Goal: Information Seeking & Learning: Learn about a topic

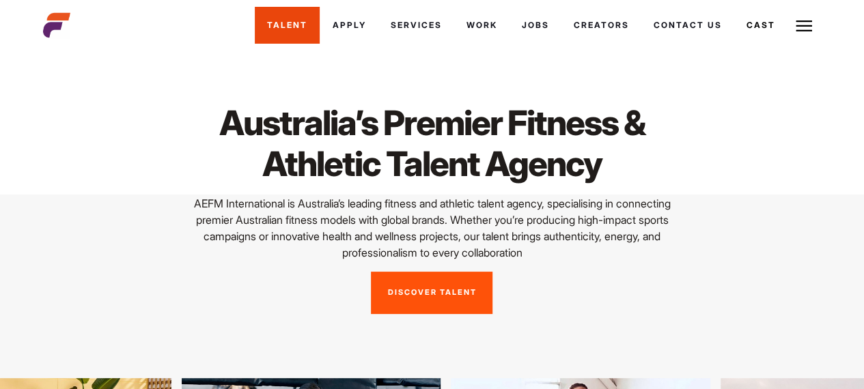
click at [298, 20] on link "Talent" at bounding box center [287, 25] width 65 height 37
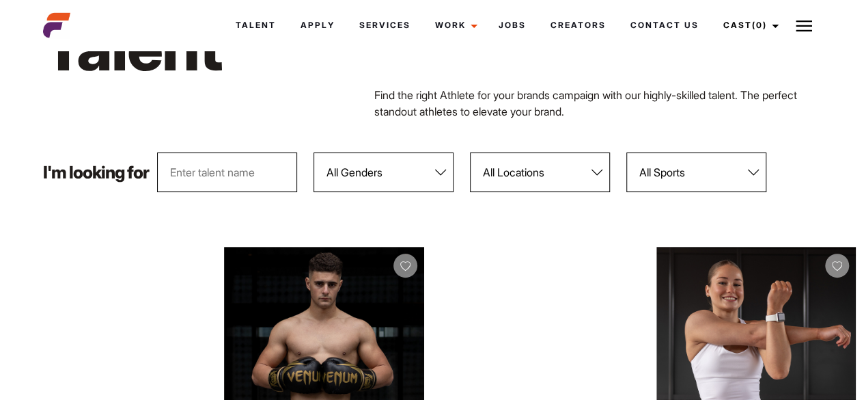
scroll to position [106, 0]
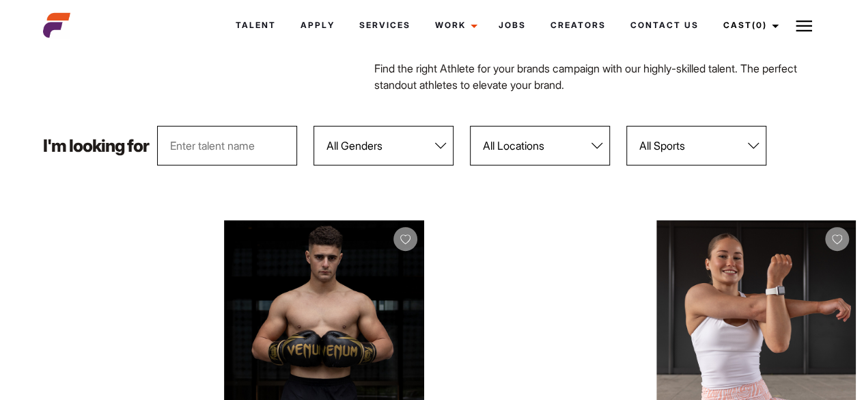
click at [439, 150] on select "All Genders Female Male" at bounding box center [384, 146] width 140 height 40
select select "104"
click at [314, 126] on select "All Genders Female Male" at bounding box center [384, 146] width 140 height 40
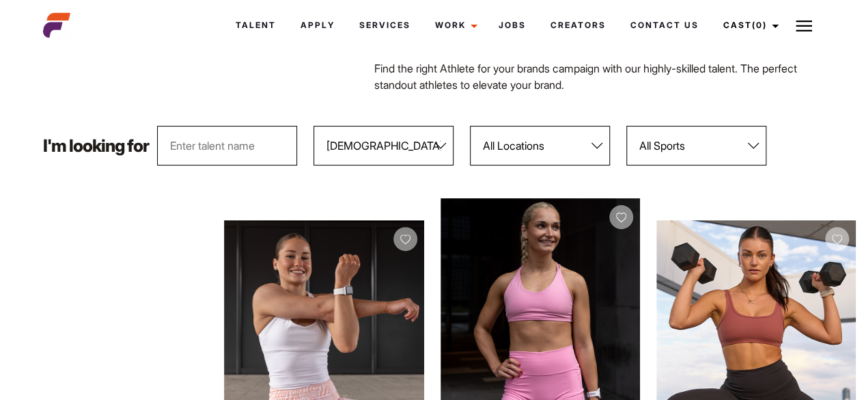
click at [755, 147] on select "All Sports 100 Meter Butterfly Acrobatics Aerial awareness Aerobics AFL Aflw Am…" at bounding box center [696, 146] width 140 height 40
click at [627, 126] on select "All Sports 100 Meter Butterfly Acrobatics Aerial awareness Aerobics AFL Aflw Am…" at bounding box center [696, 146] width 140 height 40
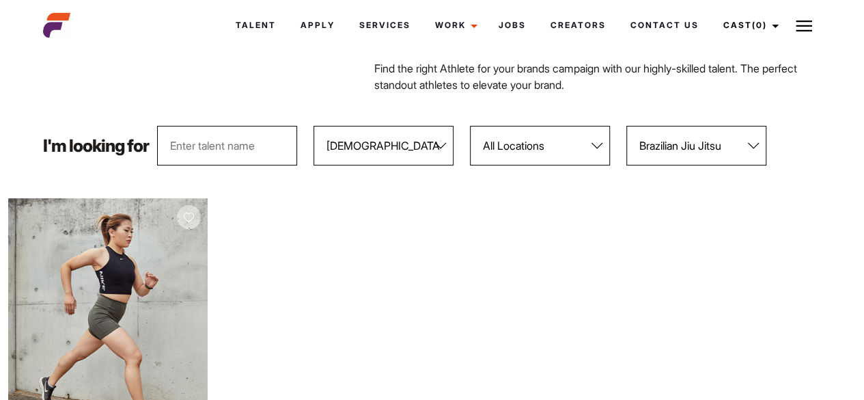
click at [761, 144] on select "All Sports 100 Meter Butterfly Acrobatics Aerial awareness Aerobics AFL Aflw Am…" at bounding box center [696, 146] width 140 height 40
select select "535"
click at [627, 126] on select "All Sports 100 Meter Butterfly Acrobatics Aerial awareness Aerobics AFL Aflw Am…" at bounding box center [696, 146] width 140 height 40
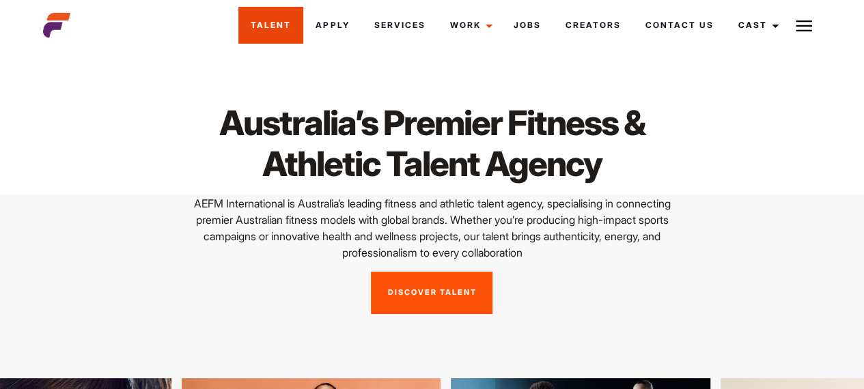
click at [277, 24] on link "Talent" at bounding box center [270, 25] width 65 height 37
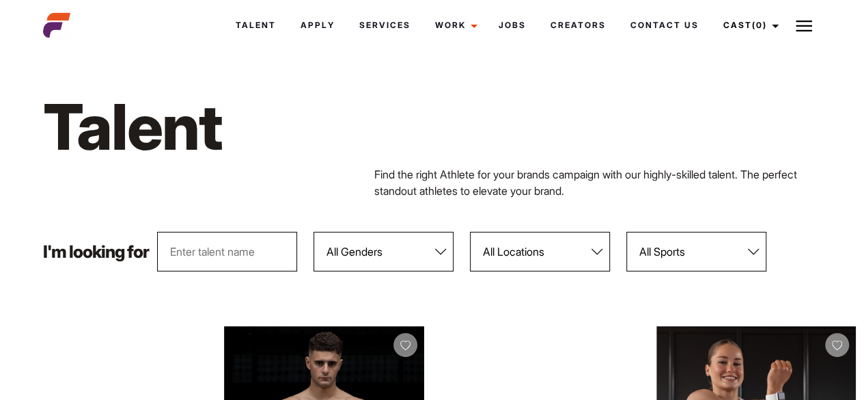
drag, startPoint x: 0, startPoint y: 0, endPoint x: 446, endPoint y: 254, distance: 513.3
click at [451, 241] on select "All Genders Female Male" at bounding box center [384, 252] width 140 height 40
click at [445, 255] on select "All Genders Female Male" at bounding box center [384, 252] width 140 height 40
select select "104"
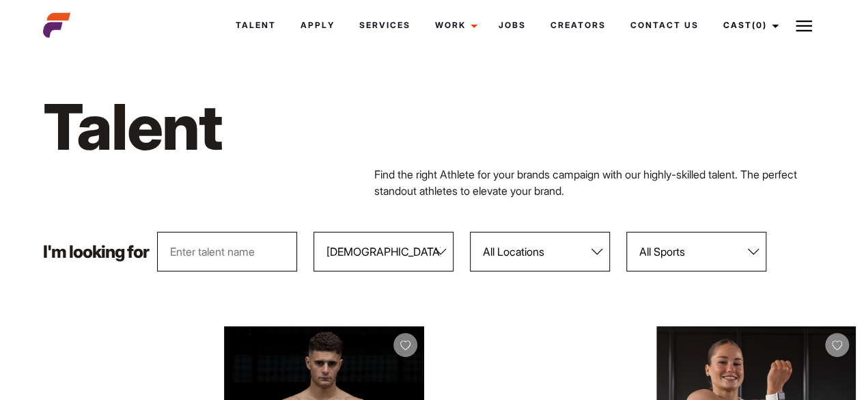
click at [314, 232] on select "All Genders Female Male" at bounding box center [384, 252] width 140 height 40
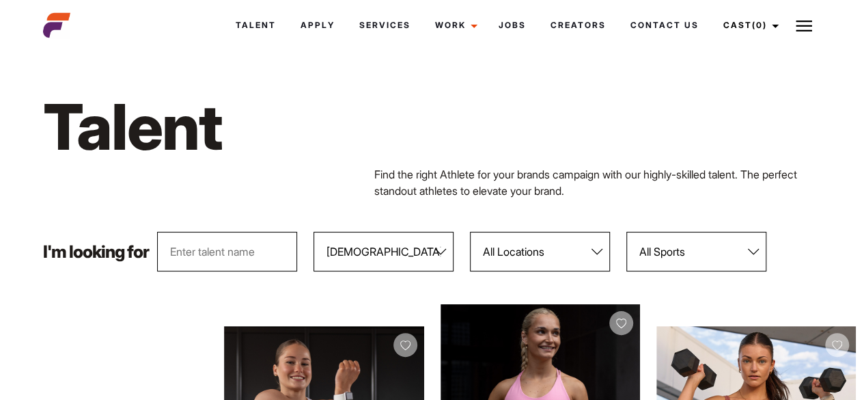
click at [755, 253] on select "All Sports 100 Meter Butterfly Acrobatics Aerial awareness Aerobics AFL Aflw Am…" at bounding box center [696, 252] width 140 height 40
click at [627, 232] on select "All Sports 100 Meter Butterfly Acrobatics Aerial awareness Aerobics AFL Aflw Am…" at bounding box center [696, 252] width 140 height 40
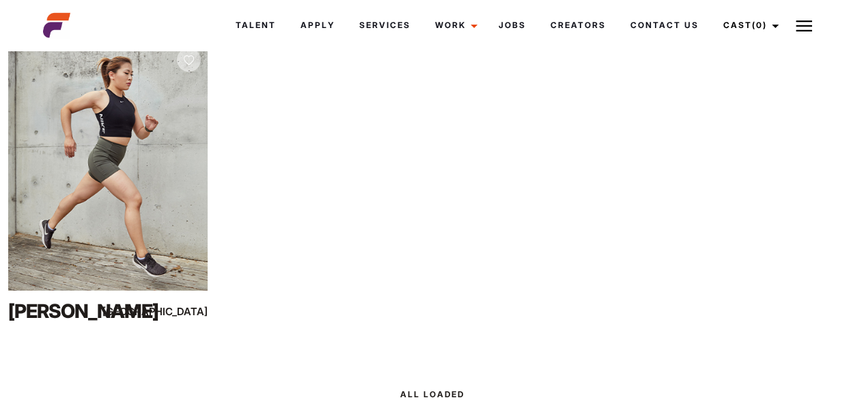
scroll to position [266, 0]
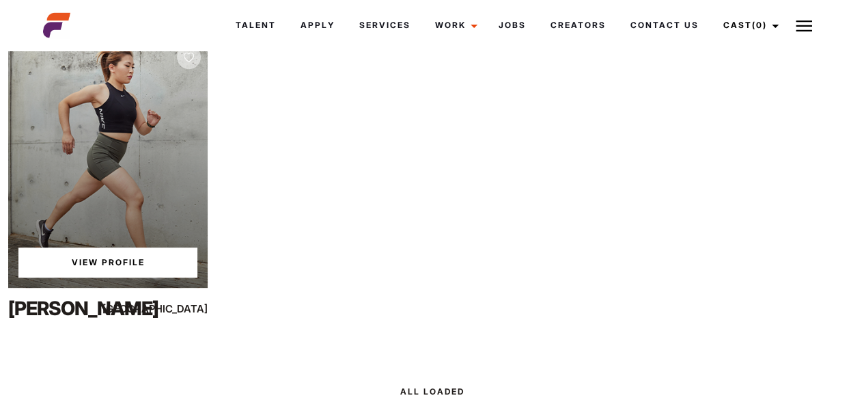
click at [99, 259] on link "View Profile" at bounding box center [107, 262] width 179 height 30
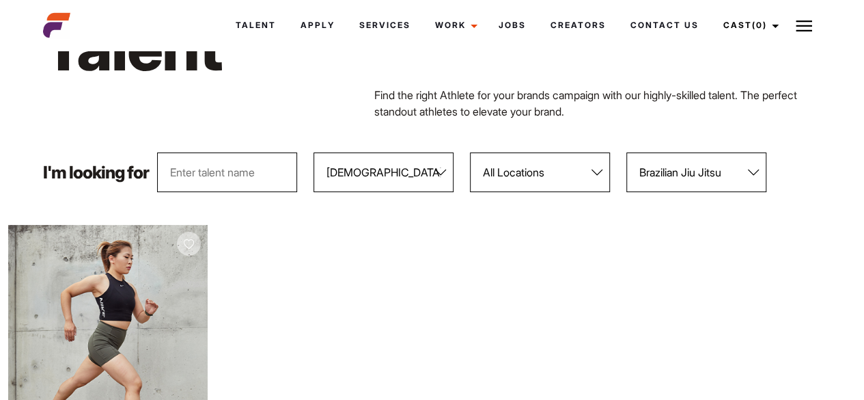
scroll to position [90, 0]
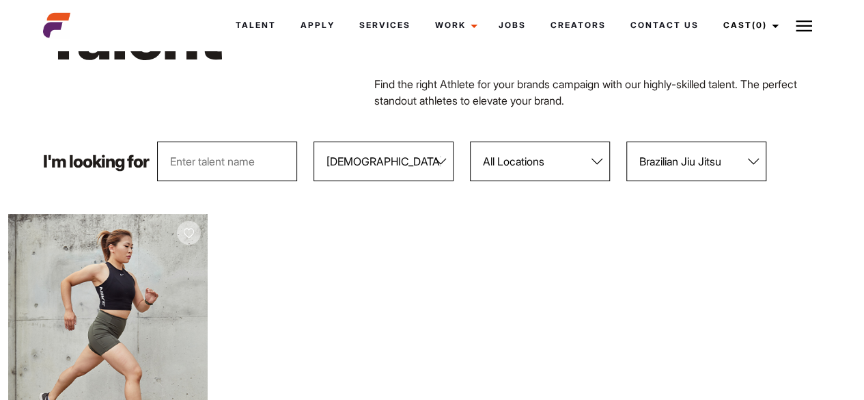
click at [755, 161] on select "All Sports 100 Meter Butterfly Acrobatics Aerial awareness Aerobics AFL Aflw Am…" at bounding box center [696, 161] width 140 height 40
click at [627, 141] on select "All Sports 100 Meter Butterfly Acrobatics Aerial awareness Aerobics AFL Aflw Am…" at bounding box center [696, 161] width 140 height 40
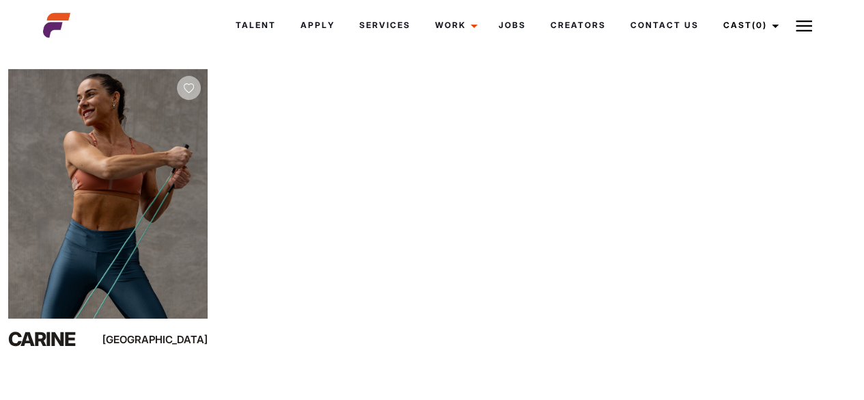
scroll to position [239, 0]
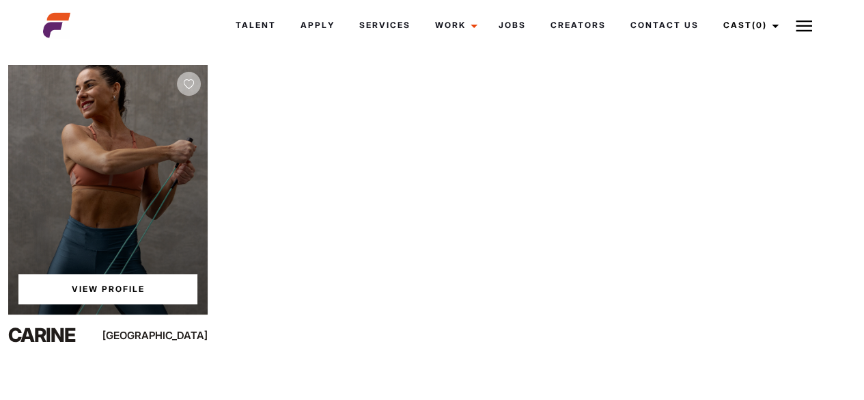
click at [87, 290] on link "View Profile" at bounding box center [107, 289] width 179 height 30
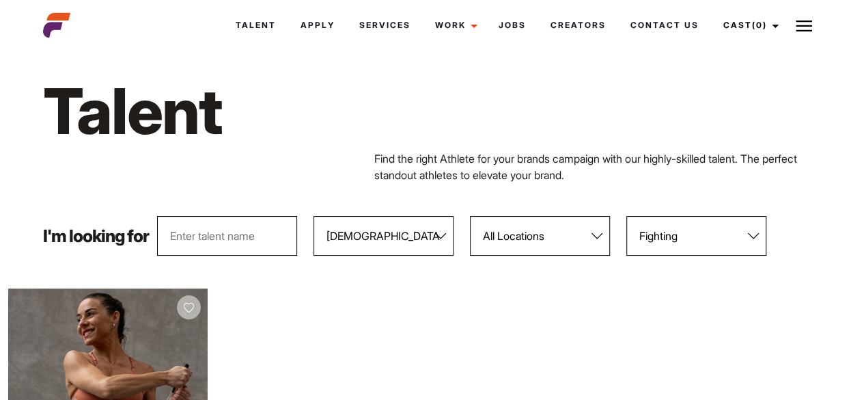
scroll to position [10, 0]
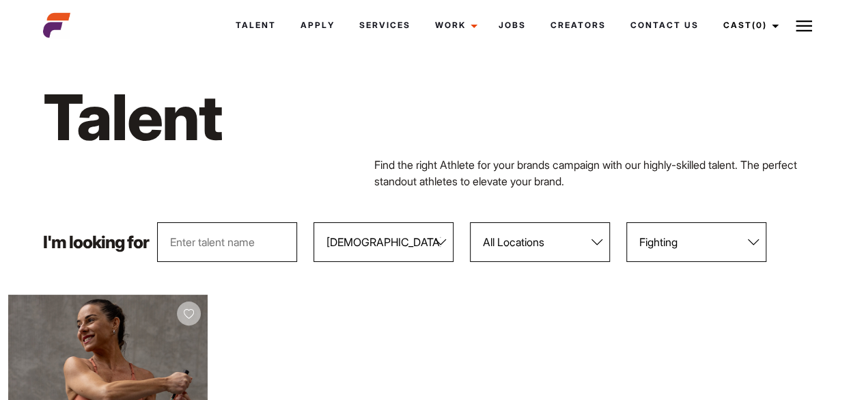
click at [755, 240] on select "All Sports 100 Meter Butterfly Acrobatics Aerial awareness Aerobics AFL Aflw Am…" at bounding box center [696, 242] width 140 height 40
click at [627, 222] on select "All Sports 100 Meter Butterfly Acrobatics Aerial awareness Aerobics AFL Aflw Am…" at bounding box center [696, 242] width 140 height 40
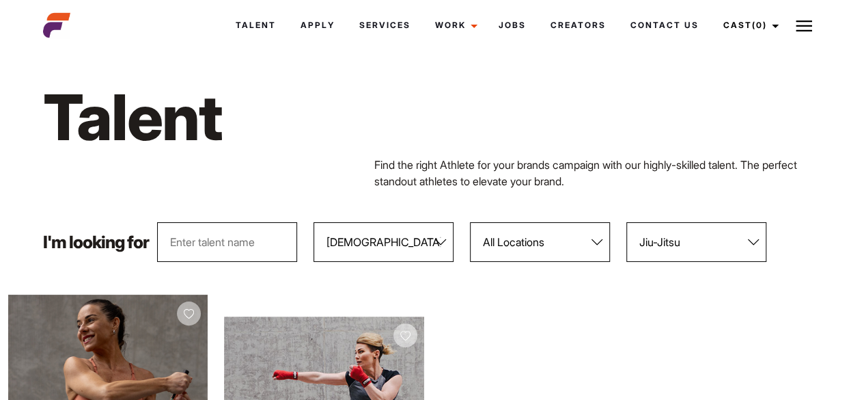
click at [758, 238] on select "All Sports 100 Meter Butterfly Acrobatics Aerial awareness Aerobics AFL Aflw Am…" at bounding box center [696, 242] width 140 height 40
click at [627, 222] on select "All Sports 100 Meter Butterfly Acrobatics Aerial awareness Aerobics AFL Aflw Am…" at bounding box center [696, 242] width 140 height 40
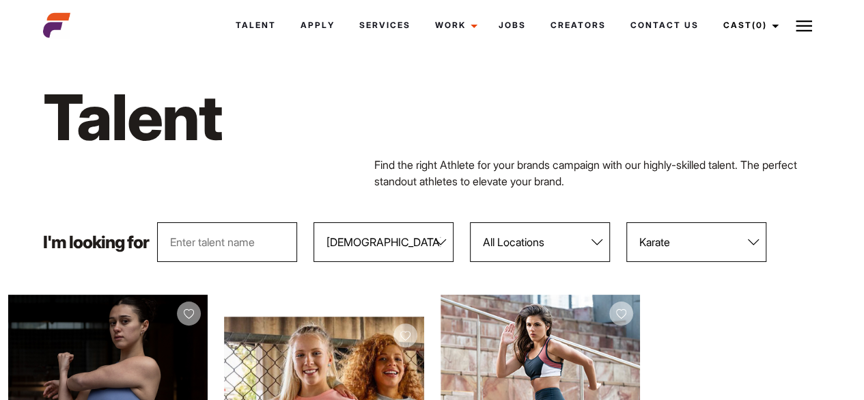
click at [757, 243] on select "All Sports 100 Meter Butterfly Acrobatics Aerial awareness Aerobics AFL Aflw Am…" at bounding box center [696, 242] width 140 height 40
click at [627, 222] on select "All Sports 100 Meter Butterfly Acrobatics Aerial awareness Aerobics AFL Aflw Am…" at bounding box center [696, 242] width 140 height 40
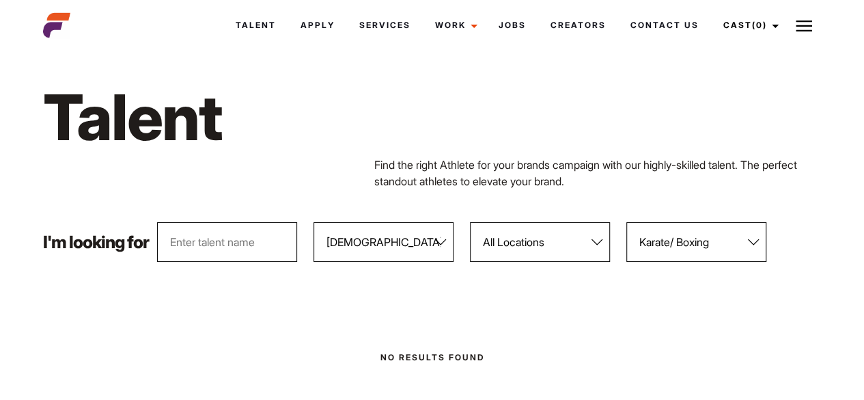
click at [754, 241] on select "All Sports 100 Meter Butterfly Acrobatics Aerial awareness Aerobics AFL Aflw Am…" at bounding box center [696, 242] width 140 height 40
click at [627, 222] on select "All Sports 100 Meter Butterfly Acrobatics Aerial awareness Aerobics AFL Aflw Am…" at bounding box center [696, 242] width 140 height 40
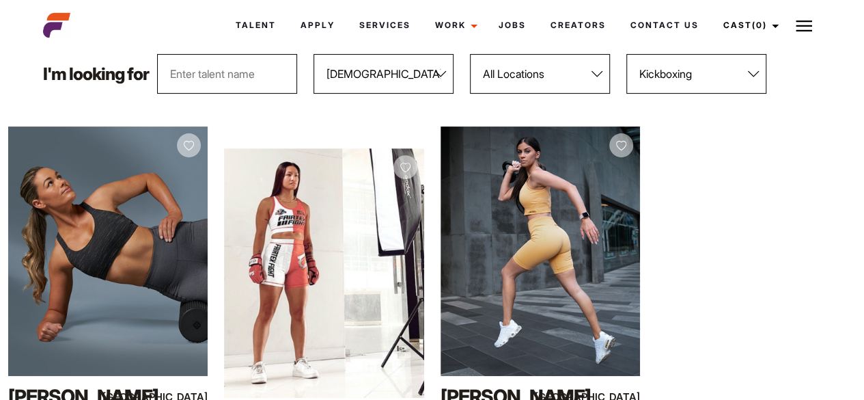
scroll to position [179, 0]
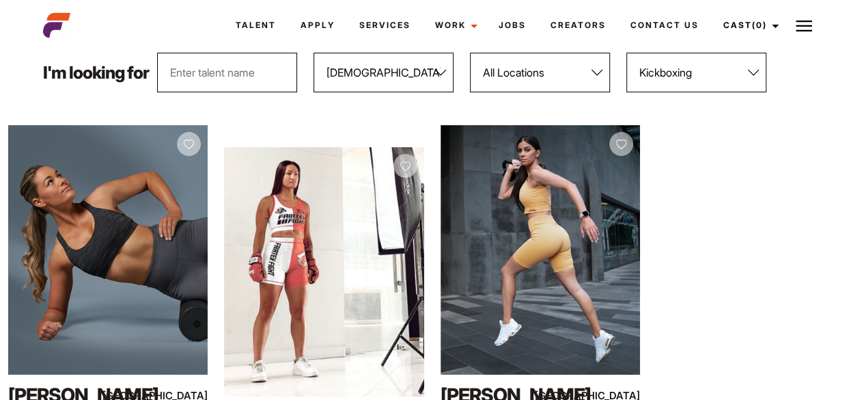
click at [760, 73] on select "All Sports 100 Meter Butterfly Acrobatics Aerial awareness Aerobics AFL Aflw Am…" at bounding box center [696, 73] width 140 height 40
click at [627, 53] on select "All Sports 100 Meter Butterfly Acrobatics Aerial awareness Aerobics AFL Aflw Am…" at bounding box center [696, 73] width 140 height 40
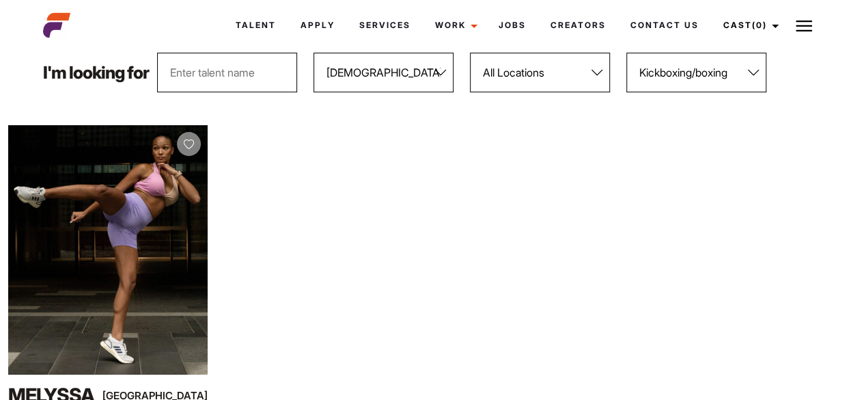
click at [750, 76] on select "All Sports 100 Meter Butterfly Acrobatics Aerial awareness Aerobics AFL Aflw Am…" at bounding box center [696, 73] width 140 height 40
click at [627, 53] on select "All Sports 100 Meter Butterfly Acrobatics Aerial awareness Aerobics AFL Aflw Am…" at bounding box center [696, 73] width 140 height 40
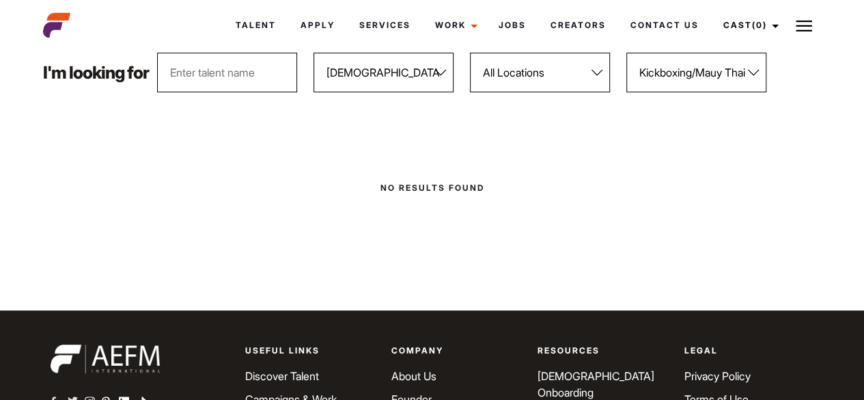
click at [753, 74] on select "All Sports 100 Meter Butterfly Acrobatics Aerial awareness Aerobics AFL Aflw Am…" at bounding box center [696, 73] width 140 height 40
click at [627, 53] on select "All Sports 100 Meter Butterfly Acrobatics Aerial awareness Aerobics AFL Aflw Am…" at bounding box center [696, 73] width 140 height 40
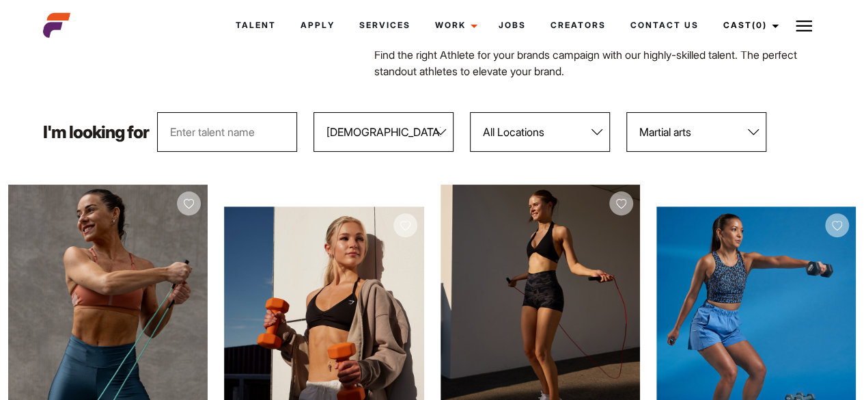
scroll to position [117, 0]
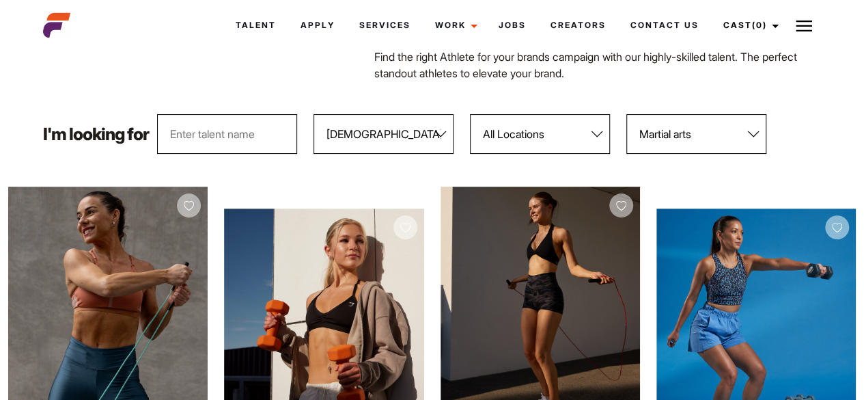
click at [756, 134] on select "All Sports 100 Meter Butterfly Acrobatics Aerial awareness Aerobics AFL Aflw Am…" at bounding box center [696, 134] width 140 height 40
click at [627, 114] on select "All Sports 100 Meter Butterfly Acrobatics Aerial awareness Aerobics AFL Aflw Am…" at bounding box center [696, 134] width 140 height 40
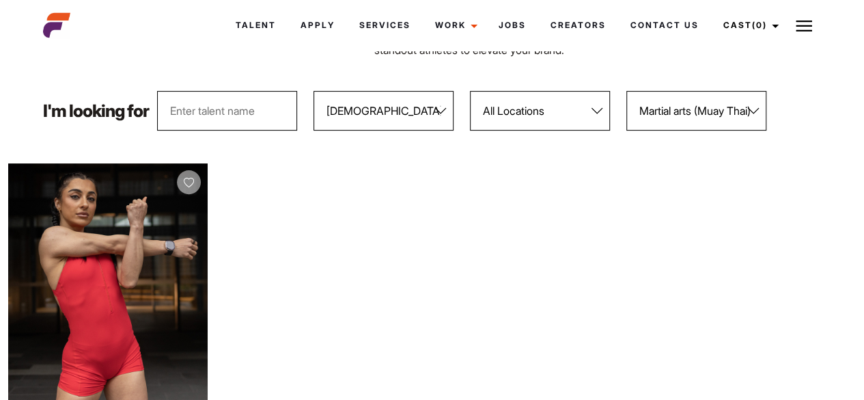
scroll to position [91, 0]
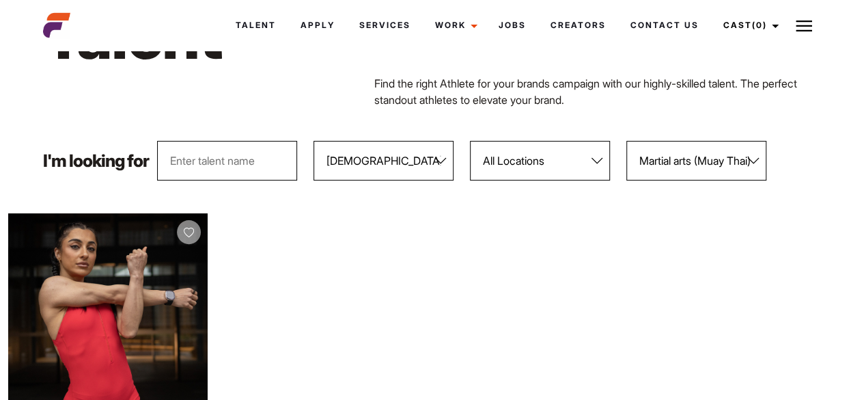
click at [751, 158] on select "All Sports 100 Meter Butterfly Acrobatics Aerial awareness Aerobics AFL Aflw Am…" at bounding box center [696, 161] width 140 height 40
click at [627, 141] on select "All Sports 100 Meter Butterfly Acrobatics Aerial awareness Aerobics AFL Aflw Am…" at bounding box center [696, 161] width 140 height 40
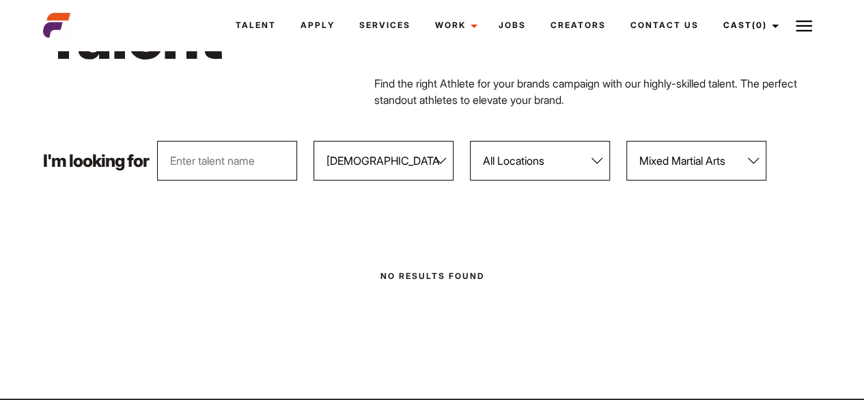
click at [754, 160] on select "All Sports 100 Meter Butterfly Acrobatics Aerial awareness Aerobics AFL Aflw Am…" at bounding box center [696, 161] width 140 height 40
click at [627, 141] on select "All Sports 100 Meter Butterfly Acrobatics Aerial awareness Aerobics AFL Aflw Am…" at bounding box center [696, 161] width 140 height 40
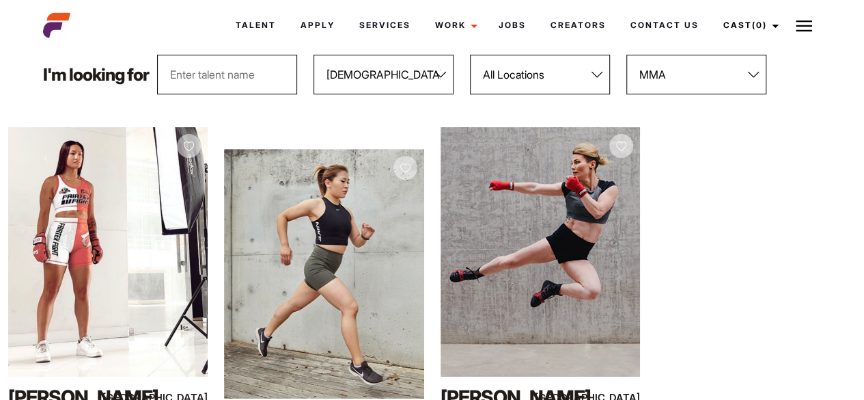
scroll to position [173, 0]
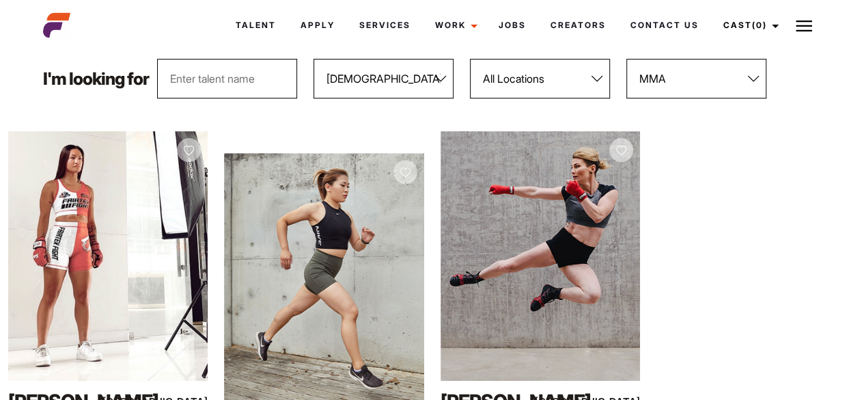
click at [758, 77] on select "All Sports 100 Meter Butterfly Acrobatics Aerial awareness Aerobics AFL Aflw Am…" at bounding box center [696, 79] width 140 height 40
click at [627, 59] on select "All Sports 100 Meter Butterfly Acrobatics Aerial awareness Aerobics AFL Aflw Am…" at bounding box center [696, 79] width 140 height 40
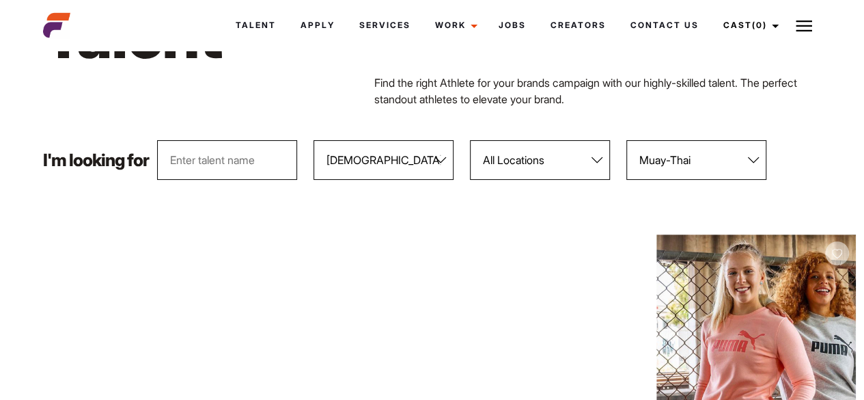
scroll to position [87, 0]
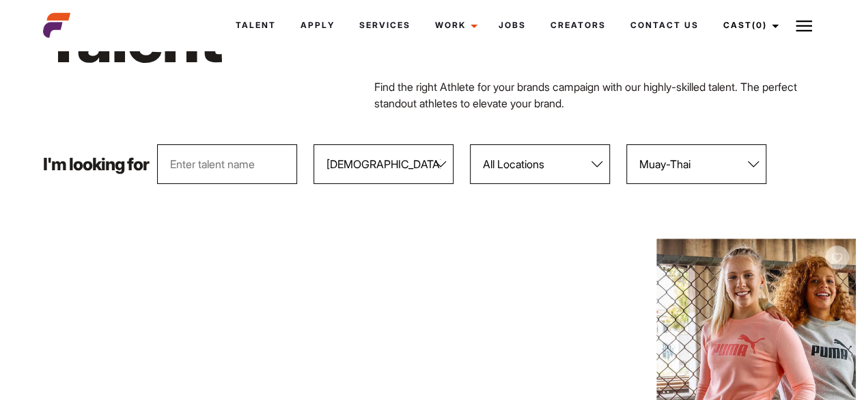
click at [756, 162] on select "All Sports 100 Meter Butterfly Acrobatics Aerial awareness Aerobics AFL Aflw Am…" at bounding box center [696, 164] width 140 height 40
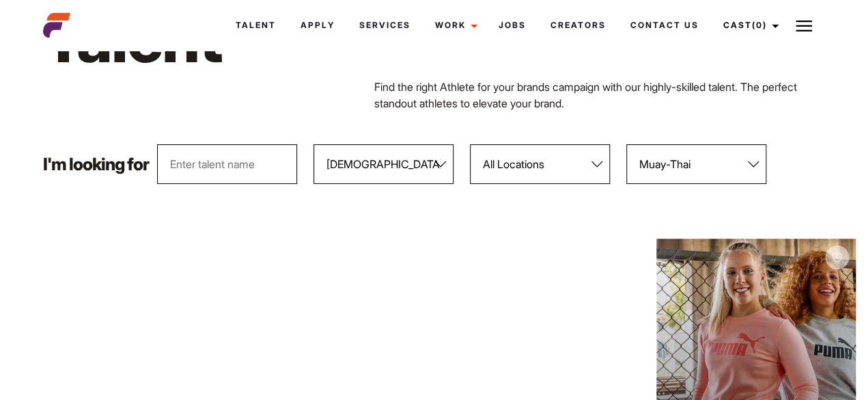
select select "81"
click at [627, 144] on select "All Sports 100 Meter Butterfly Acrobatics Aerial awareness Aerobics AFL Aflw Am…" at bounding box center [696, 164] width 140 height 40
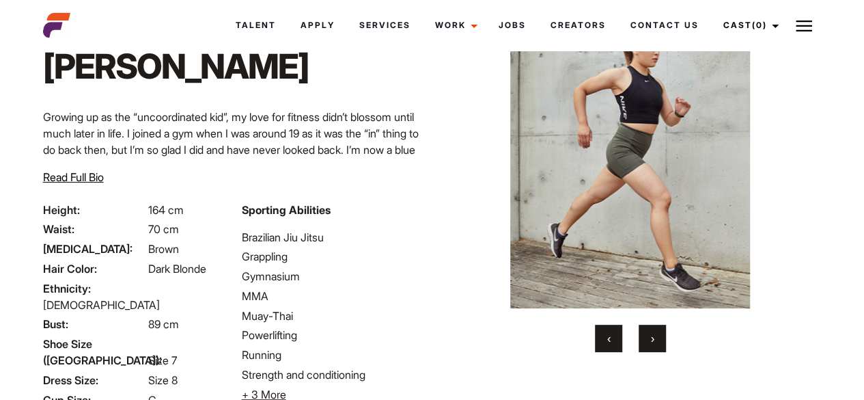
scroll to position [77, 0]
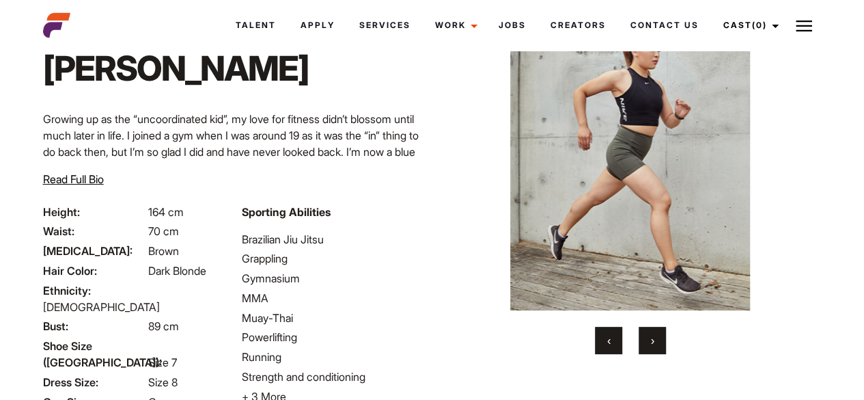
click at [654, 342] on button "›" at bounding box center [652, 339] width 27 height 27
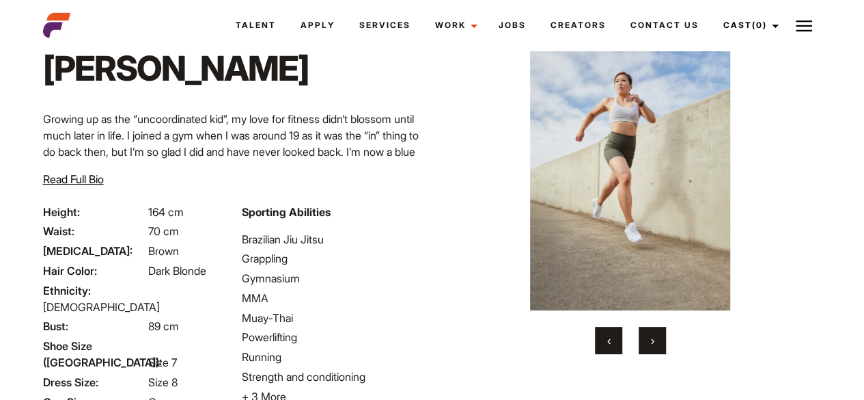
click at [654, 342] on span "›" at bounding box center [652, 340] width 3 height 14
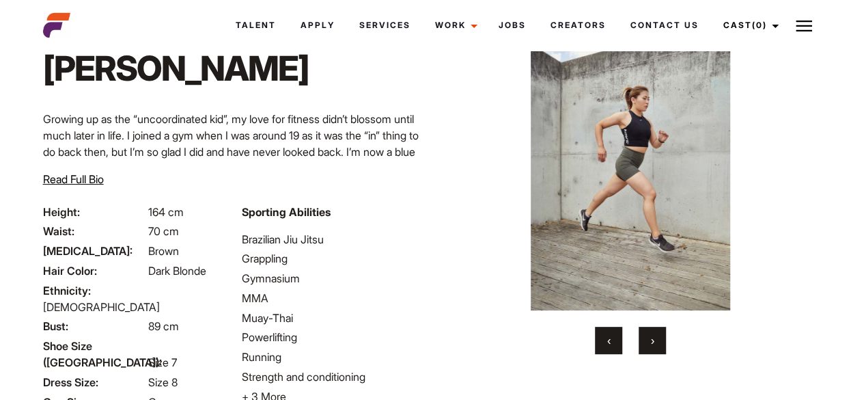
click at [654, 342] on span "›" at bounding box center [652, 340] width 3 height 14
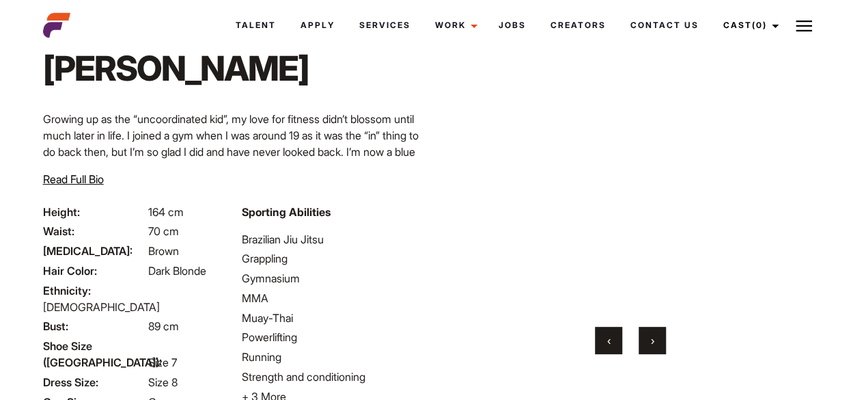
click at [654, 342] on span "›" at bounding box center [652, 340] width 3 height 14
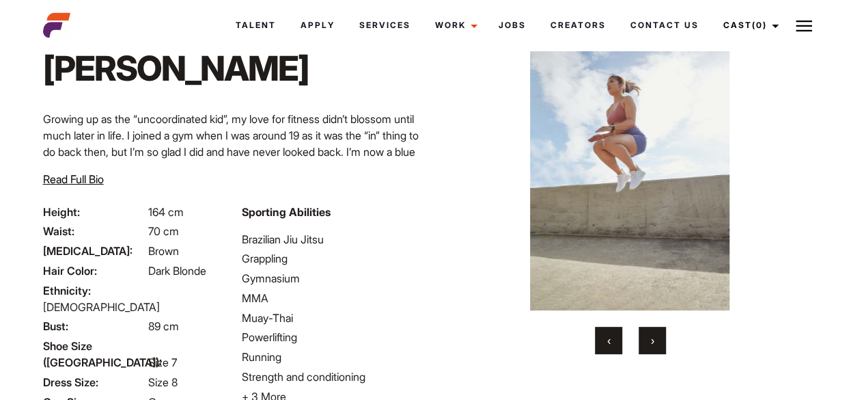
click at [654, 342] on span "›" at bounding box center [652, 340] width 3 height 14
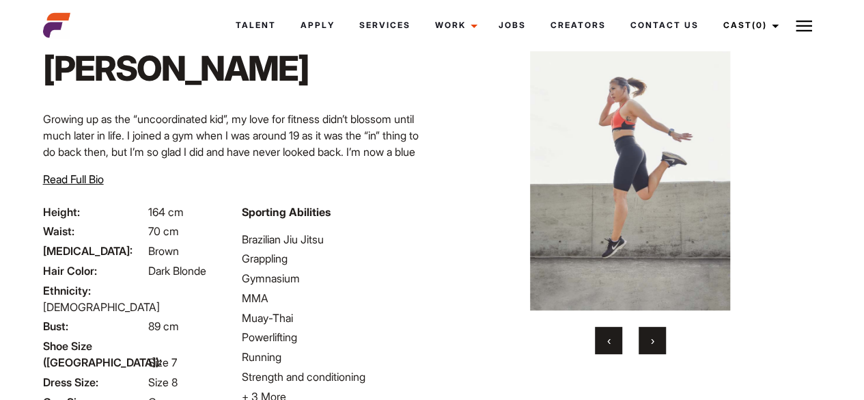
click at [654, 342] on span "›" at bounding box center [652, 340] width 3 height 14
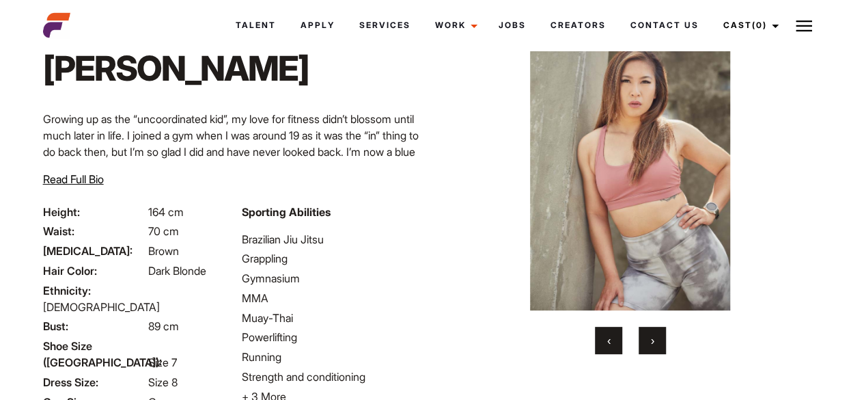
click at [654, 342] on span "›" at bounding box center [652, 340] width 3 height 14
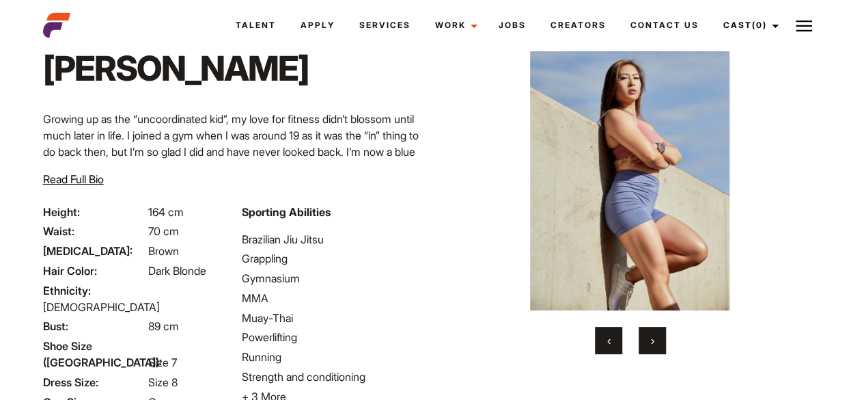
click at [654, 342] on span "›" at bounding box center [652, 340] width 3 height 14
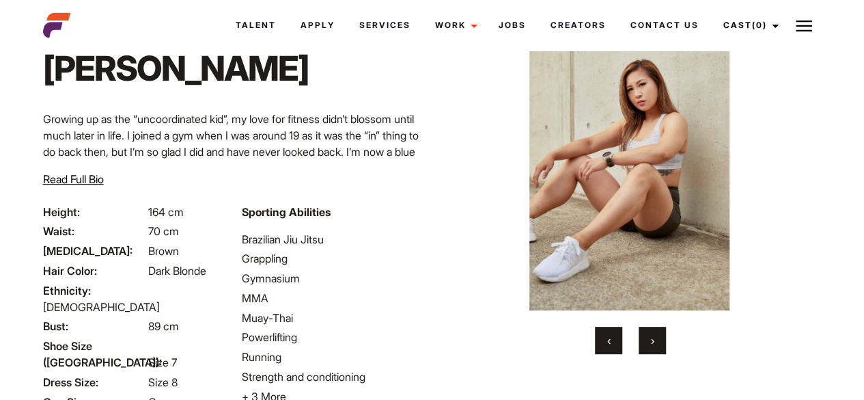
click at [654, 342] on span "›" at bounding box center [652, 340] width 3 height 14
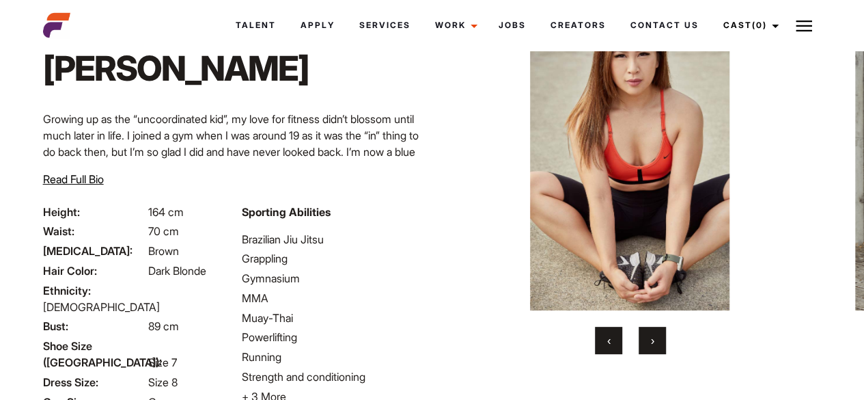
click at [654, 342] on span "›" at bounding box center [652, 340] width 3 height 14
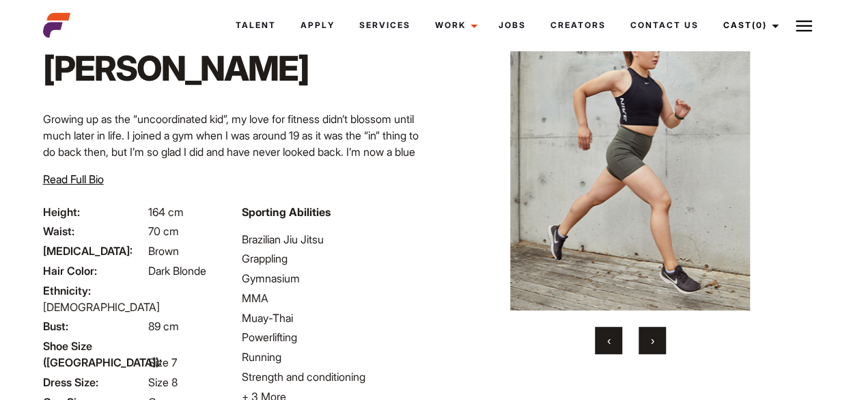
click at [654, 342] on span "›" at bounding box center [652, 340] width 3 height 14
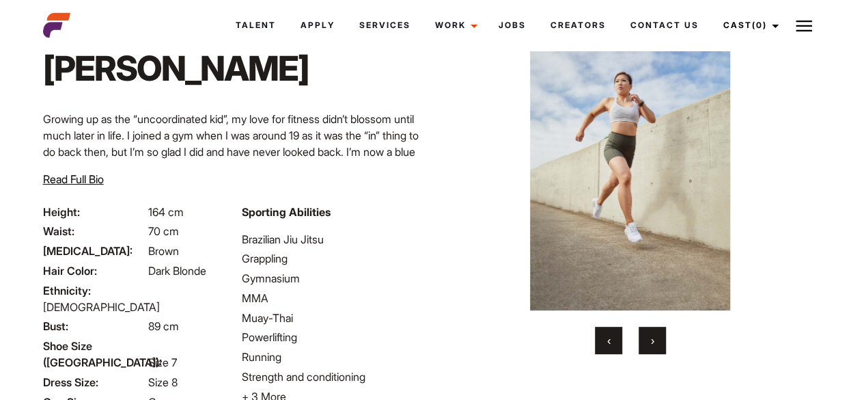
click at [654, 342] on span "›" at bounding box center [652, 340] width 3 height 14
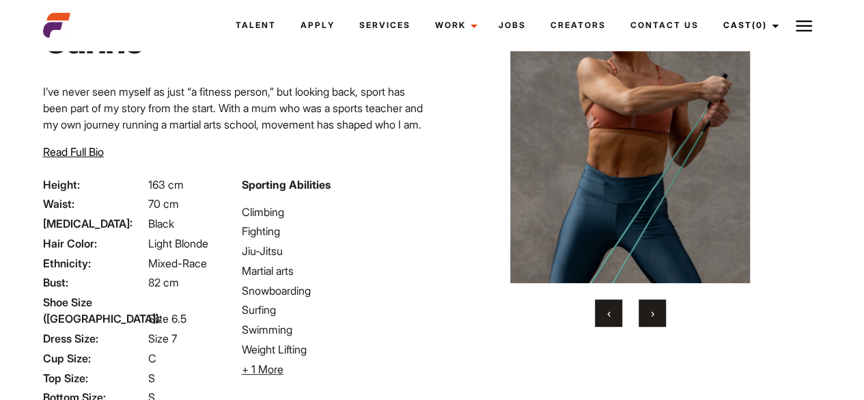
scroll to position [107, 0]
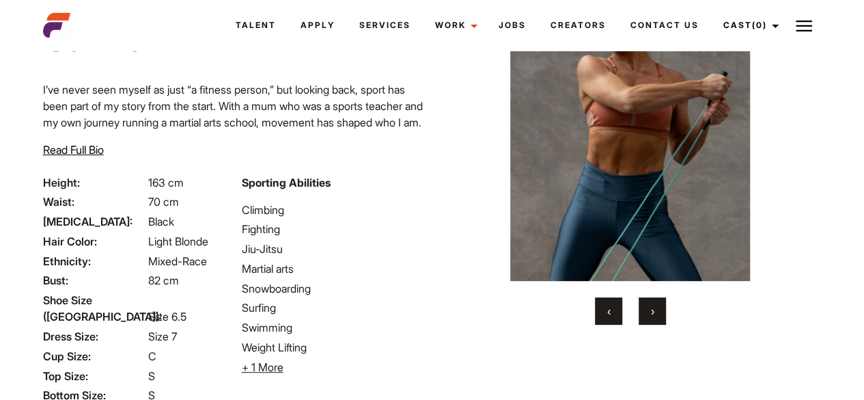
click at [653, 311] on span "›" at bounding box center [652, 311] width 3 height 14
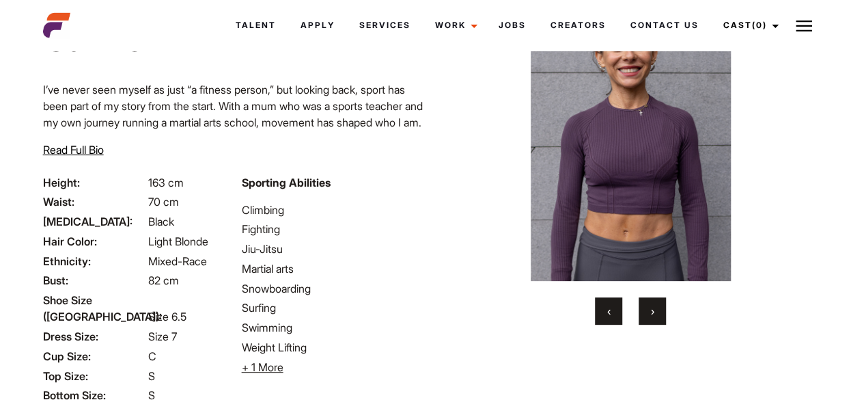
click at [653, 311] on span "›" at bounding box center [652, 311] width 3 height 14
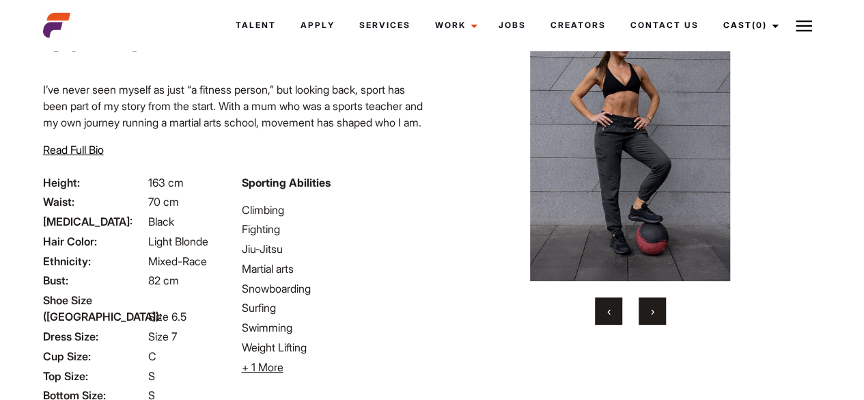
click at [653, 311] on span "›" at bounding box center [652, 311] width 3 height 14
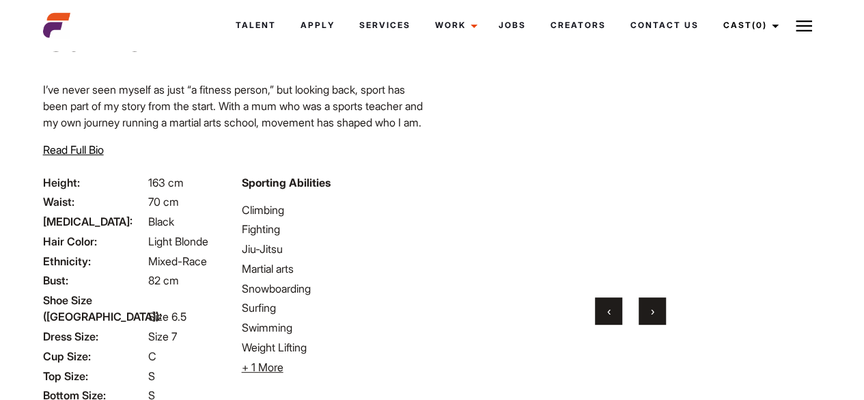
click at [653, 311] on span "›" at bounding box center [652, 311] width 3 height 14
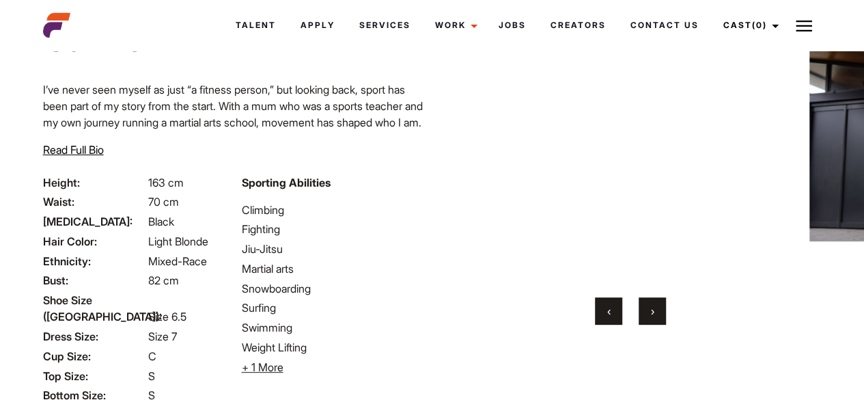
click at [653, 311] on span "›" at bounding box center [652, 311] width 3 height 14
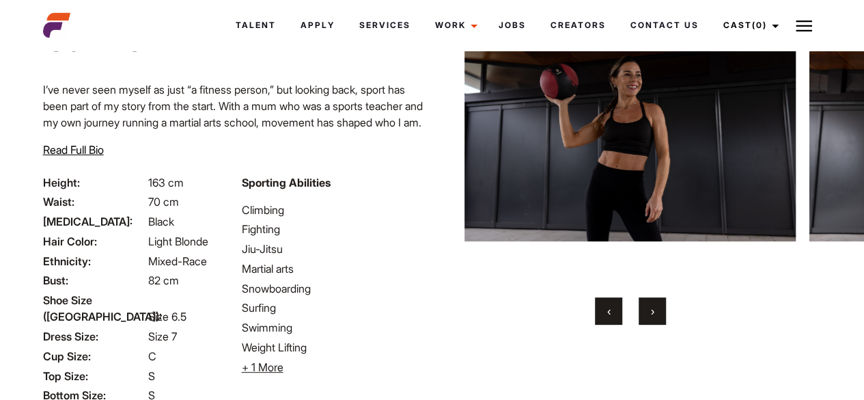
click at [653, 311] on span "›" at bounding box center [652, 311] width 3 height 14
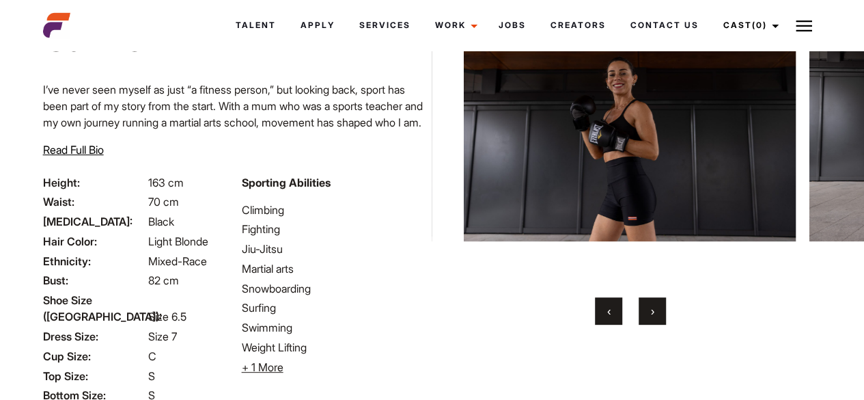
click at [653, 311] on span "›" at bounding box center [652, 311] width 3 height 14
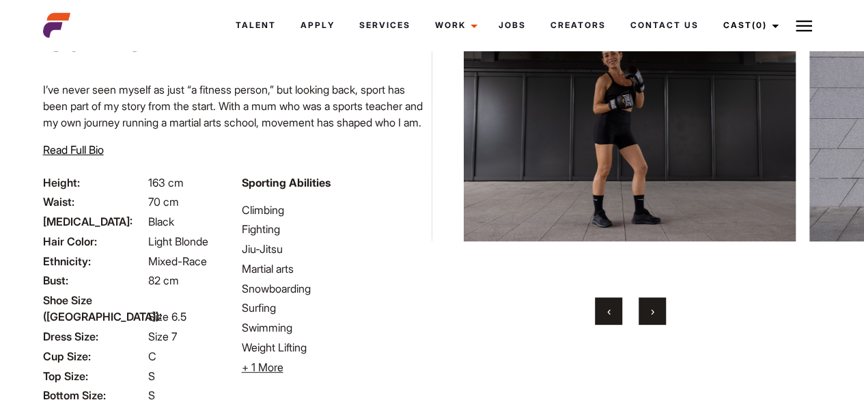
click at [653, 311] on span "›" at bounding box center [652, 311] width 3 height 14
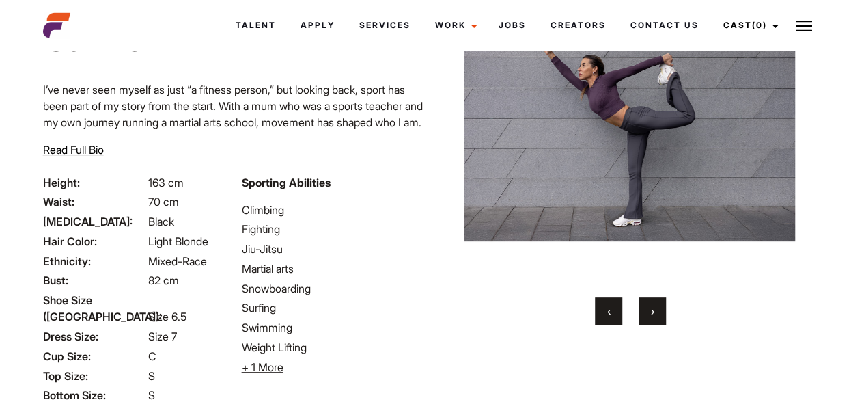
click at [653, 311] on span "›" at bounding box center [652, 311] width 3 height 14
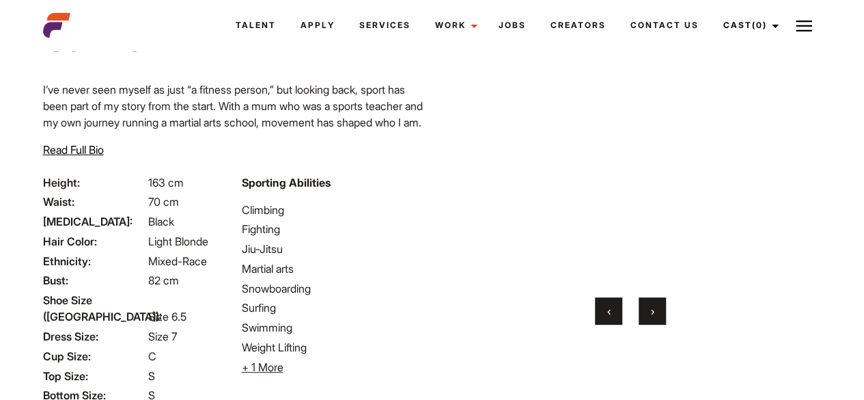
click at [653, 311] on span "›" at bounding box center [652, 311] width 3 height 14
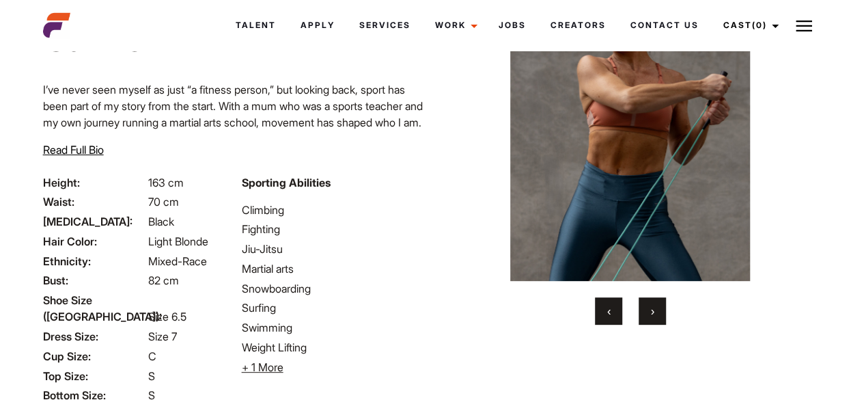
click at [653, 311] on span "›" at bounding box center [652, 311] width 3 height 14
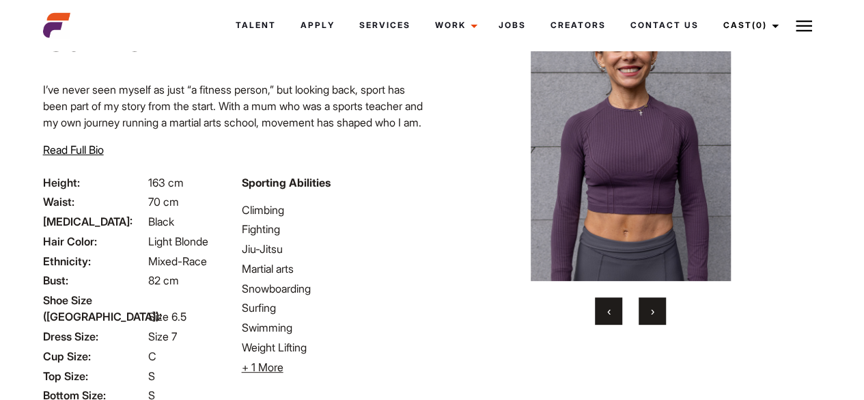
click at [653, 311] on span "›" at bounding box center [652, 311] width 3 height 14
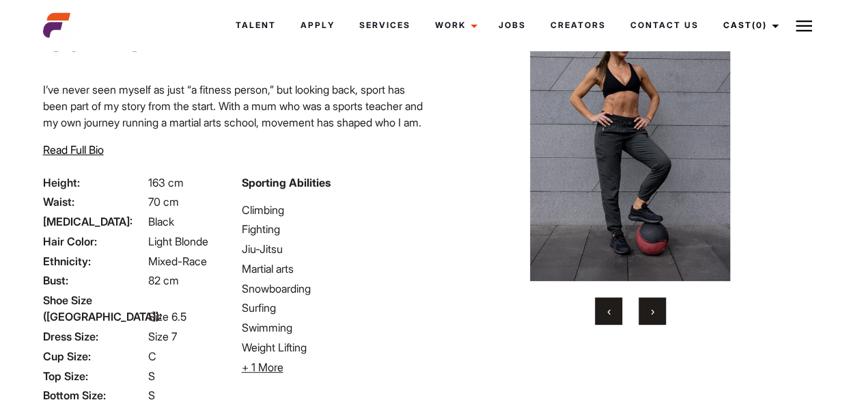
click at [653, 311] on span "›" at bounding box center [652, 311] width 3 height 14
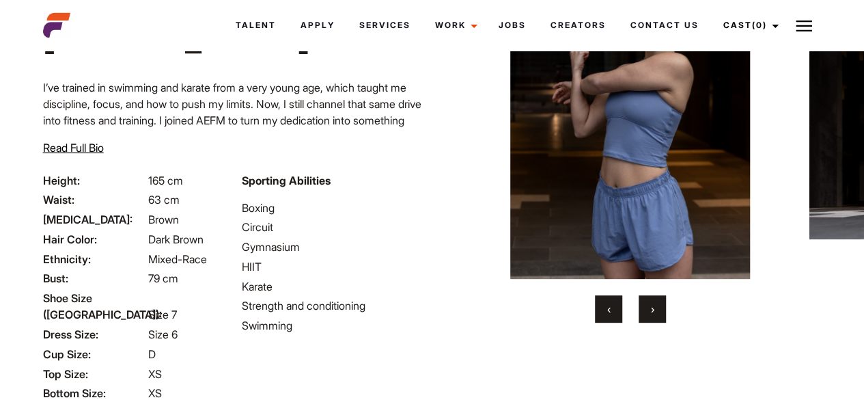
scroll to position [113, 0]
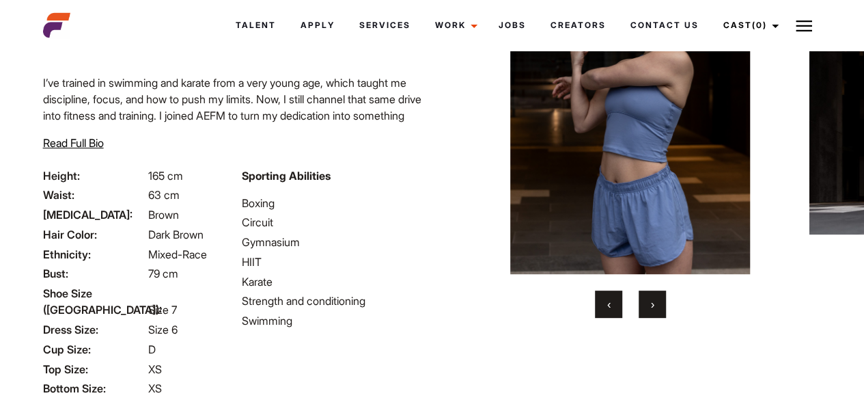
click at [651, 304] on span "›" at bounding box center [652, 304] width 3 height 14
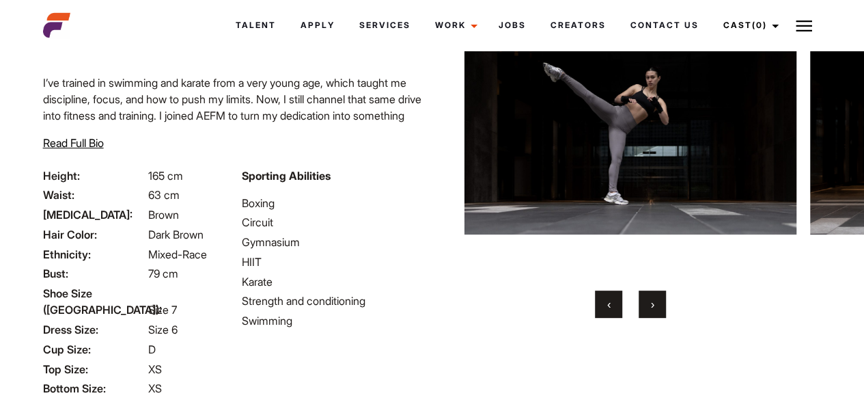
click at [651, 304] on span "›" at bounding box center [652, 304] width 3 height 14
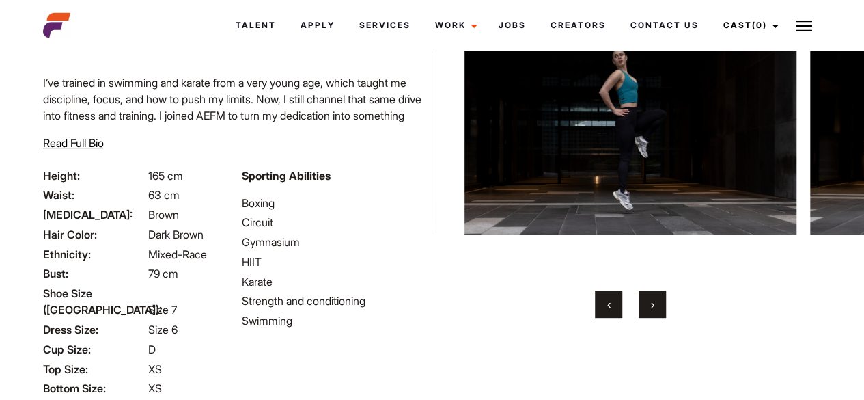
click at [651, 304] on span "›" at bounding box center [652, 304] width 3 height 14
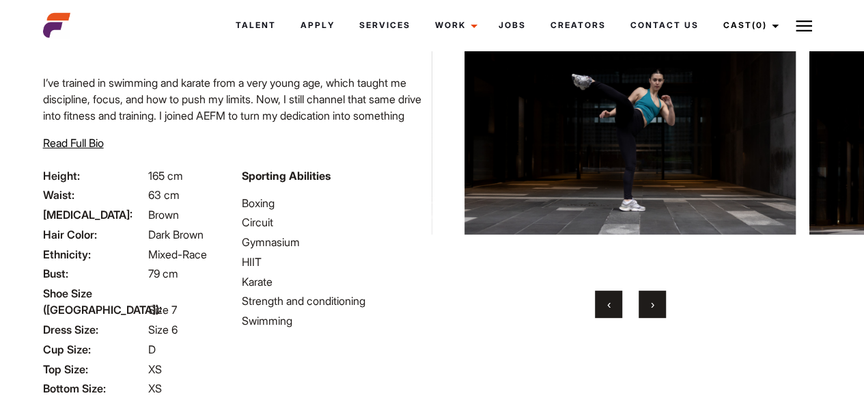
click at [651, 304] on span "›" at bounding box center [652, 304] width 3 height 14
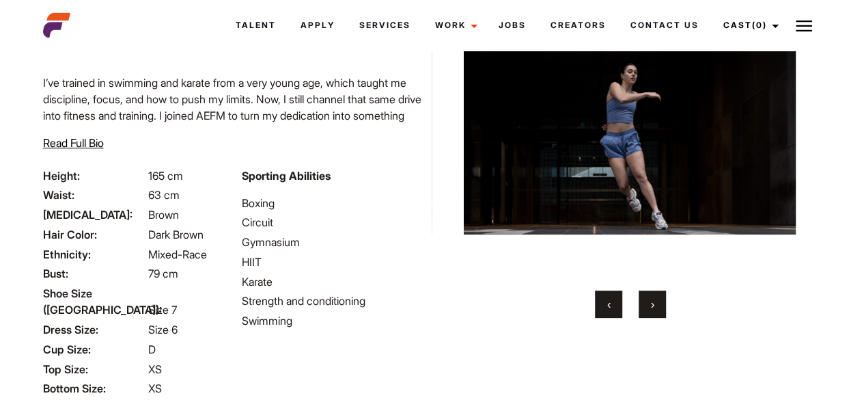
click at [651, 304] on span "›" at bounding box center [652, 304] width 3 height 14
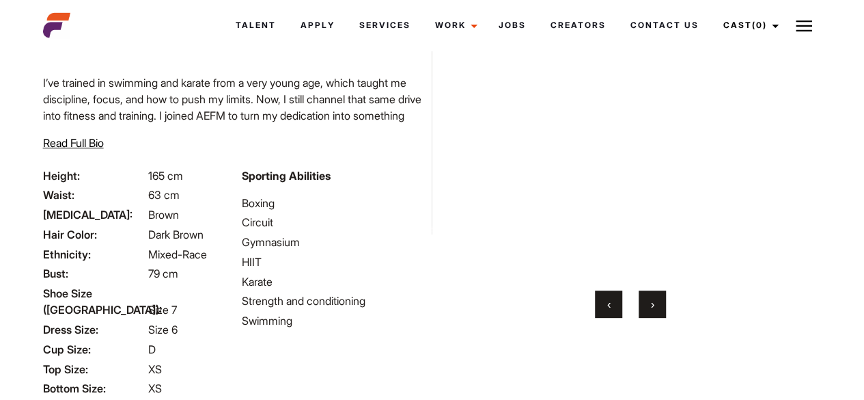
click at [651, 304] on span "›" at bounding box center [652, 304] width 3 height 14
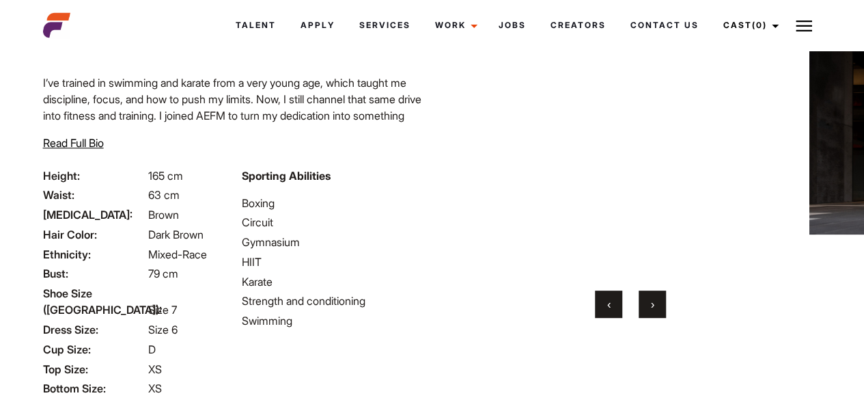
click at [651, 304] on span "›" at bounding box center [652, 304] width 3 height 14
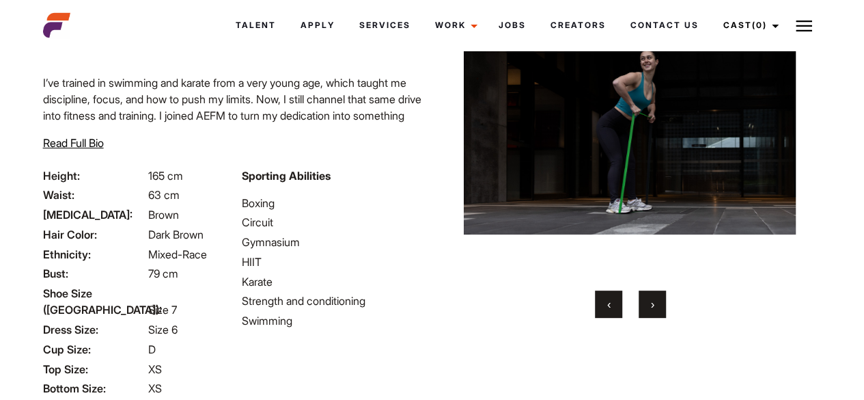
click at [651, 304] on span "›" at bounding box center [652, 304] width 3 height 14
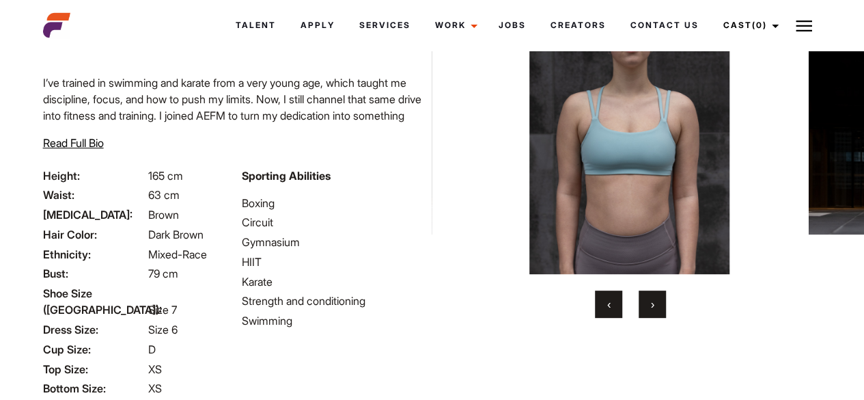
click at [651, 304] on span "›" at bounding box center [652, 304] width 3 height 14
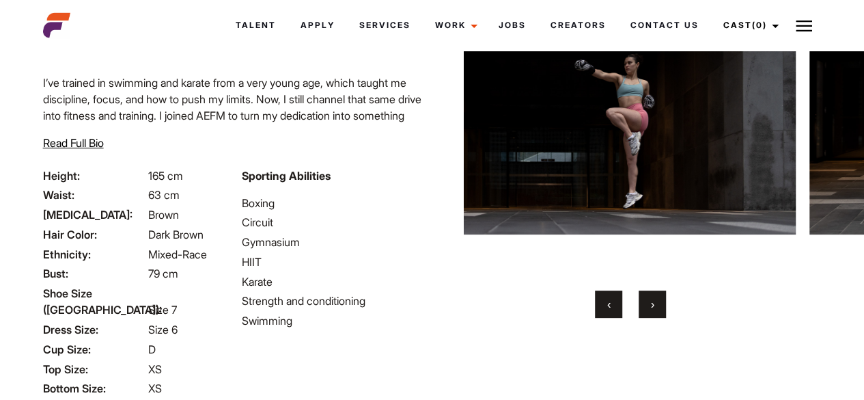
click at [651, 304] on span "›" at bounding box center [652, 304] width 3 height 14
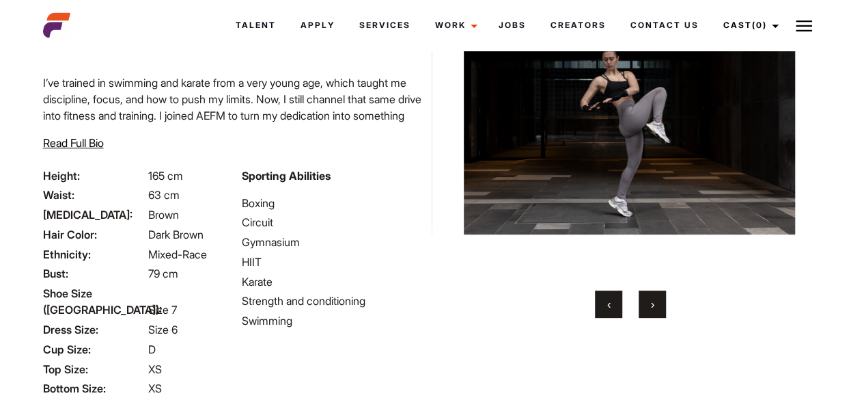
click at [651, 304] on span "›" at bounding box center [652, 304] width 3 height 14
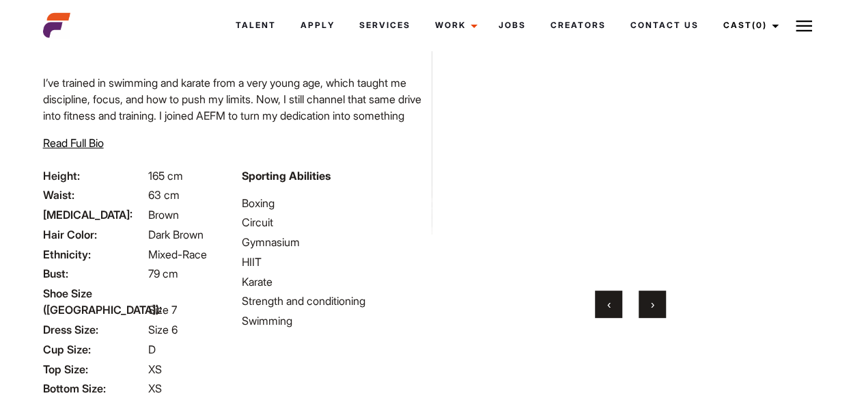
click at [651, 304] on span "›" at bounding box center [652, 304] width 3 height 14
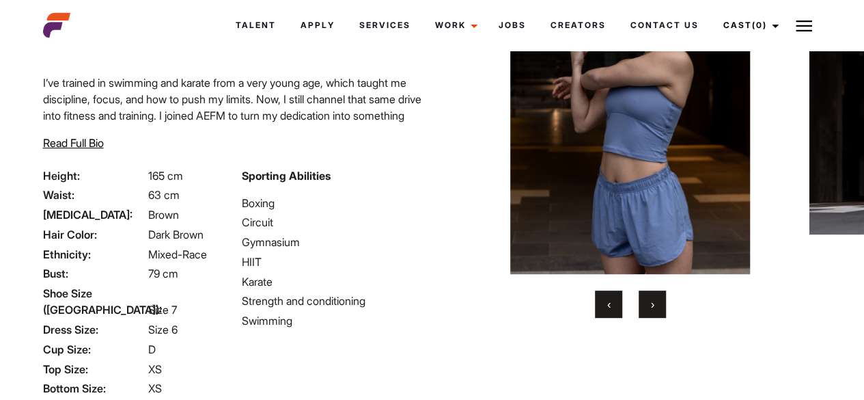
click at [651, 304] on span "›" at bounding box center [652, 304] width 3 height 14
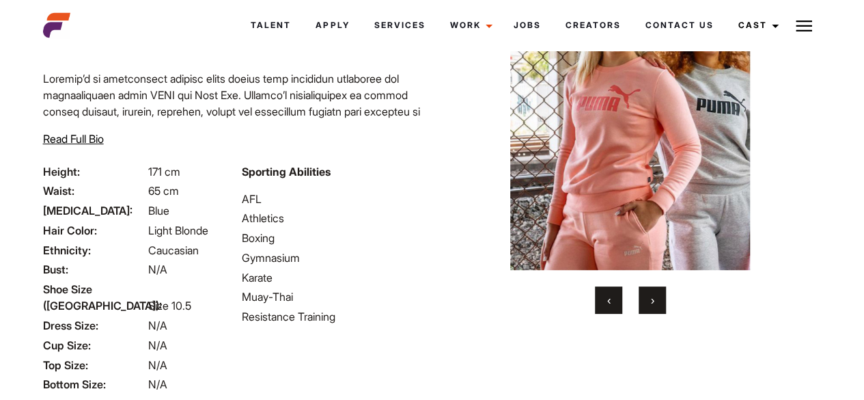
scroll to position [119, 0]
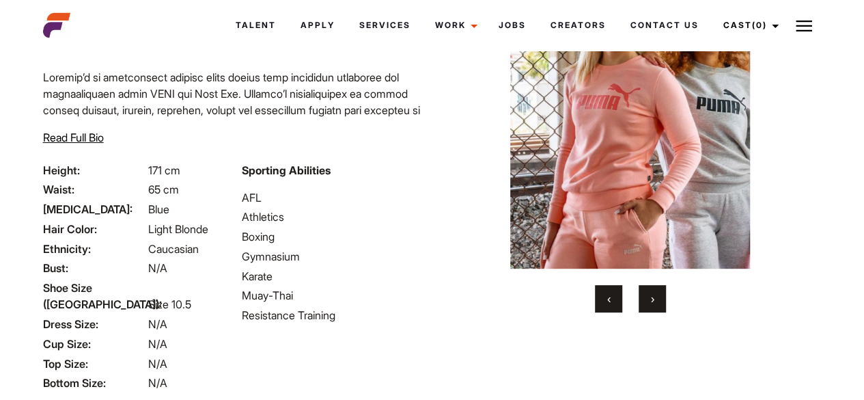
click at [652, 294] on span "›" at bounding box center [652, 299] width 3 height 14
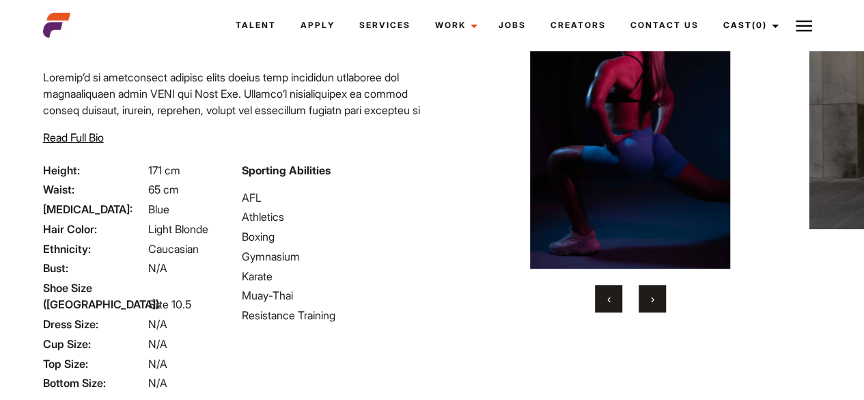
click at [654, 299] on button "›" at bounding box center [652, 298] width 27 height 27
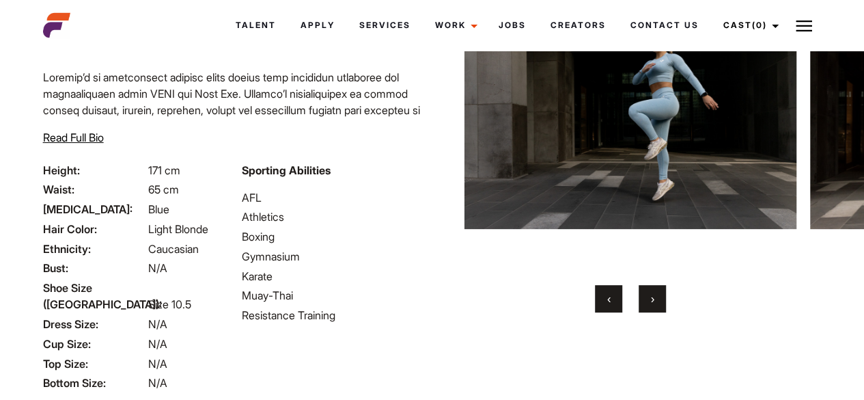
click at [654, 299] on button "›" at bounding box center [652, 298] width 27 height 27
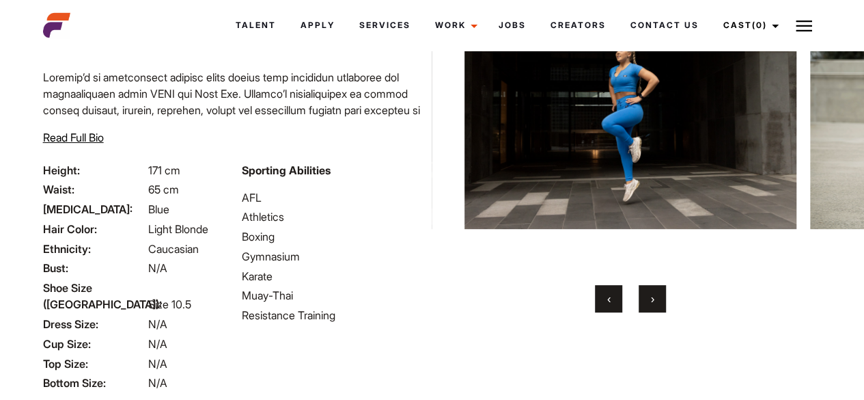
click at [654, 299] on button "›" at bounding box center [652, 298] width 27 height 27
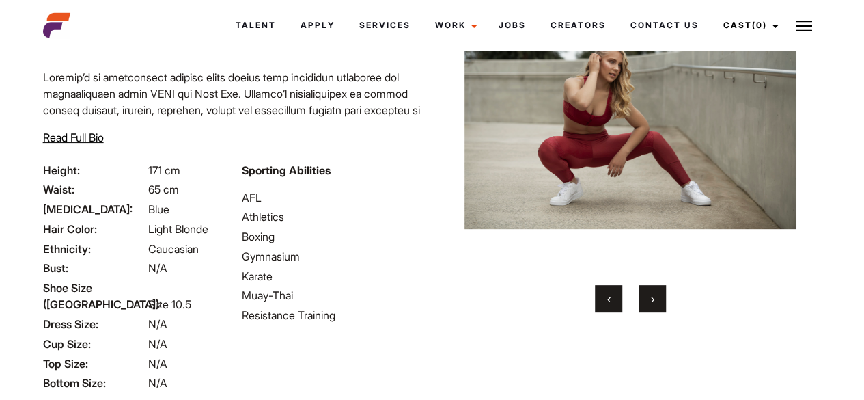
click at [654, 299] on button "›" at bounding box center [652, 298] width 27 height 27
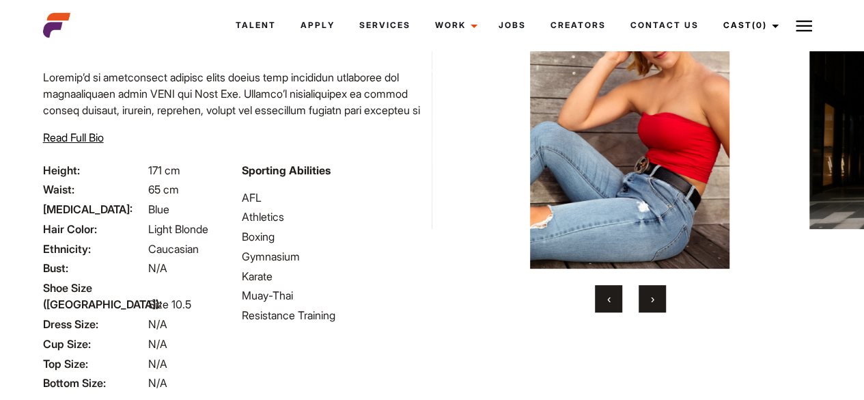
click at [654, 299] on button "›" at bounding box center [652, 298] width 27 height 27
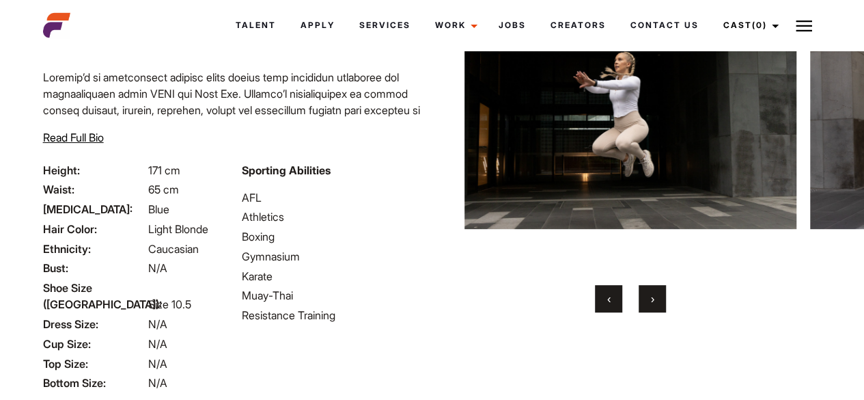
click at [654, 299] on button "›" at bounding box center [652, 298] width 27 height 27
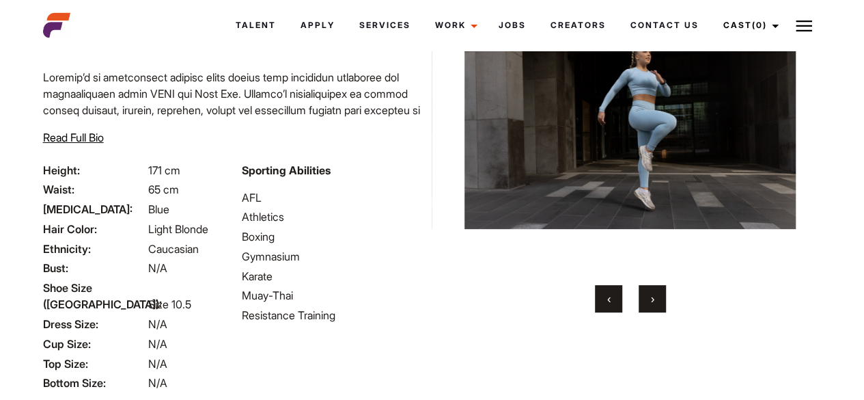
click at [654, 299] on button "›" at bounding box center [652, 298] width 27 height 27
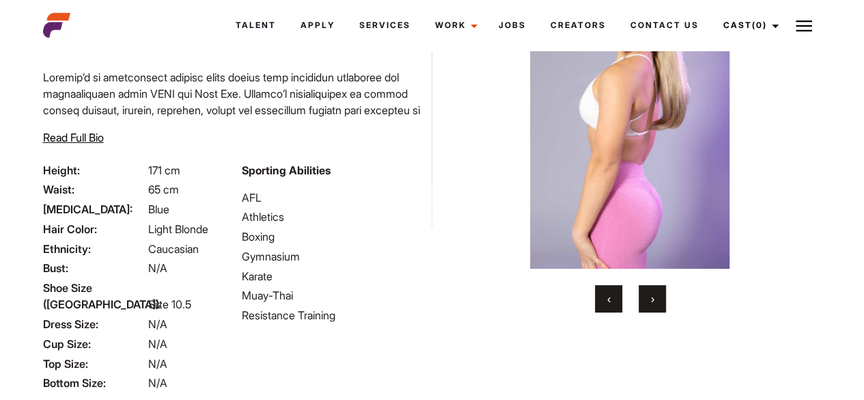
click at [654, 299] on button "›" at bounding box center [652, 298] width 27 height 27
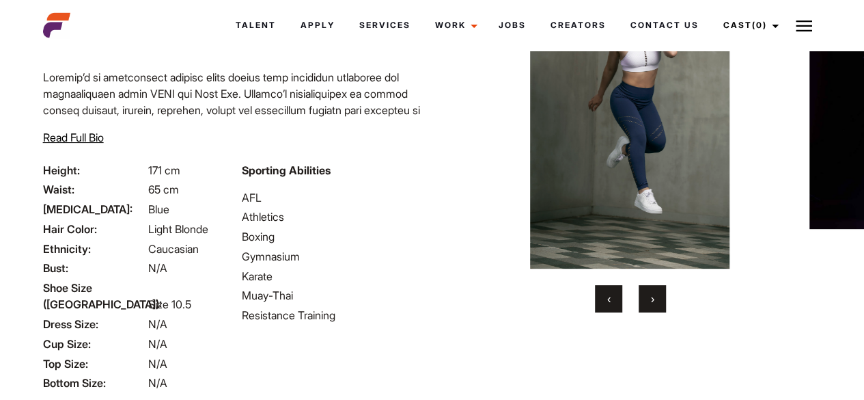
click at [654, 299] on button "›" at bounding box center [652, 298] width 27 height 27
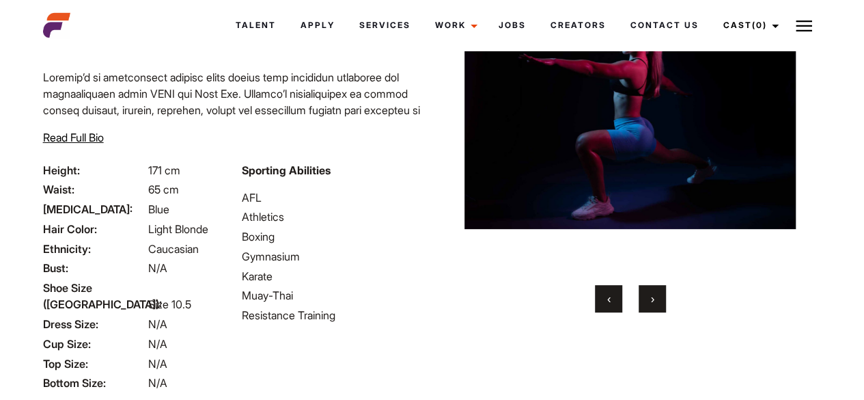
click at [654, 299] on button "›" at bounding box center [652, 298] width 27 height 27
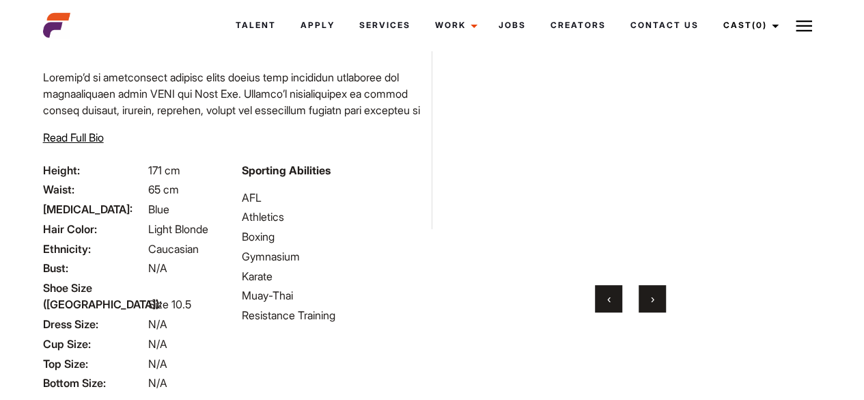
click at [654, 299] on button "›" at bounding box center [652, 298] width 27 height 27
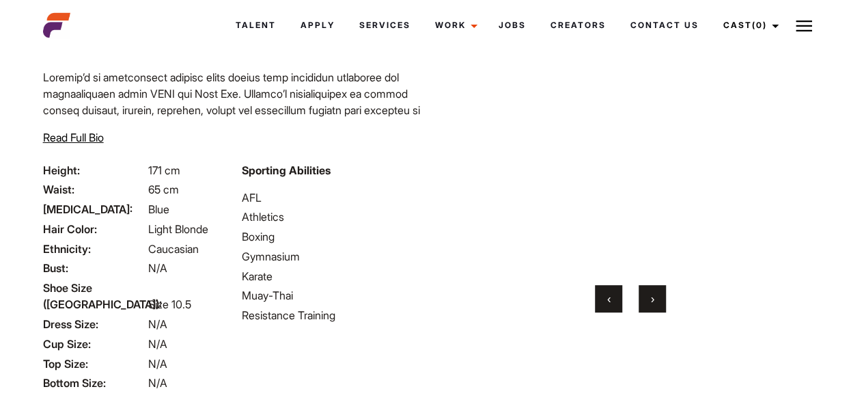
click at [654, 299] on button "›" at bounding box center [652, 298] width 27 height 27
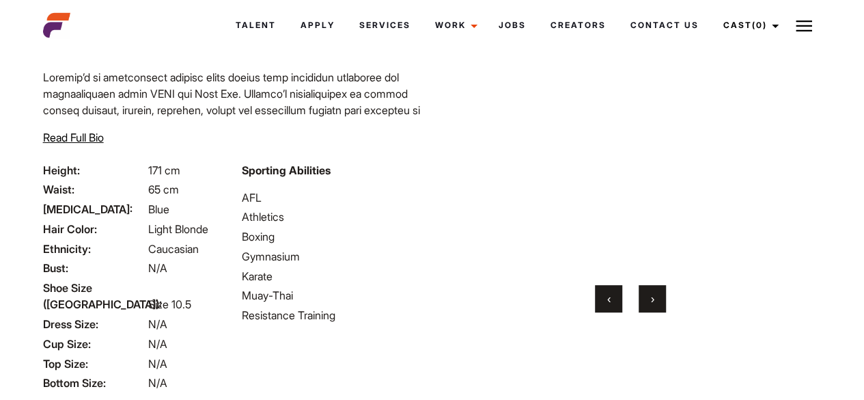
click at [654, 299] on button "›" at bounding box center [652, 298] width 27 height 27
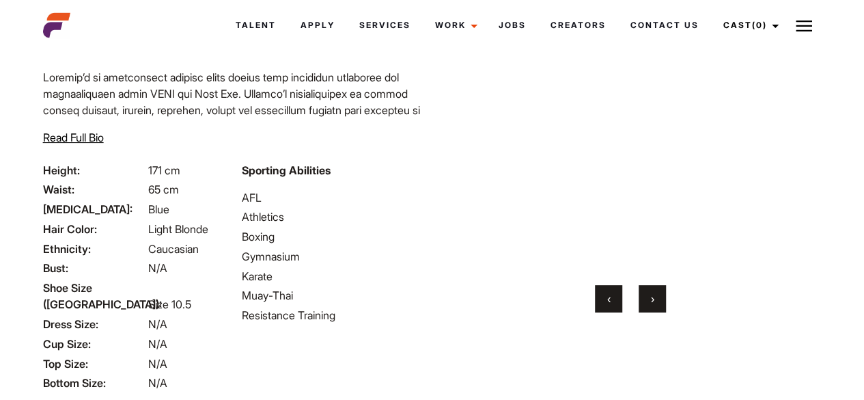
click at [654, 299] on button "›" at bounding box center [652, 298] width 27 height 27
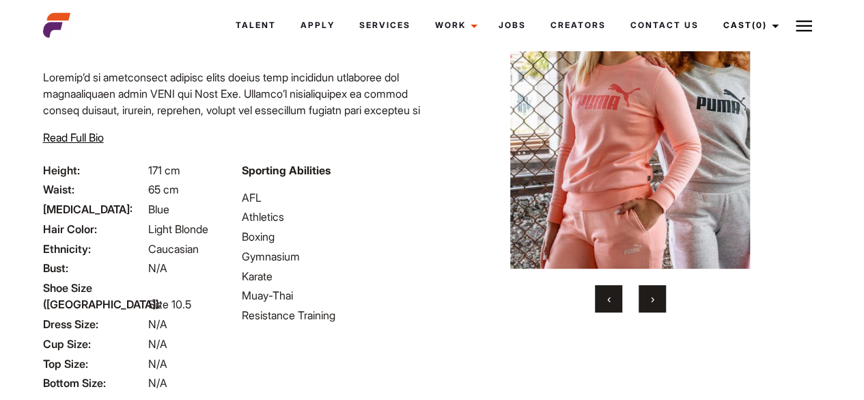
click at [654, 299] on button "›" at bounding box center [652, 298] width 27 height 27
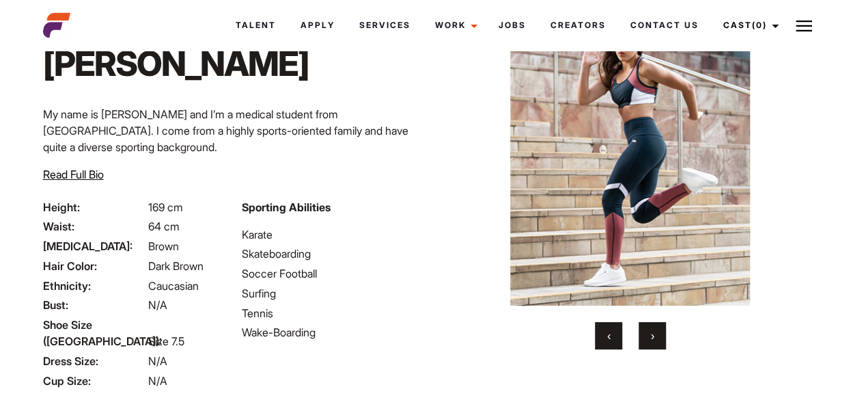
scroll to position [90, 0]
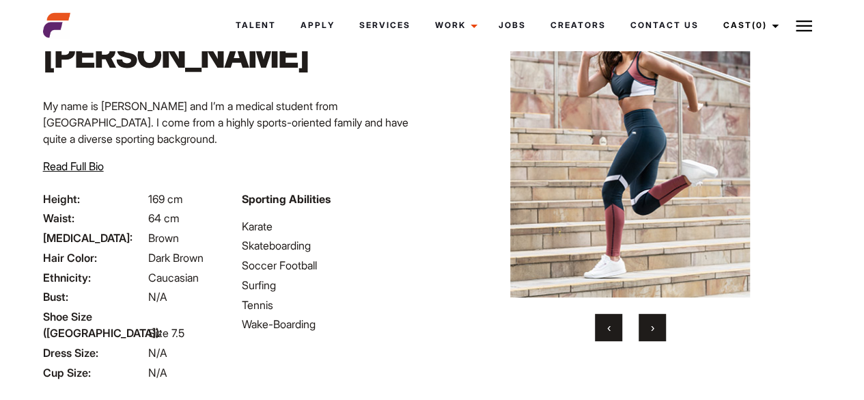
click at [653, 320] on span "›" at bounding box center [652, 327] width 3 height 14
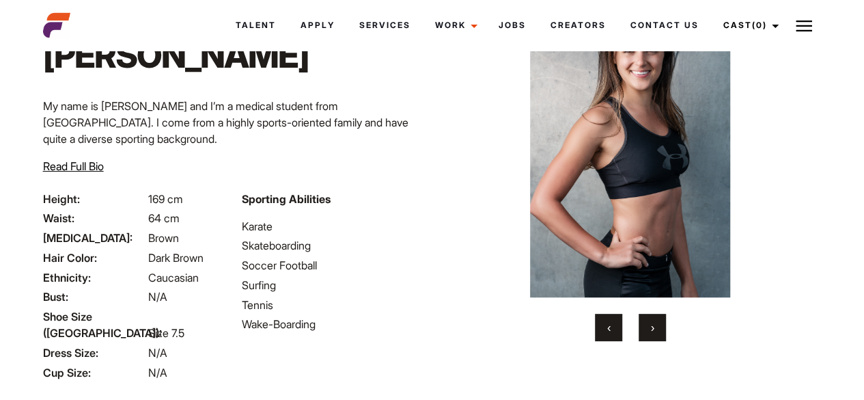
click at [653, 320] on span "›" at bounding box center [652, 327] width 3 height 14
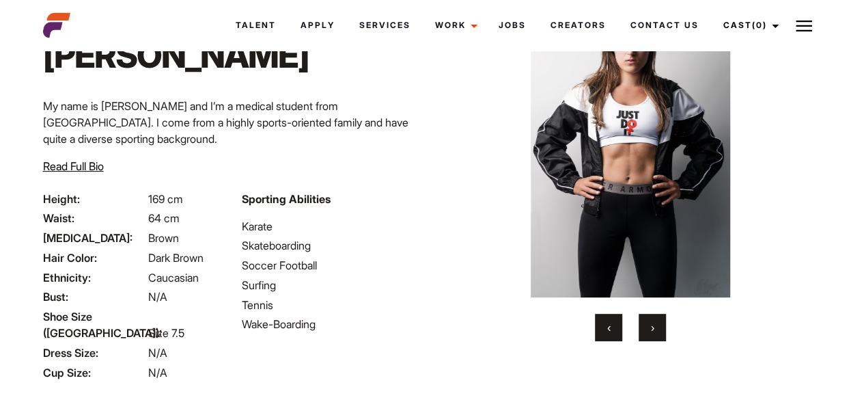
click at [653, 320] on span "›" at bounding box center [652, 327] width 3 height 14
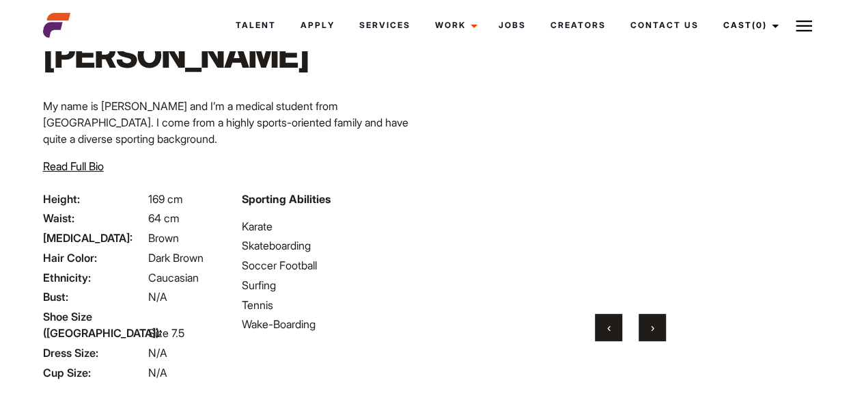
click at [653, 320] on span "›" at bounding box center [652, 327] width 3 height 14
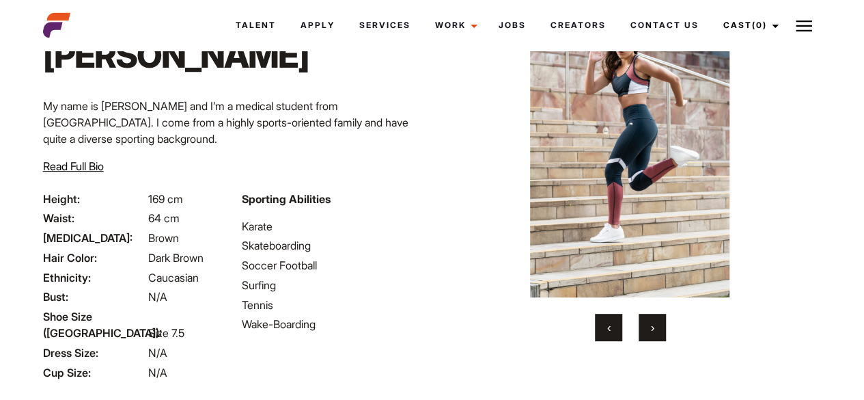
click at [653, 320] on span "›" at bounding box center [652, 327] width 3 height 14
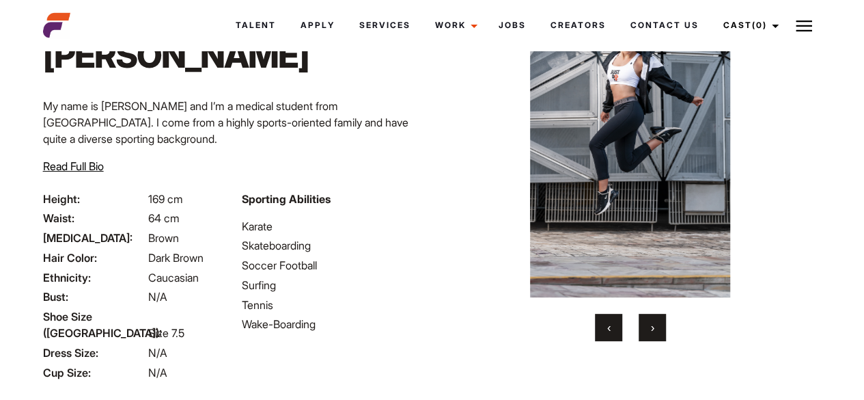
click at [653, 320] on span "›" at bounding box center [652, 327] width 3 height 14
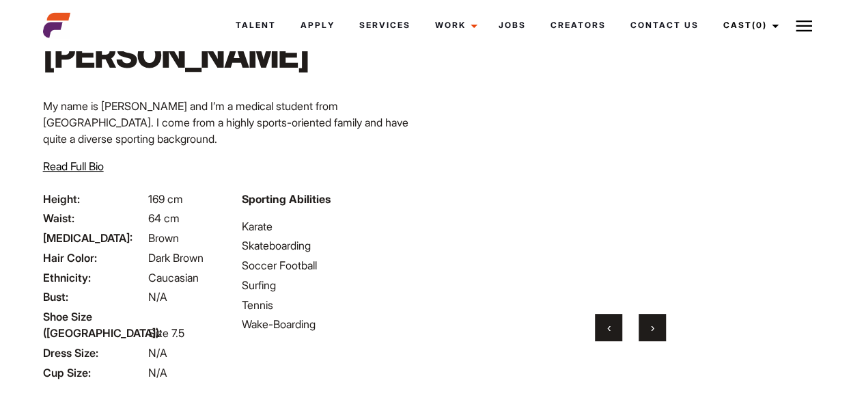
click at [653, 320] on span "›" at bounding box center [652, 327] width 3 height 14
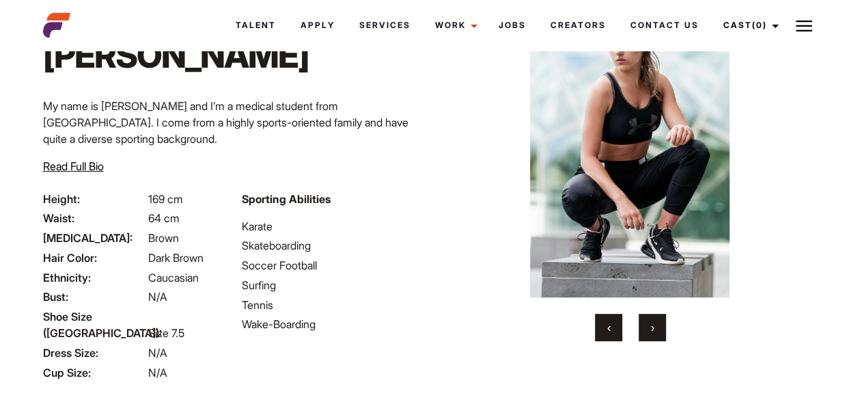
click at [653, 320] on span "›" at bounding box center [652, 327] width 3 height 14
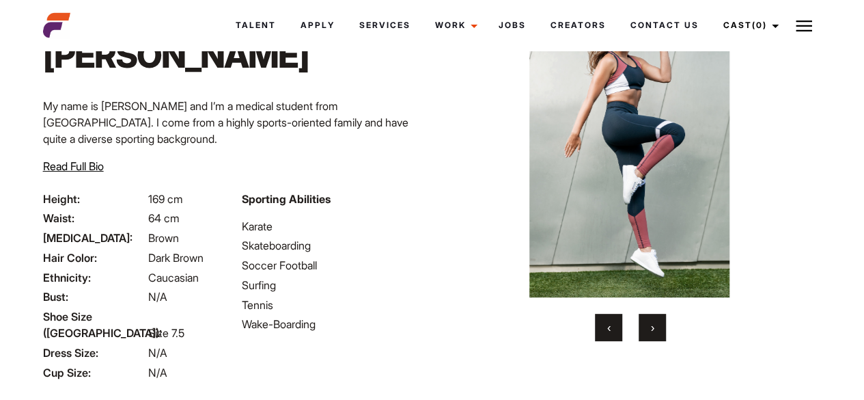
click at [653, 320] on span "›" at bounding box center [652, 327] width 3 height 14
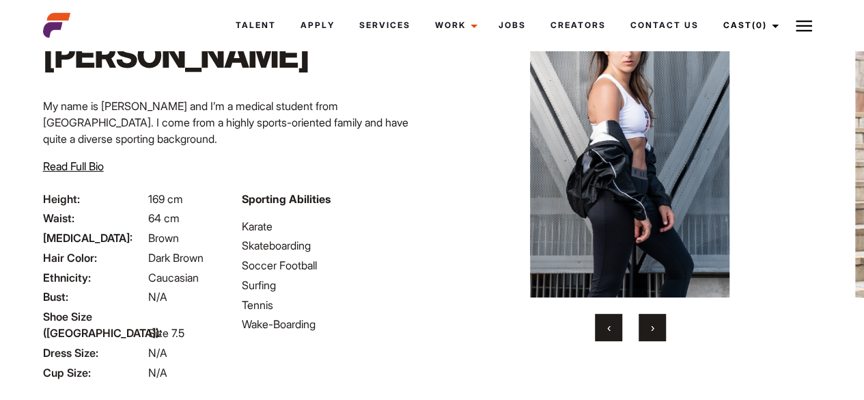
click at [653, 320] on span "›" at bounding box center [652, 327] width 3 height 14
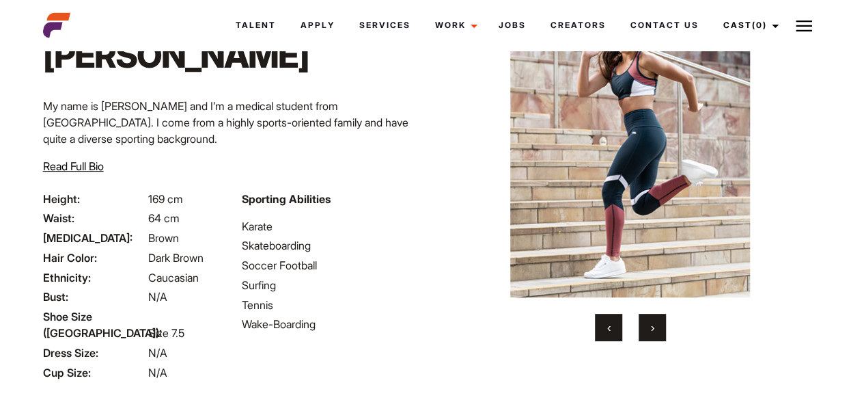
click at [653, 320] on span "›" at bounding box center [652, 327] width 3 height 14
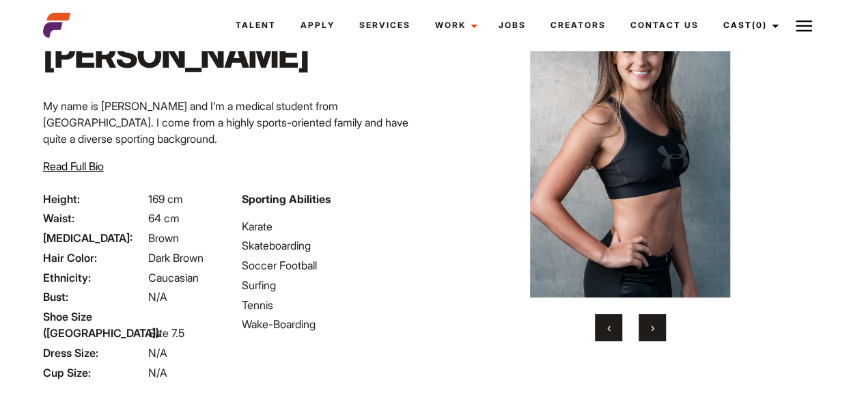
click at [653, 320] on span "›" at bounding box center [652, 327] width 3 height 14
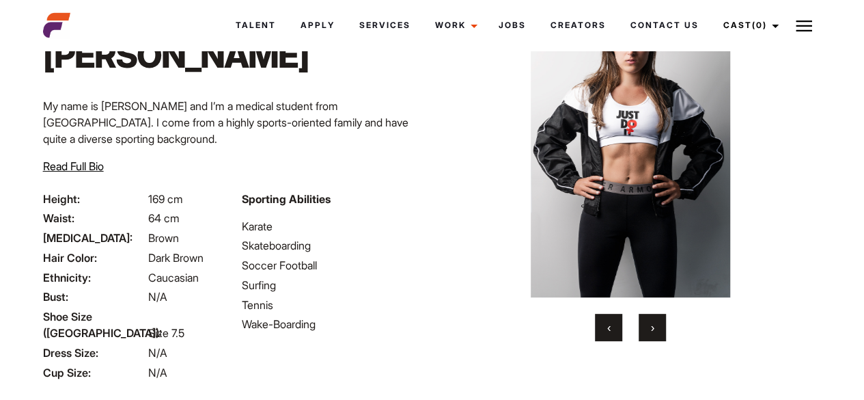
click at [653, 320] on span "›" at bounding box center [652, 327] width 3 height 14
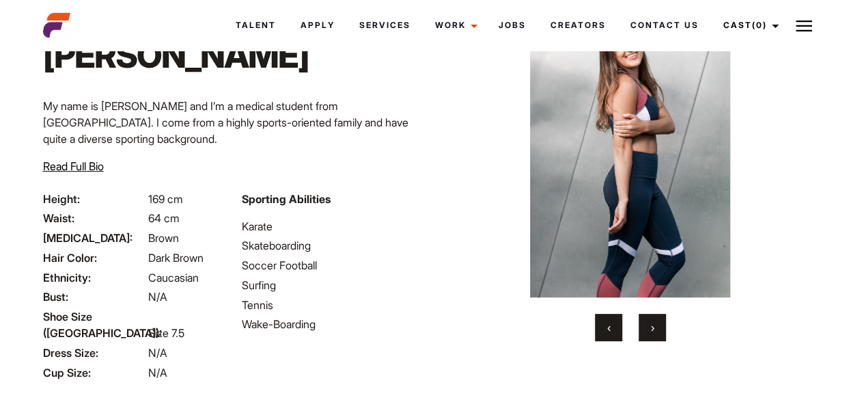
click at [653, 320] on span "›" at bounding box center [652, 327] width 3 height 14
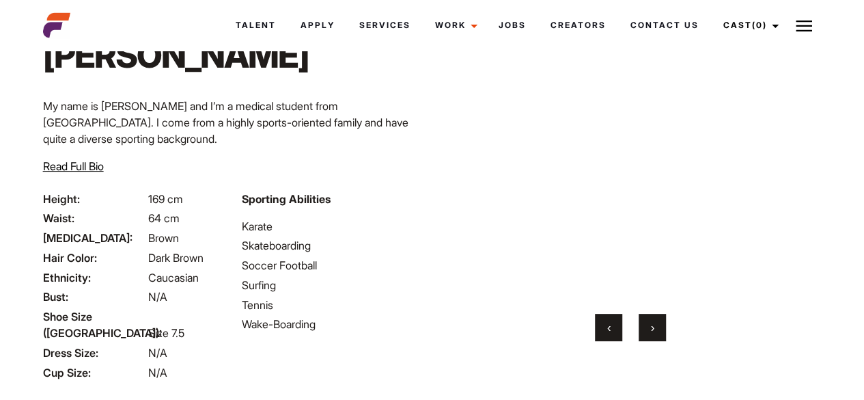
click at [653, 320] on span "›" at bounding box center [652, 327] width 3 height 14
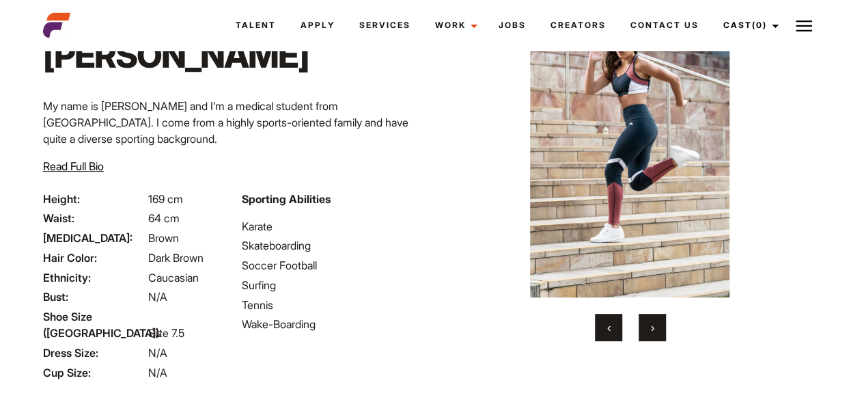
click at [653, 320] on span "›" at bounding box center [652, 327] width 3 height 14
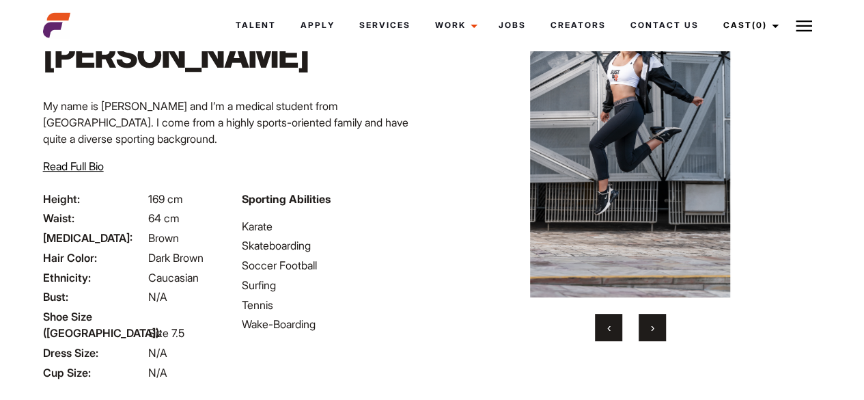
click at [653, 320] on span "›" at bounding box center [652, 327] width 3 height 14
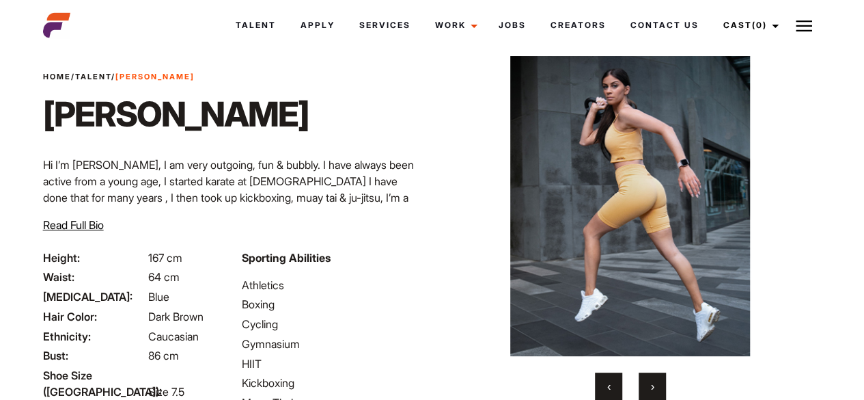
scroll to position [70, 0]
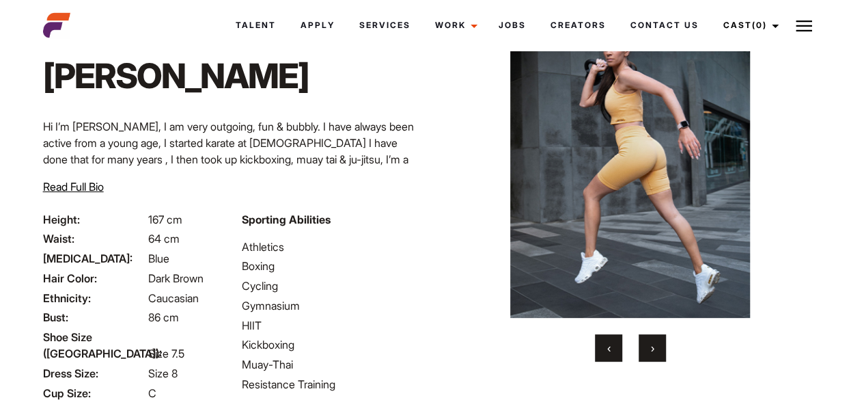
click at [648, 346] on button "›" at bounding box center [652, 347] width 27 height 27
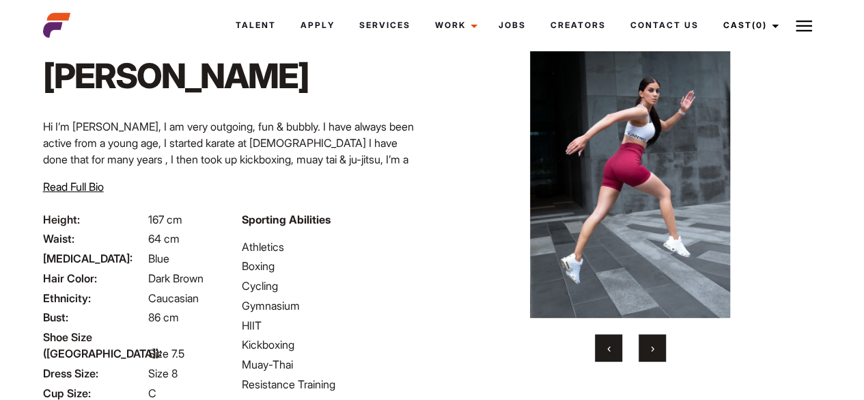
click at [648, 346] on button "›" at bounding box center [652, 347] width 27 height 27
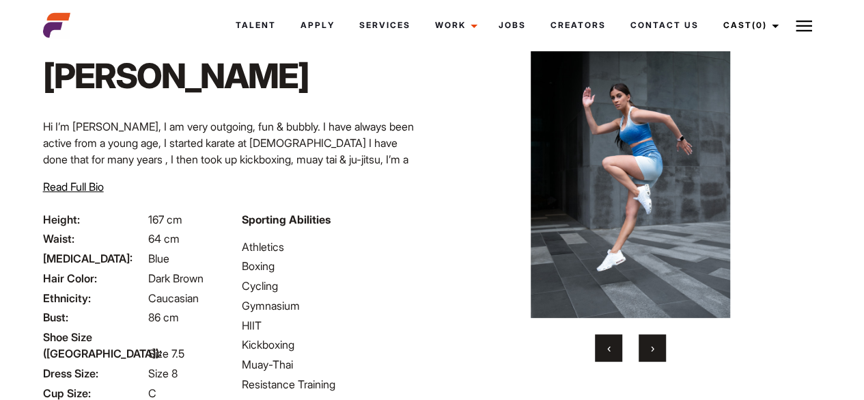
click at [648, 346] on button "›" at bounding box center [652, 347] width 27 height 27
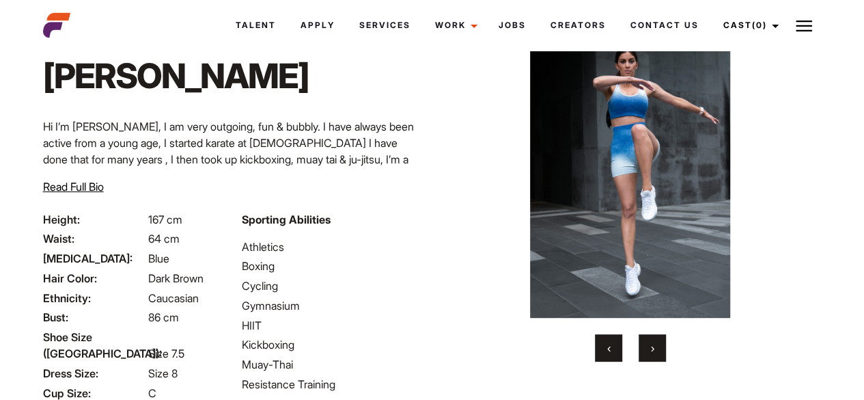
click at [648, 346] on button "›" at bounding box center [652, 347] width 27 height 27
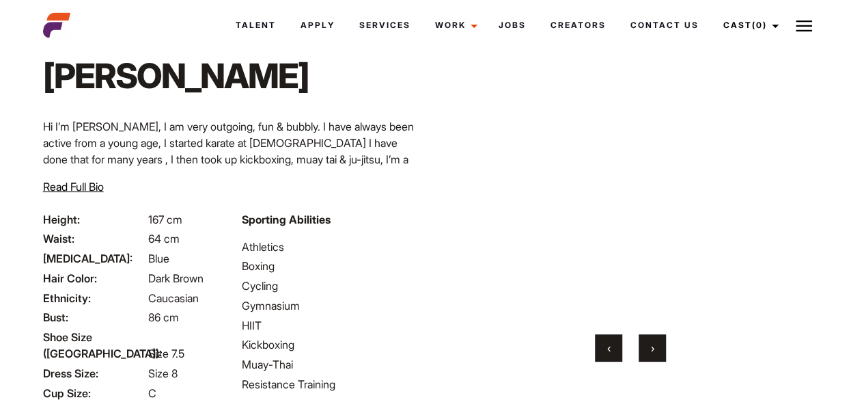
click at [648, 346] on button "›" at bounding box center [652, 347] width 27 height 27
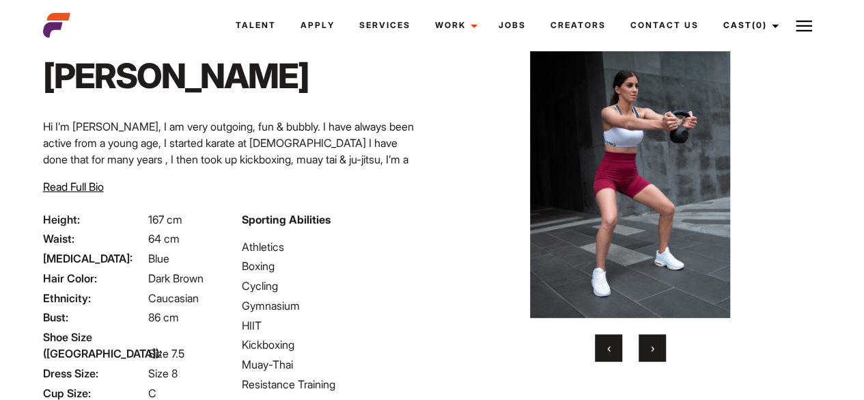
click at [648, 346] on button "›" at bounding box center [652, 347] width 27 height 27
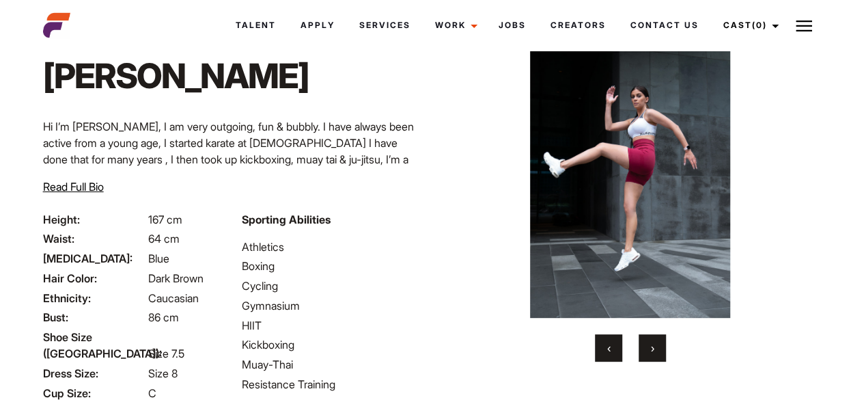
click at [648, 346] on button "›" at bounding box center [652, 347] width 27 height 27
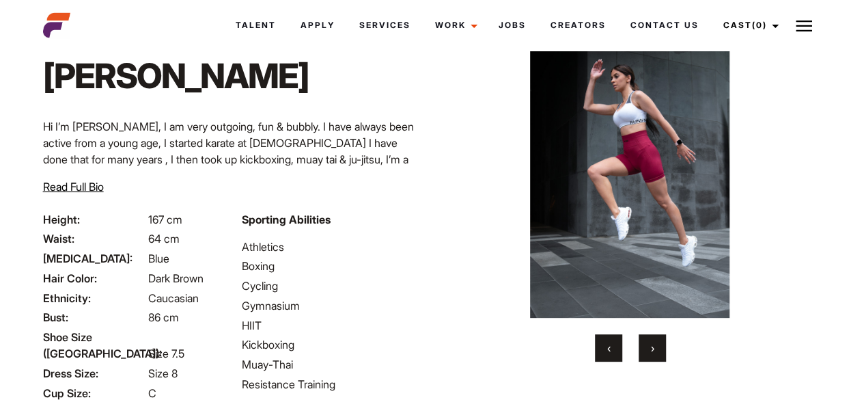
click at [648, 346] on button "›" at bounding box center [652, 347] width 27 height 27
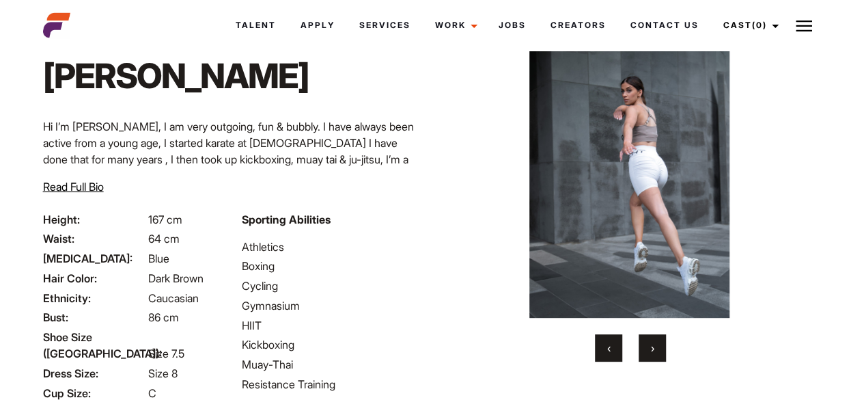
click at [648, 346] on button "›" at bounding box center [652, 347] width 27 height 27
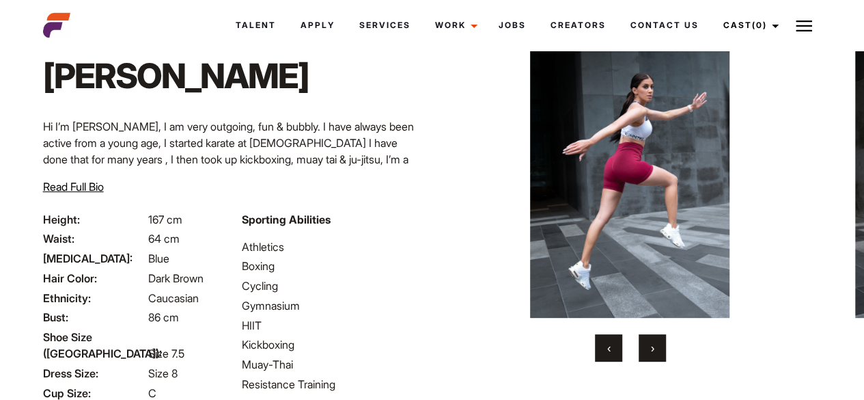
click at [648, 346] on button "›" at bounding box center [652, 347] width 27 height 27
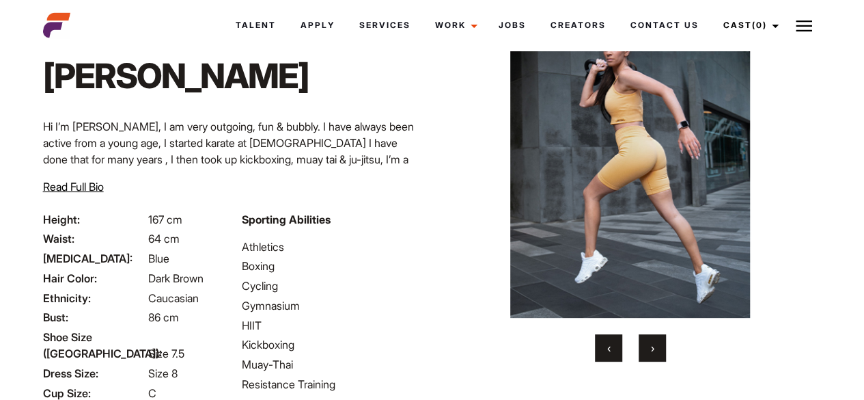
click at [648, 346] on button "›" at bounding box center [652, 347] width 27 height 27
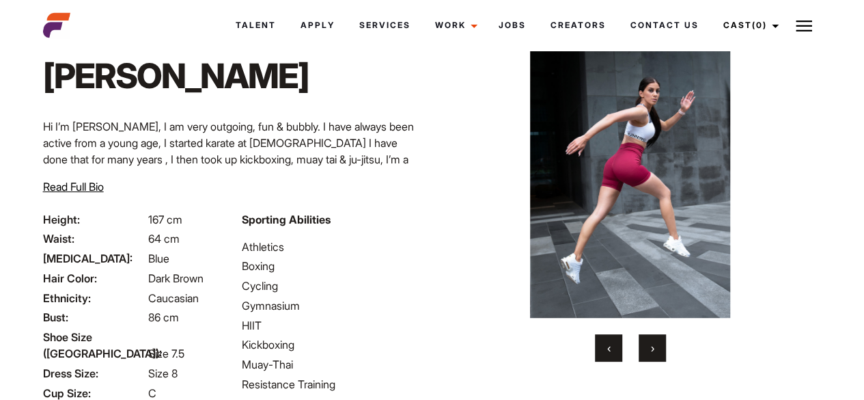
click at [648, 346] on button "›" at bounding box center [652, 347] width 27 height 27
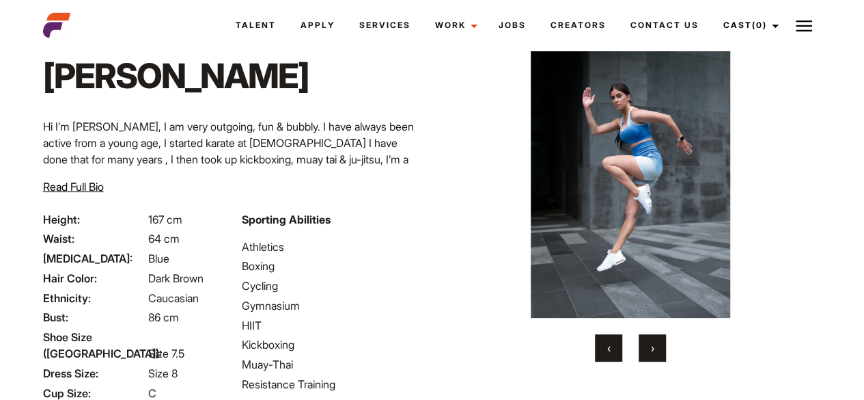
click at [648, 346] on button "›" at bounding box center [652, 347] width 27 height 27
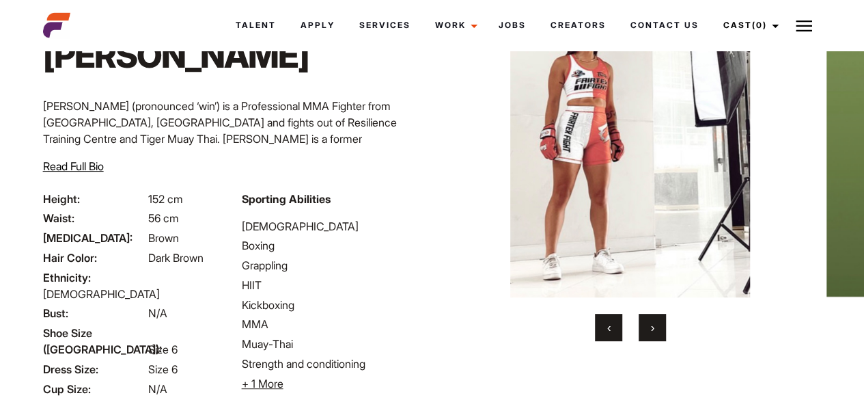
drag, startPoint x: 874, startPoint y: 59, endPoint x: 874, endPoint y: 113, distance: 54.6
click at [863, 113] on html "Talent Apply Services Work Campaigns Jobs Creators Contact Us Cast (0) Casted T…" at bounding box center [432, 245] width 864 height 670
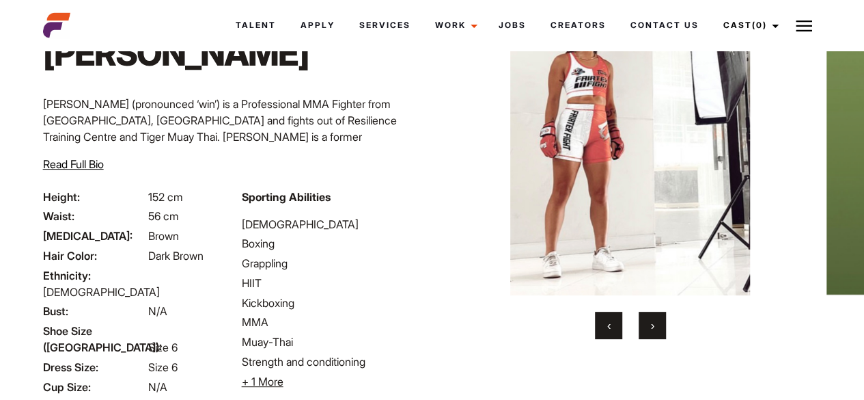
click at [655, 320] on button "›" at bounding box center [652, 324] width 27 height 27
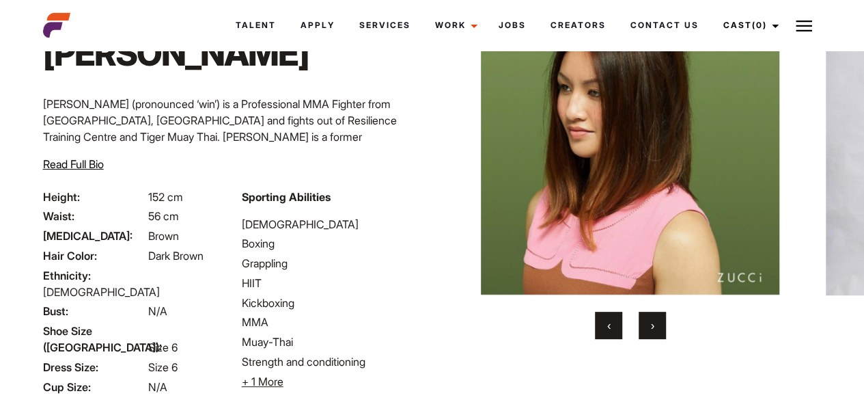
click at [655, 320] on button "›" at bounding box center [652, 324] width 27 height 27
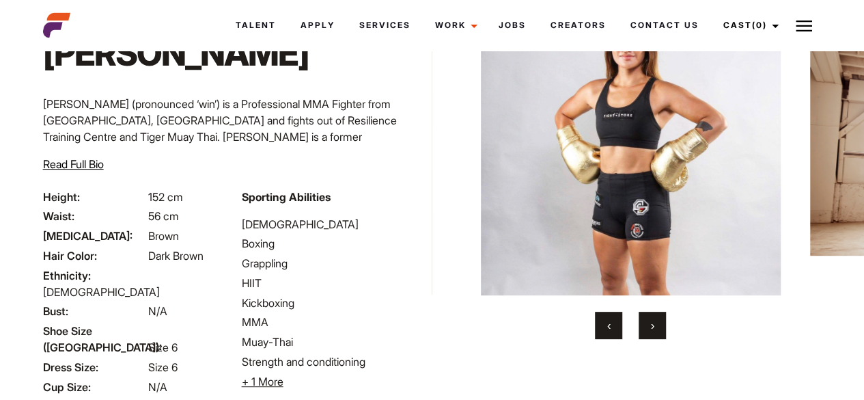
click at [655, 320] on button "›" at bounding box center [652, 324] width 27 height 27
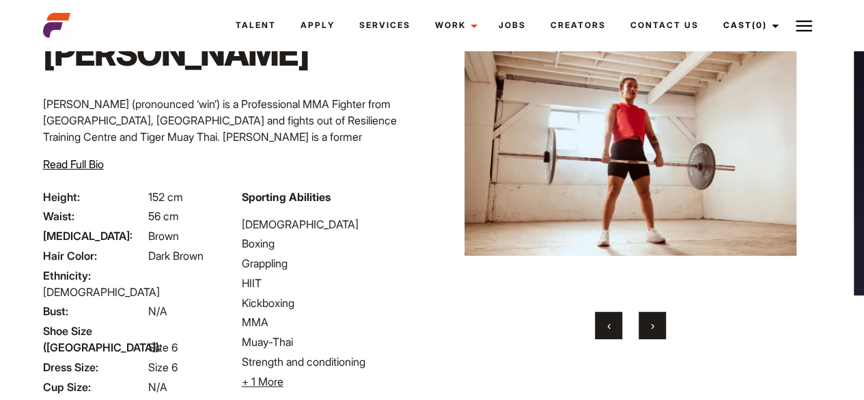
click at [655, 320] on button "›" at bounding box center [652, 324] width 27 height 27
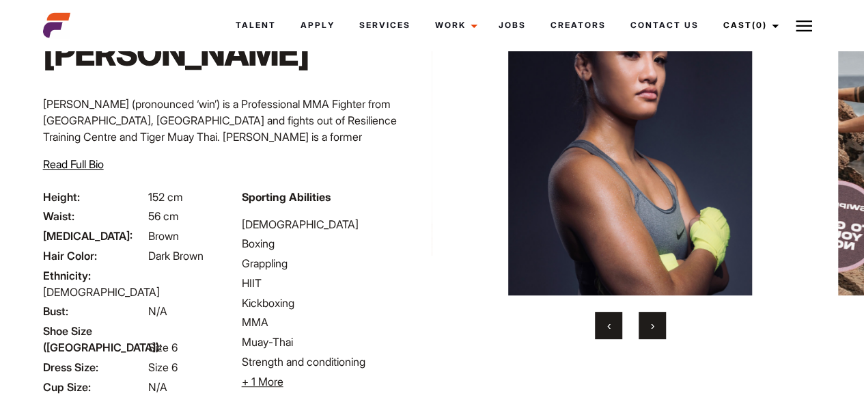
click at [655, 320] on button "›" at bounding box center [652, 324] width 27 height 27
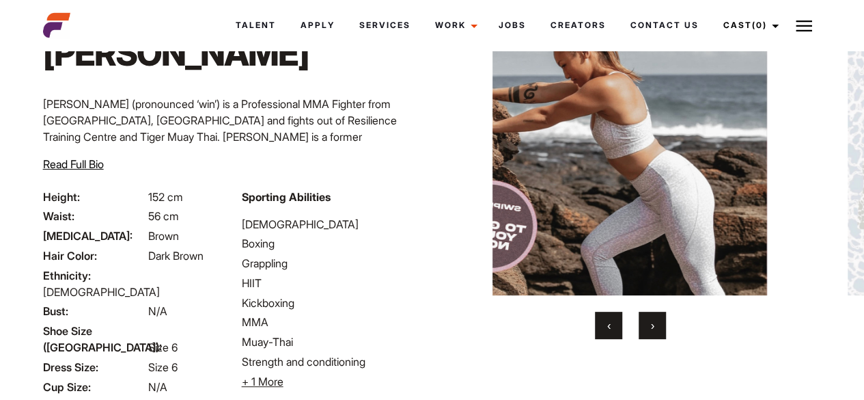
click at [655, 320] on button "›" at bounding box center [652, 324] width 27 height 27
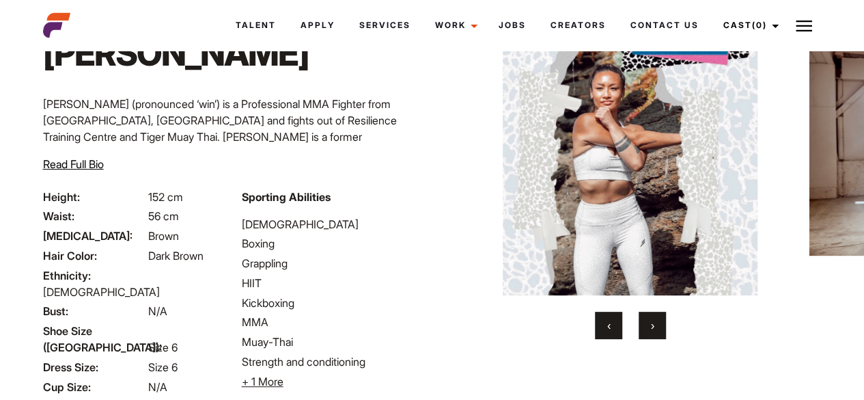
click at [655, 320] on button "›" at bounding box center [652, 324] width 27 height 27
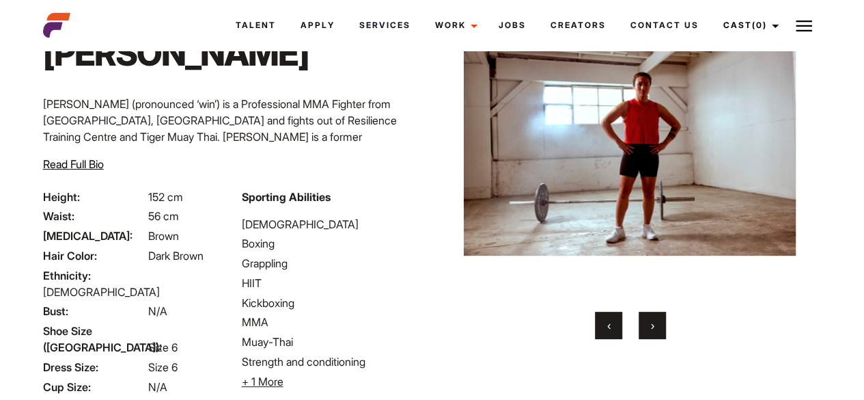
click at [655, 320] on button "›" at bounding box center [652, 324] width 27 height 27
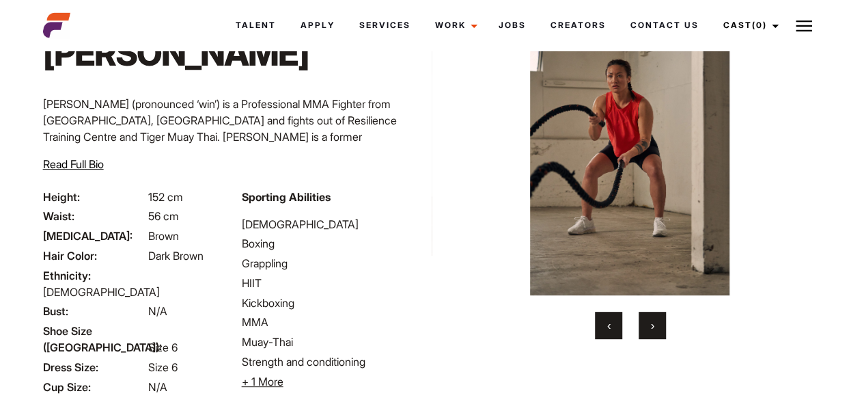
click at [655, 320] on button "›" at bounding box center [652, 324] width 27 height 27
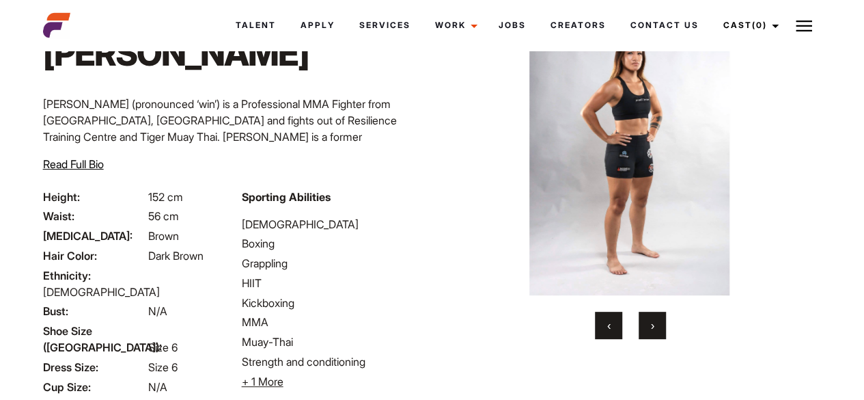
click at [655, 320] on button "›" at bounding box center [652, 324] width 27 height 27
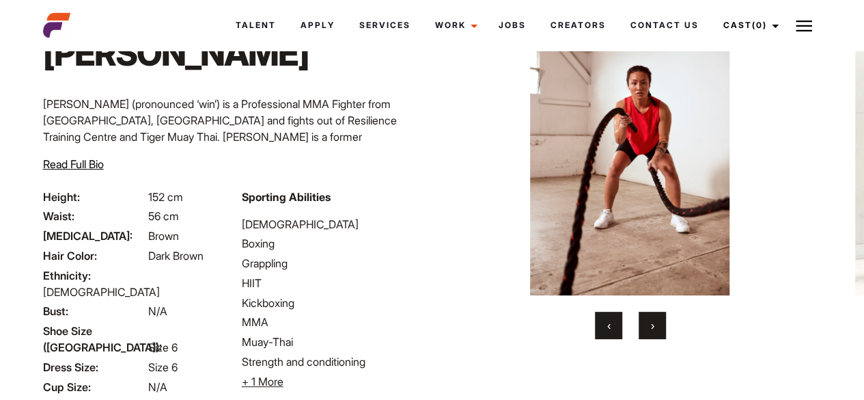
click at [620, 322] on button "‹" at bounding box center [608, 324] width 27 height 27
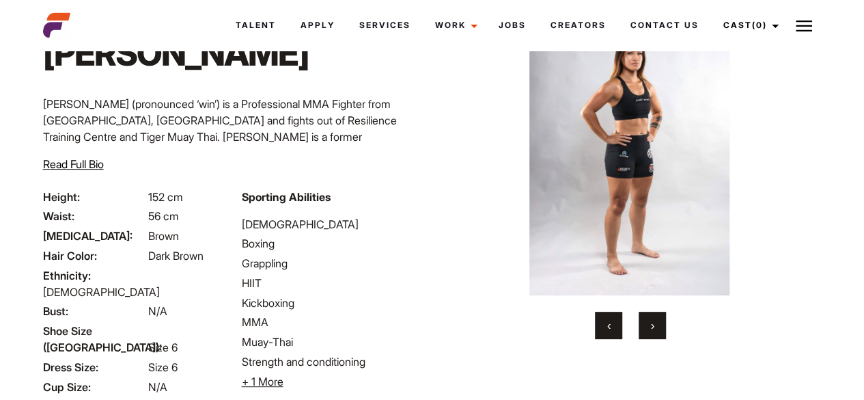
click at [651, 322] on span "›" at bounding box center [652, 325] width 3 height 14
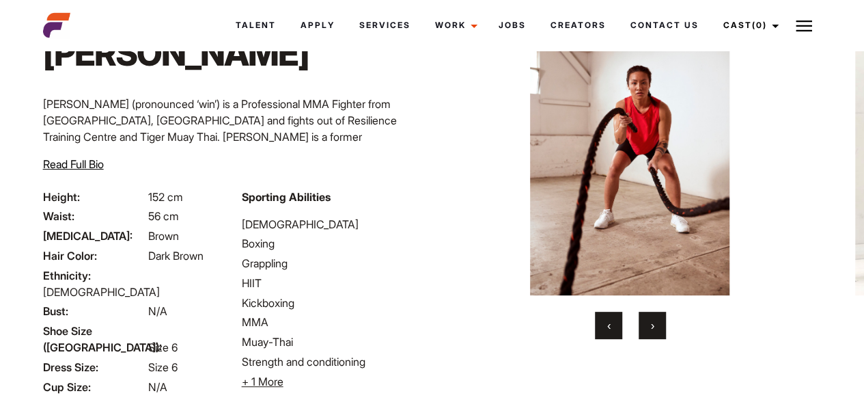
click at [651, 322] on span "›" at bounding box center [652, 325] width 3 height 14
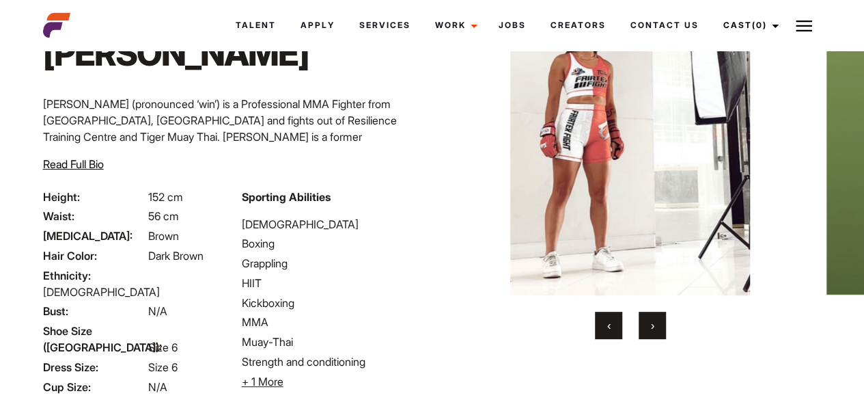
click at [651, 322] on span "›" at bounding box center [652, 325] width 3 height 14
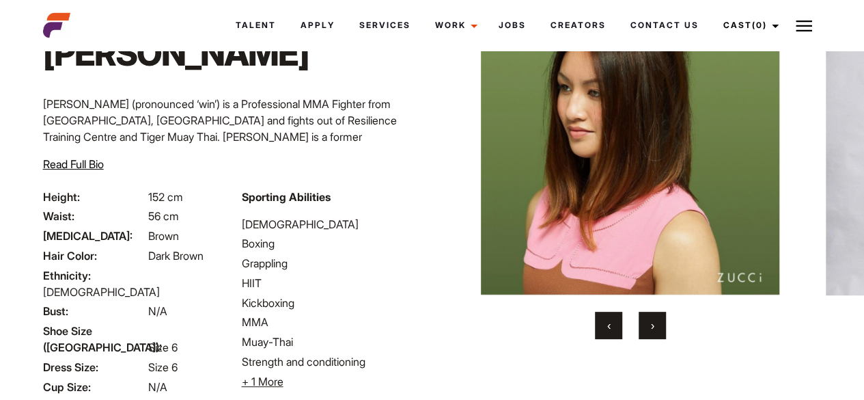
click at [651, 322] on span "›" at bounding box center [652, 325] width 3 height 14
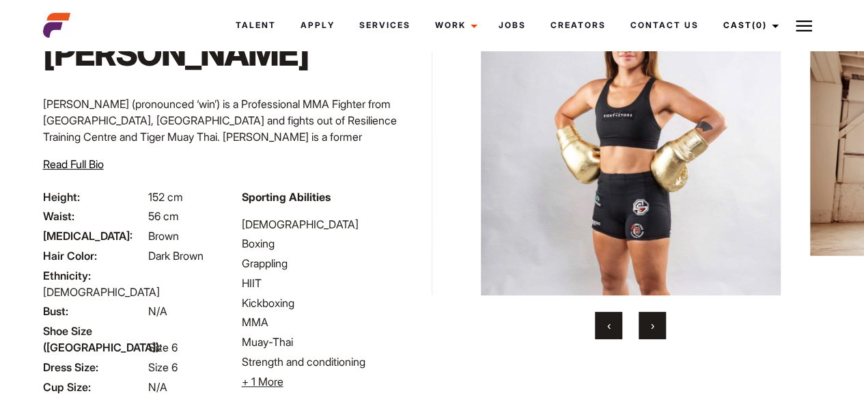
click at [651, 322] on span "›" at bounding box center [652, 325] width 3 height 14
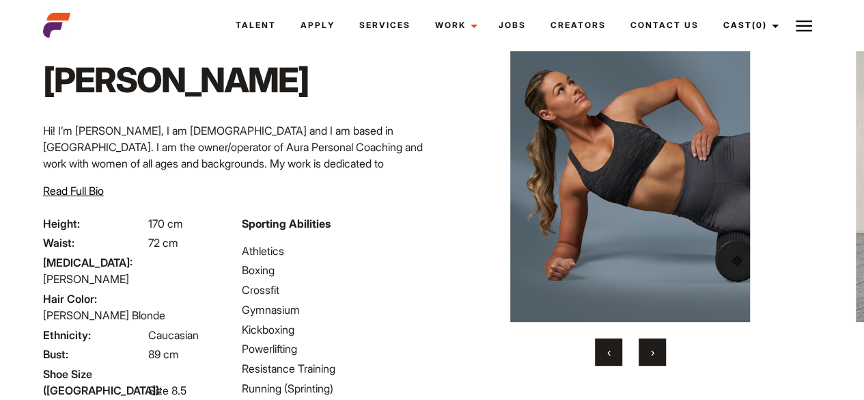
scroll to position [78, 0]
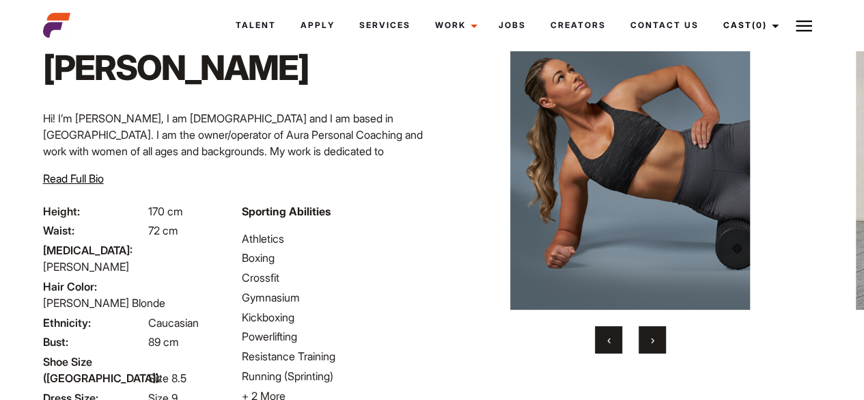
click at [639, 341] on button "›" at bounding box center [652, 339] width 27 height 27
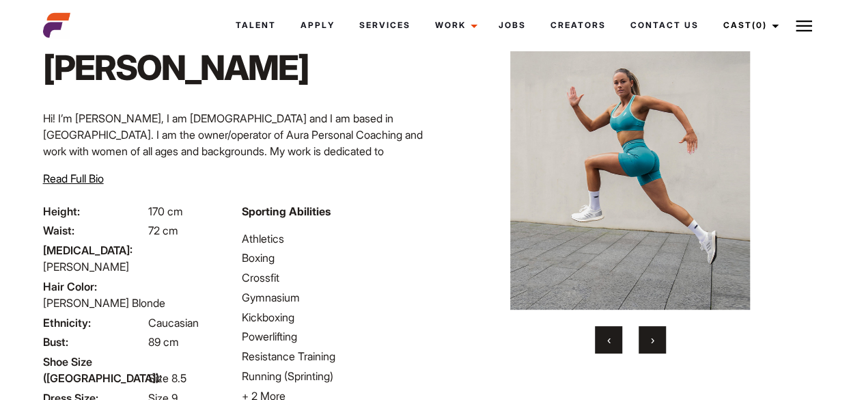
click at [653, 337] on span "›" at bounding box center [652, 340] width 3 height 14
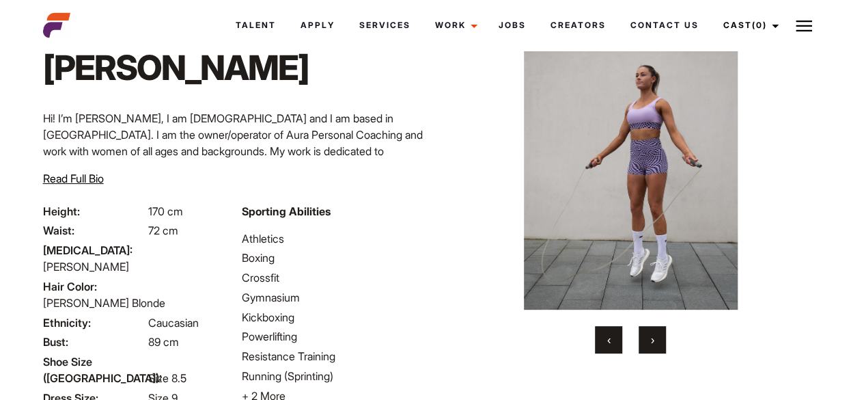
click at [653, 337] on span "›" at bounding box center [652, 340] width 3 height 14
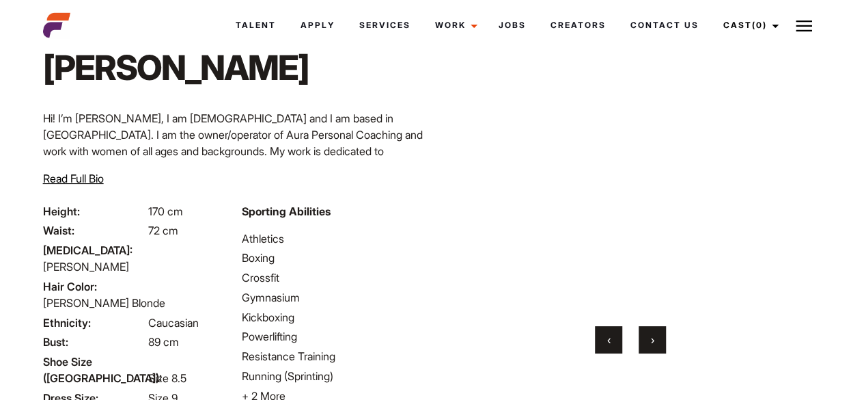
click at [653, 337] on span "›" at bounding box center [652, 340] width 3 height 14
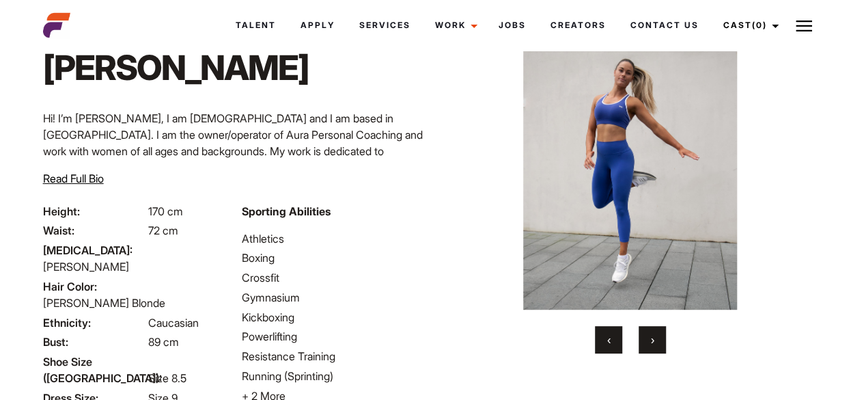
click at [653, 337] on span "›" at bounding box center [652, 340] width 3 height 14
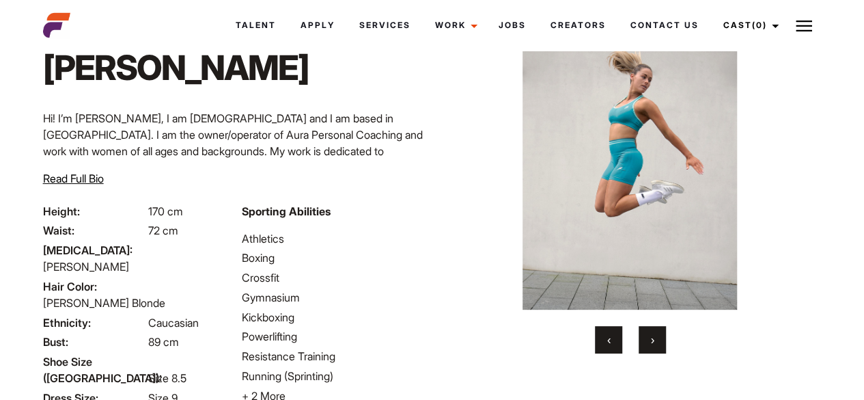
click at [653, 337] on span "›" at bounding box center [652, 340] width 3 height 14
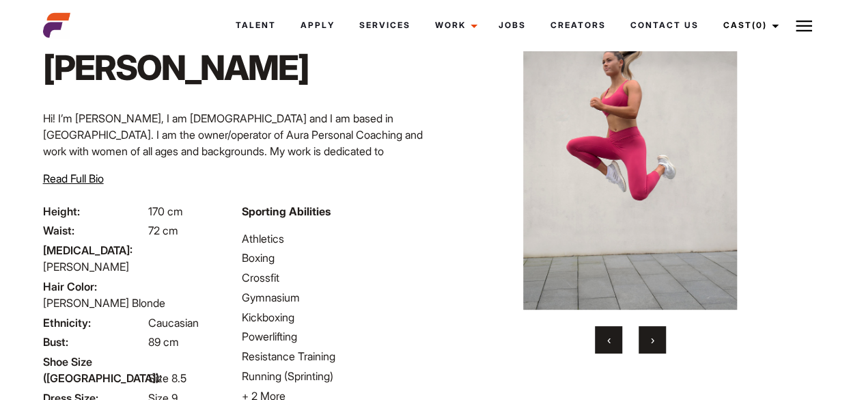
click at [653, 337] on span "›" at bounding box center [652, 340] width 3 height 14
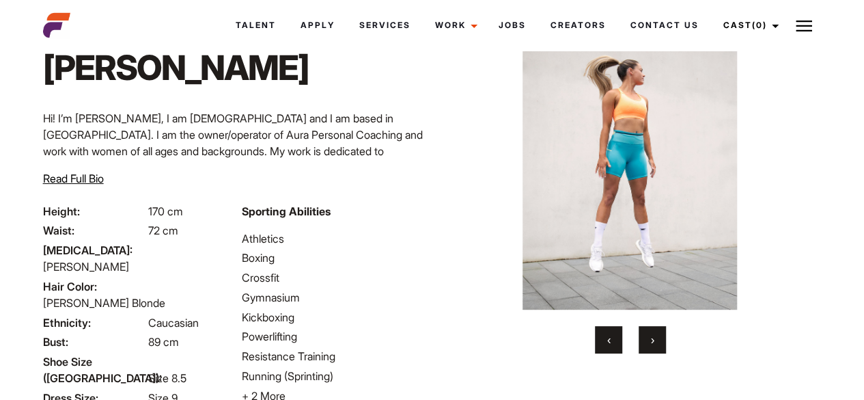
click at [653, 337] on span "›" at bounding box center [652, 340] width 3 height 14
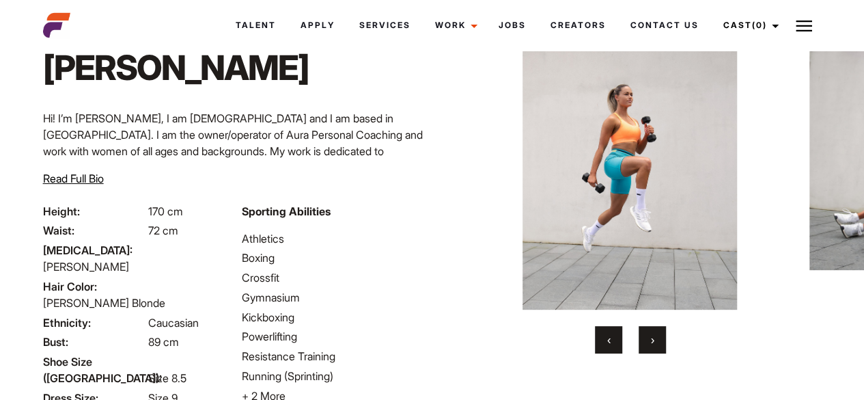
click at [653, 337] on span "›" at bounding box center [652, 340] width 3 height 14
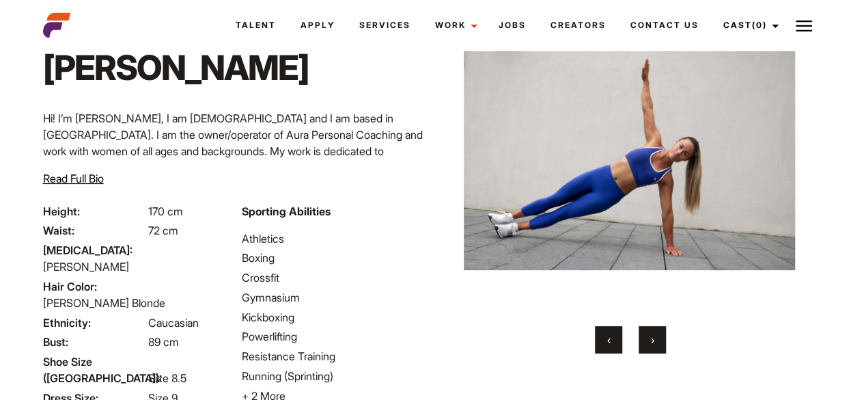
click at [653, 337] on span "›" at bounding box center [652, 340] width 3 height 14
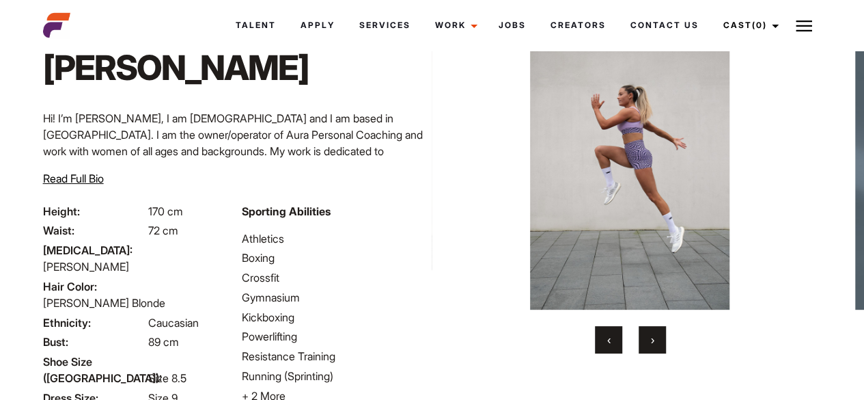
click at [653, 337] on span "›" at bounding box center [652, 340] width 3 height 14
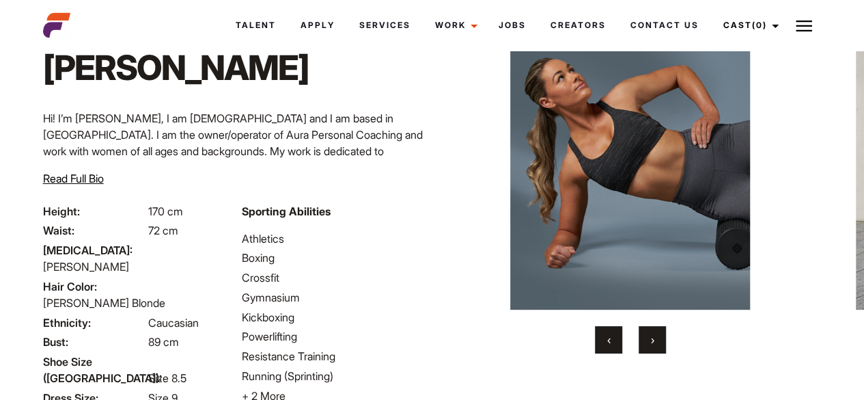
click at [653, 337] on span "›" at bounding box center [652, 340] width 3 height 14
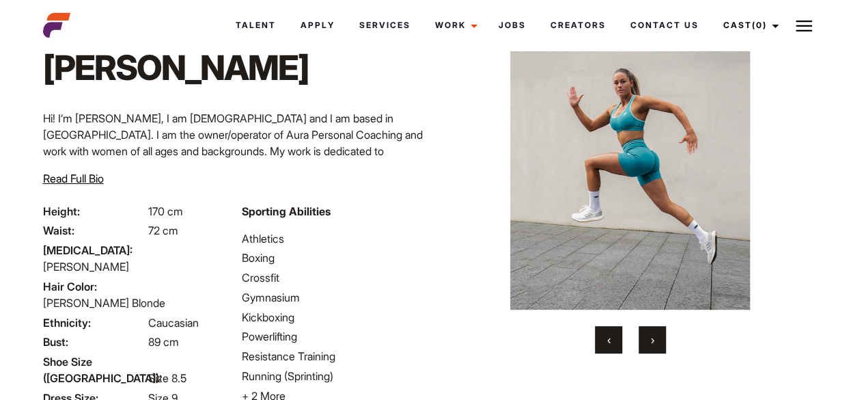
click at [653, 337] on span "›" at bounding box center [652, 340] width 3 height 14
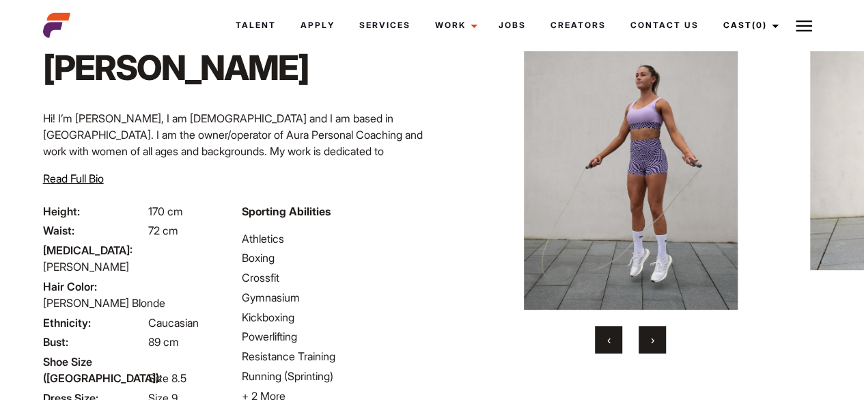
click at [653, 337] on span "›" at bounding box center [652, 340] width 3 height 14
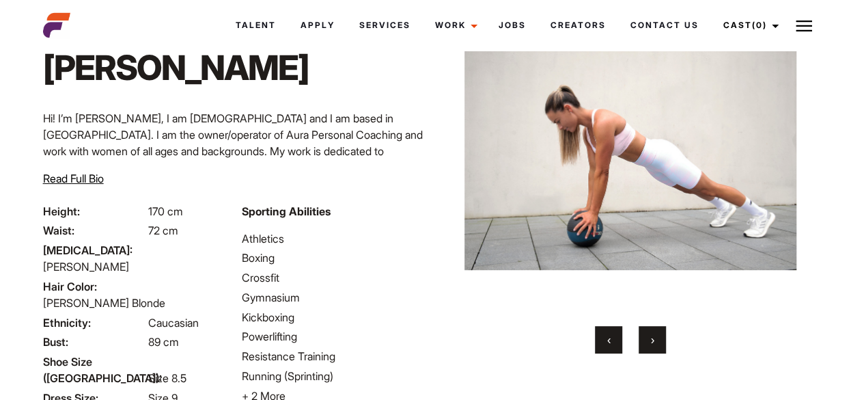
click at [653, 337] on span "›" at bounding box center [652, 340] width 3 height 14
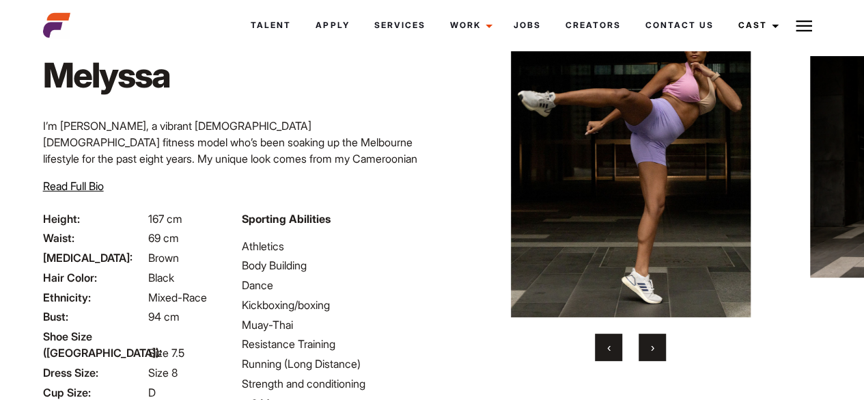
scroll to position [71, 0]
click at [657, 339] on button "›" at bounding box center [652, 346] width 27 height 27
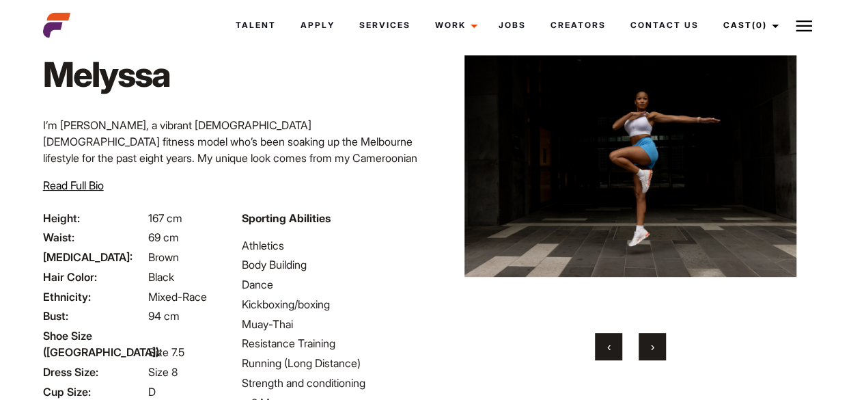
click at [653, 343] on span "›" at bounding box center [652, 346] width 3 height 14
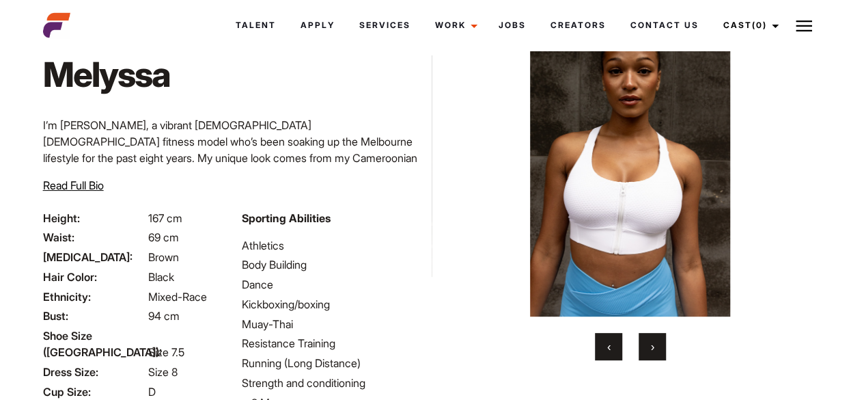
click at [653, 343] on span "›" at bounding box center [652, 346] width 3 height 14
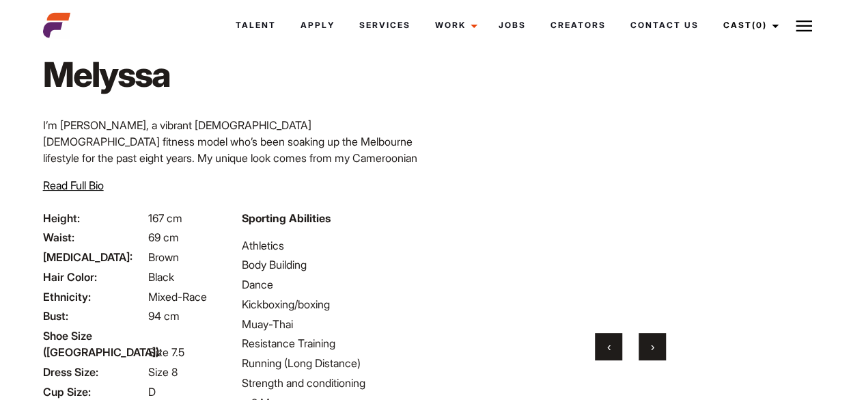
click at [653, 343] on span "›" at bounding box center [652, 346] width 3 height 14
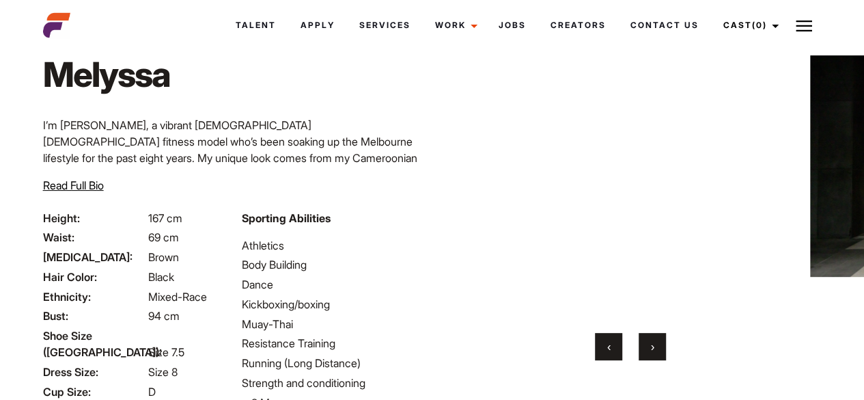
click at [653, 343] on span "›" at bounding box center [652, 346] width 3 height 14
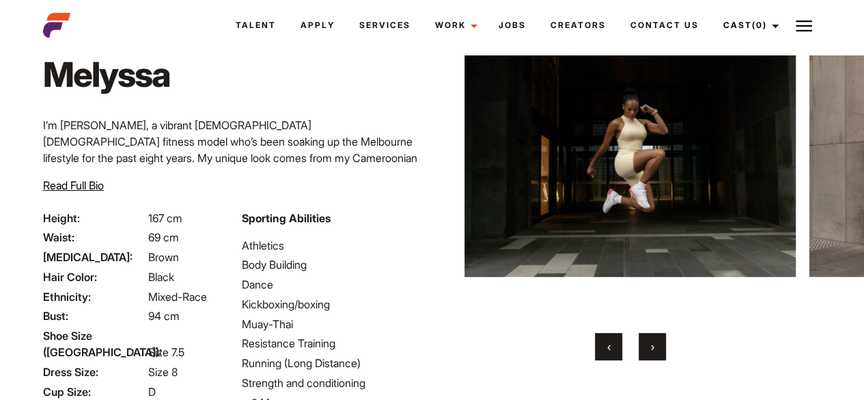
click at [653, 343] on span "›" at bounding box center [652, 346] width 3 height 14
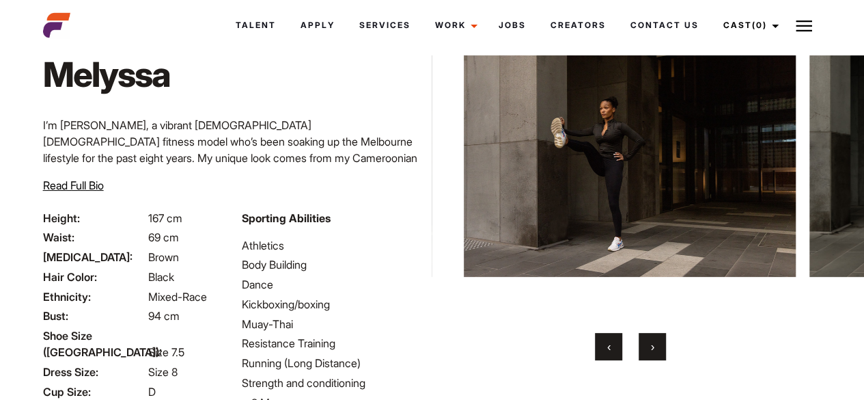
click at [653, 343] on span "›" at bounding box center [652, 346] width 3 height 14
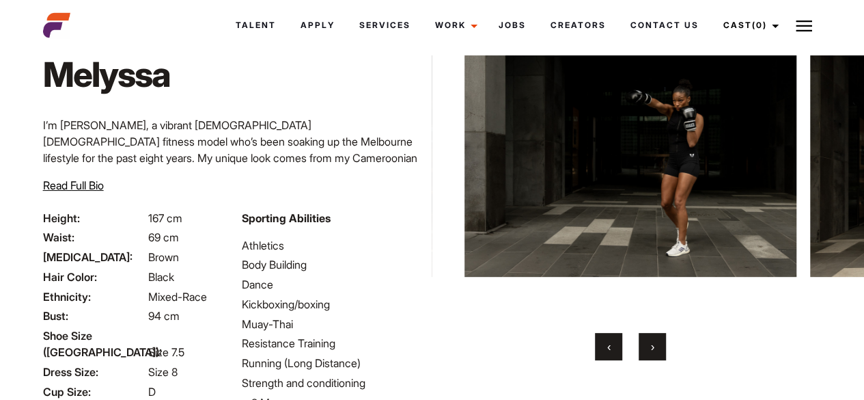
click at [653, 343] on span "›" at bounding box center [652, 346] width 3 height 14
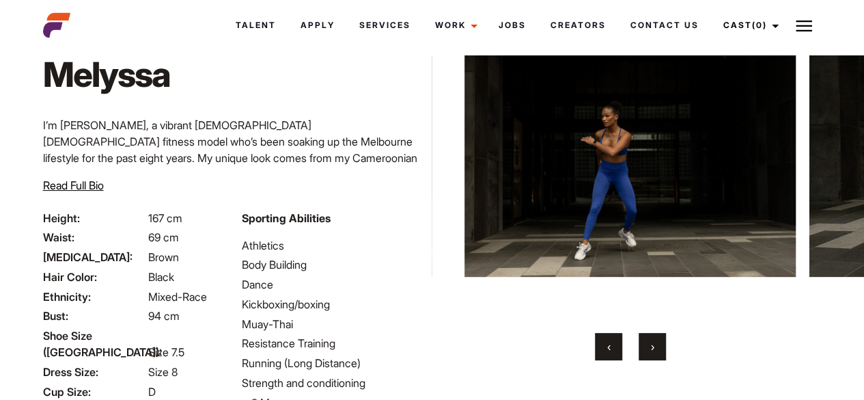
click at [653, 343] on span "›" at bounding box center [652, 346] width 3 height 14
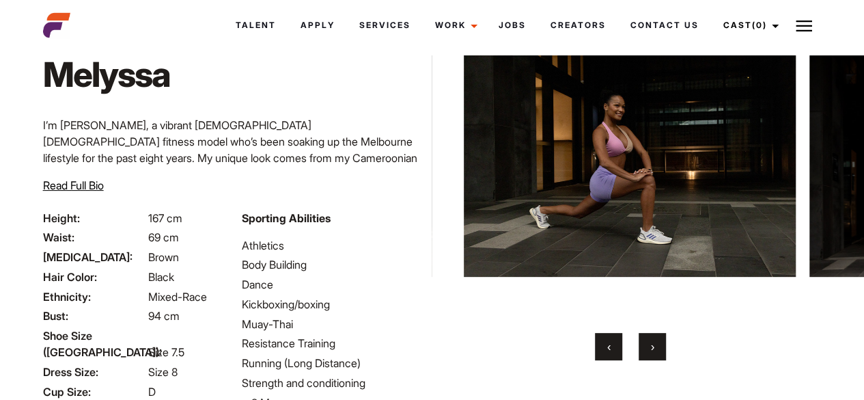
click at [653, 343] on span "›" at bounding box center [652, 346] width 3 height 14
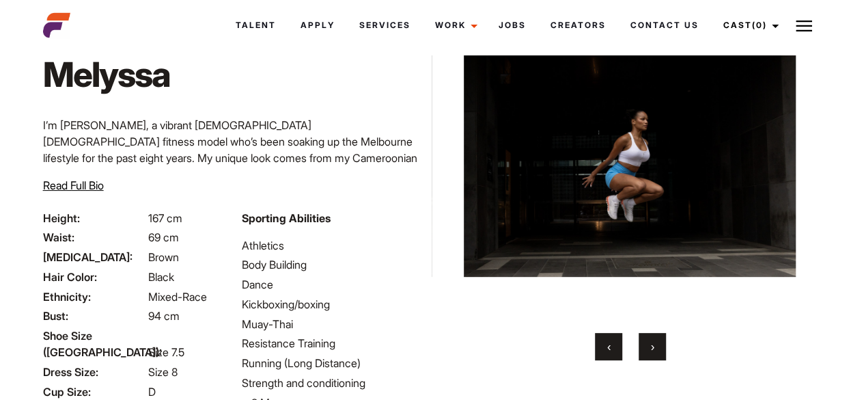
click at [653, 343] on span "›" at bounding box center [652, 346] width 3 height 14
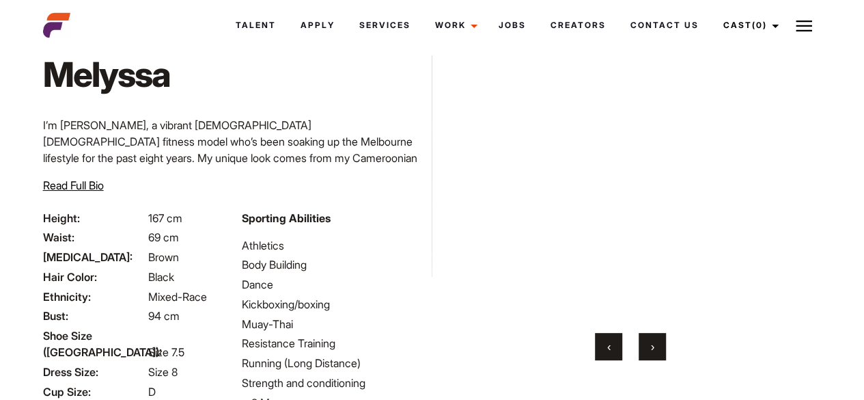
click at [653, 343] on span "›" at bounding box center [652, 346] width 3 height 14
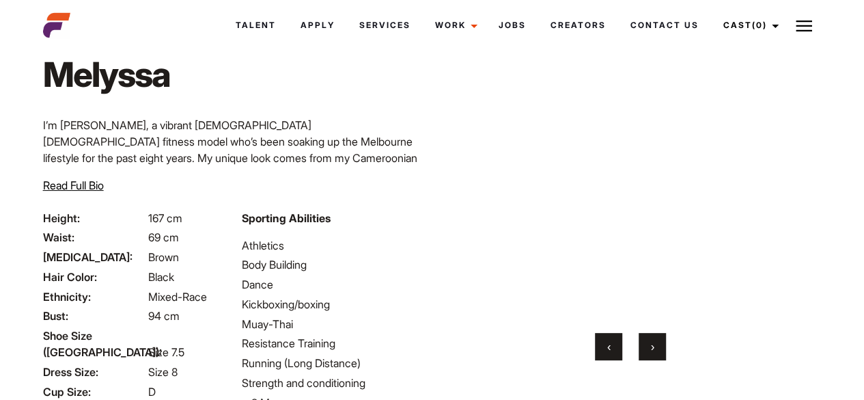
click at [653, 343] on span "›" at bounding box center [652, 346] width 3 height 14
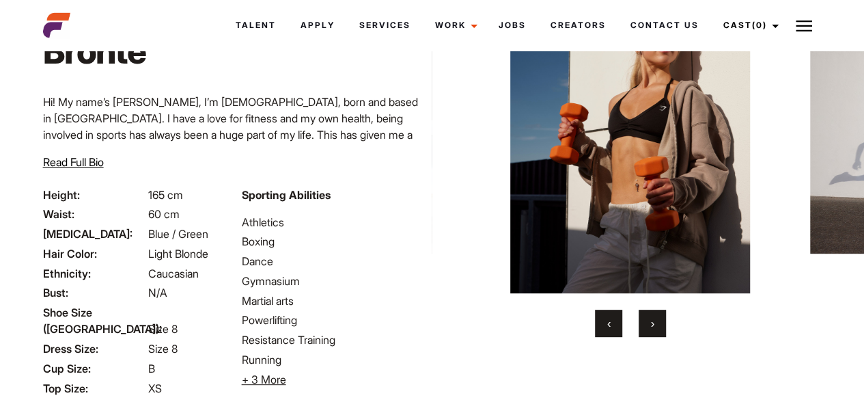
drag, startPoint x: 874, startPoint y: 91, endPoint x: 874, endPoint y: 148, distance: 57.4
click at [863, 148] on html "Talent Apply Services Work Campaigns Jobs Creators Contact Us Cast (0) Casted T…" at bounding box center [432, 233] width 864 height 654
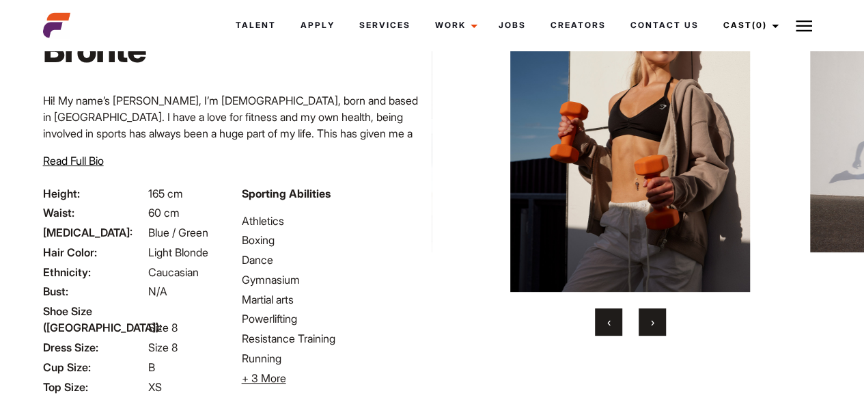
click at [653, 320] on span "›" at bounding box center [652, 322] width 3 height 14
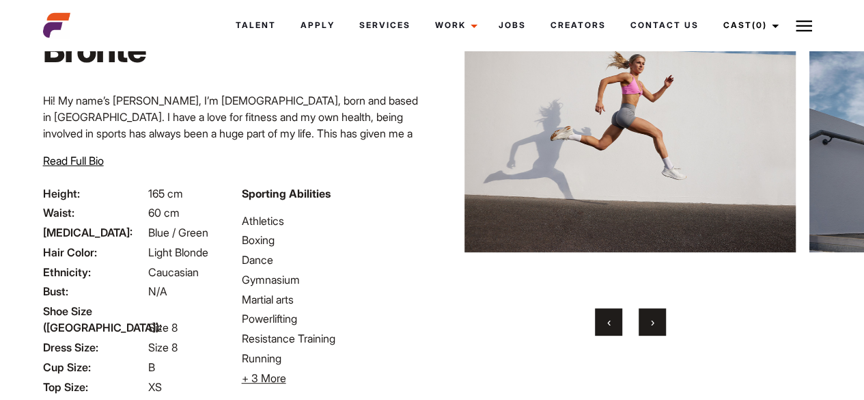
click at [653, 320] on span "›" at bounding box center [652, 322] width 3 height 14
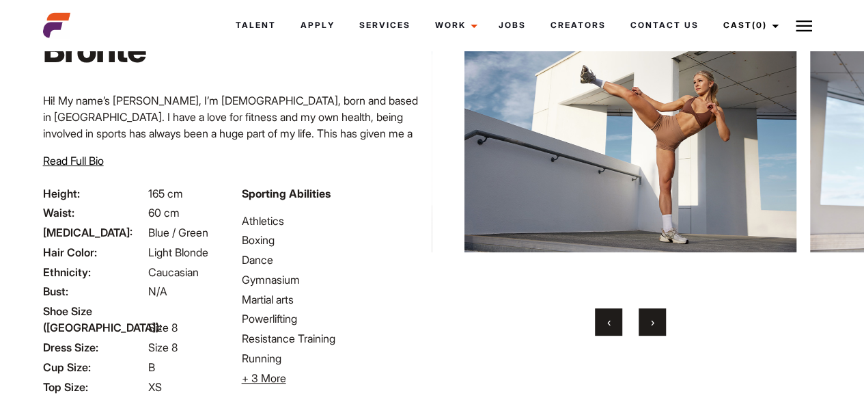
click at [653, 320] on span "›" at bounding box center [652, 322] width 3 height 14
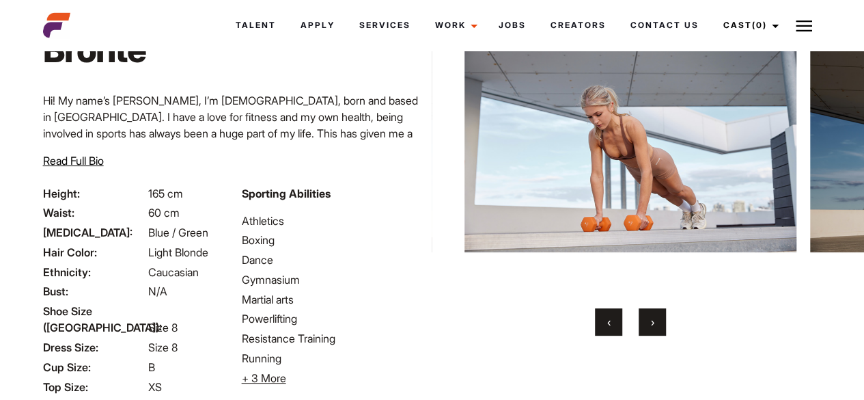
click at [653, 320] on span "›" at bounding box center [652, 322] width 3 height 14
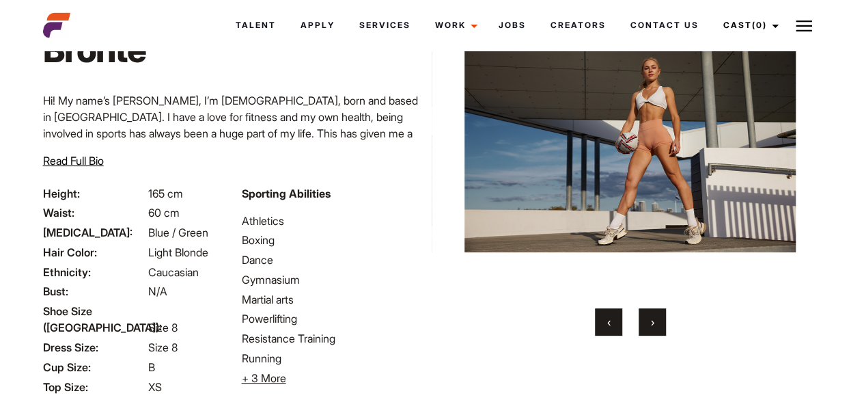
click at [653, 320] on span "›" at bounding box center [652, 322] width 3 height 14
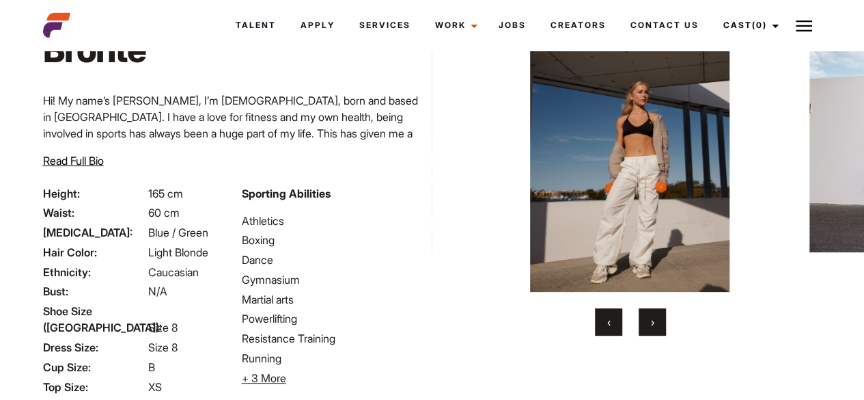
click at [653, 320] on span "›" at bounding box center [652, 322] width 3 height 14
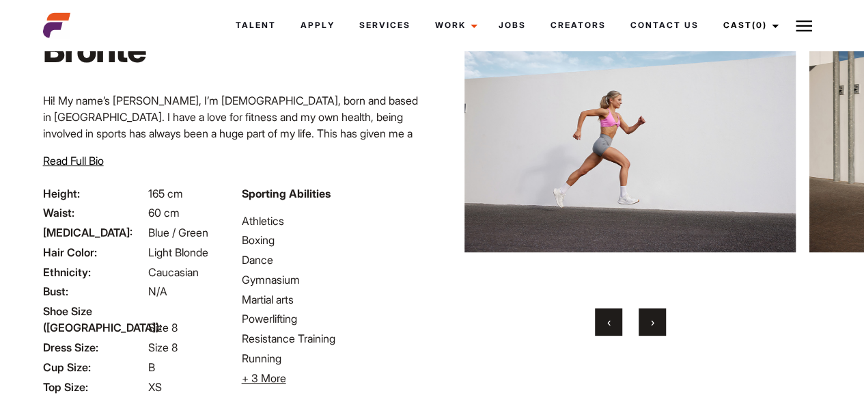
click at [653, 320] on span "›" at bounding box center [652, 322] width 3 height 14
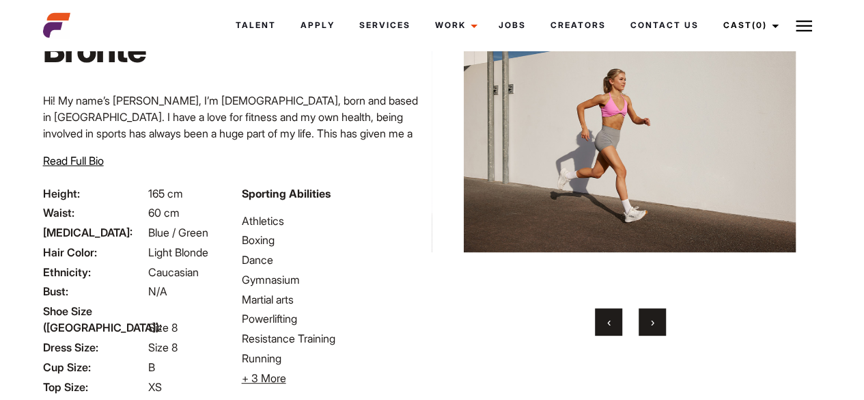
click at [653, 320] on span "›" at bounding box center [652, 322] width 3 height 14
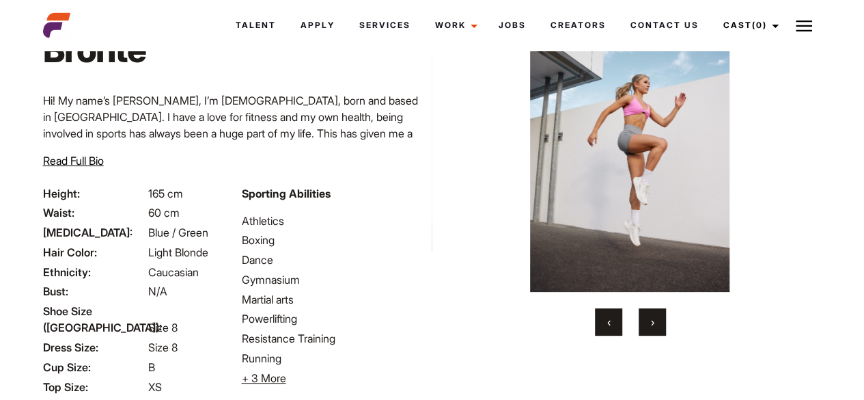
click at [653, 320] on span "›" at bounding box center [652, 322] width 3 height 14
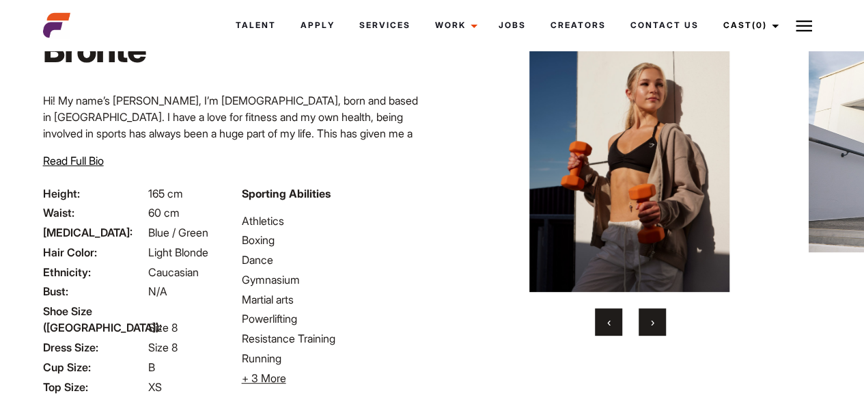
click at [653, 320] on span "›" at bounding box center [652, 322] width 3 height 14
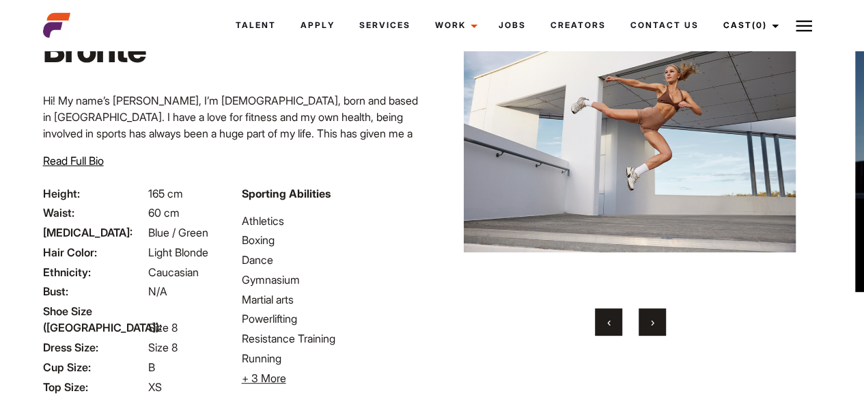
click at [645, 311] on button "›" at bounding box center [652, 321] width 27 height 27
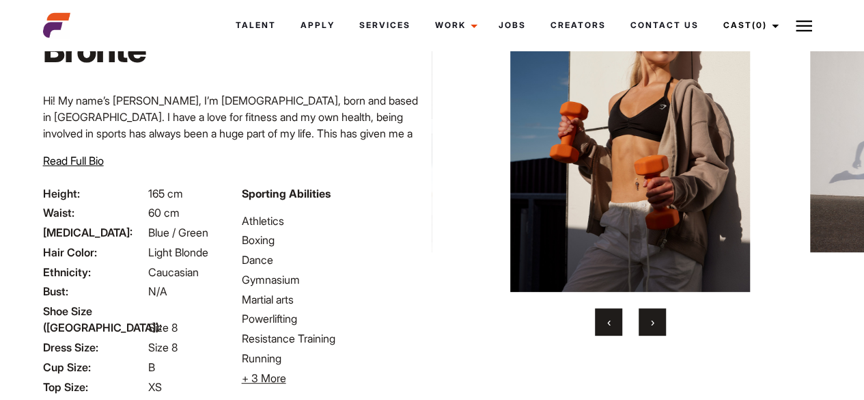
click at [645, 311] on button "›" at bounding box center [652, 321] width 27 height 27
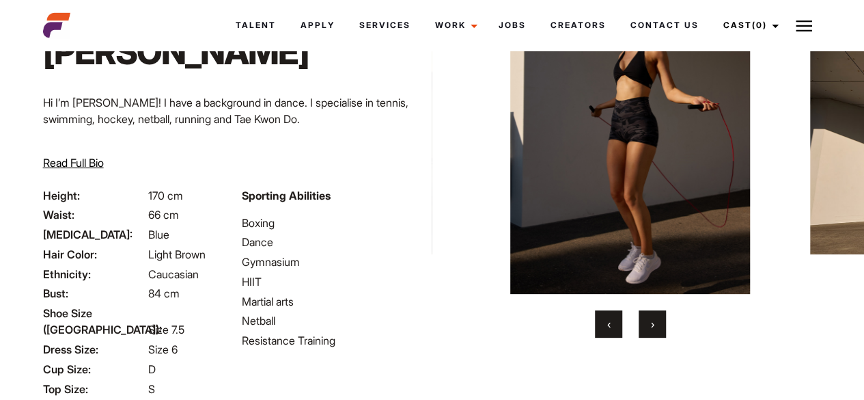
scroll to position [98, 0]
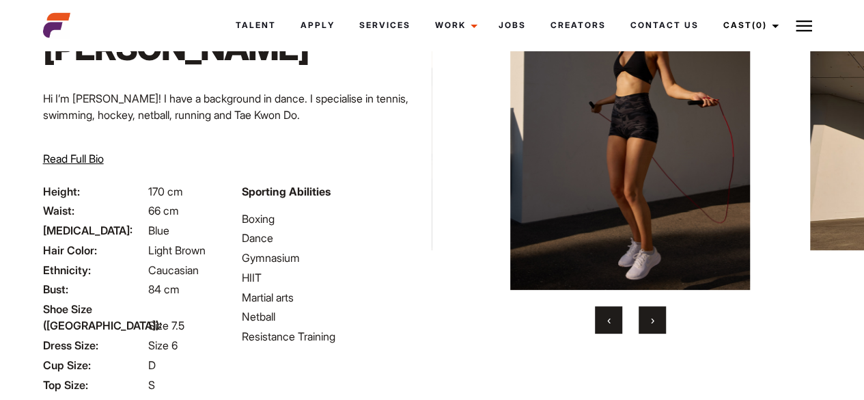
click at [657, 313] on button "›" at bounding box center [652, 319] width 27 height 27
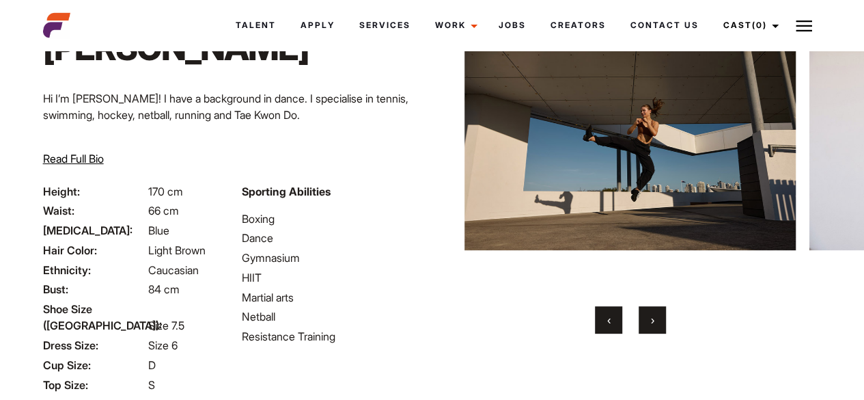
click at [657, 313] on button "›" at bounding box center [652, 319] width 27 height 27
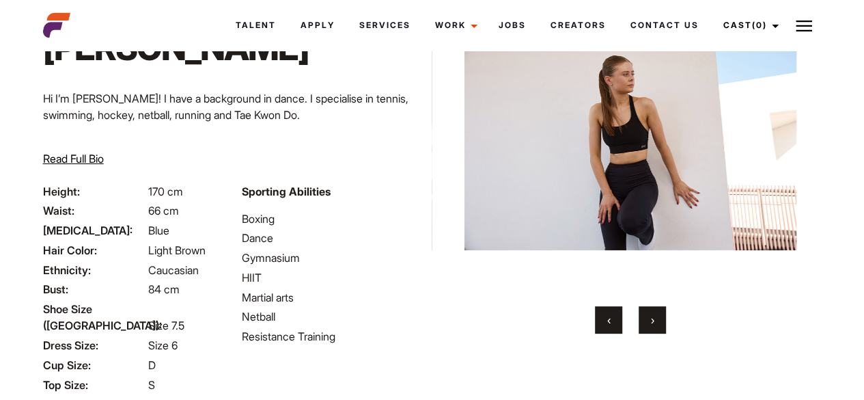
click at [657, 313] on button "›" at bounding box center [652, 319] width 27 height 27
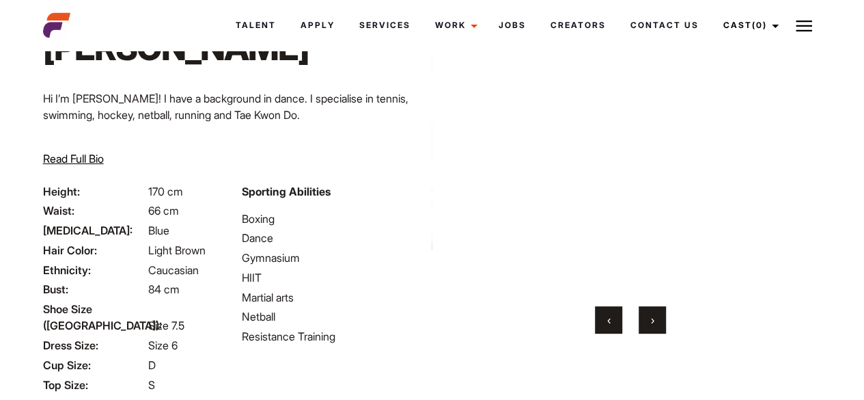
click at [657, 313] on button "›" at bounding box center [652, 319] width 27 height 27
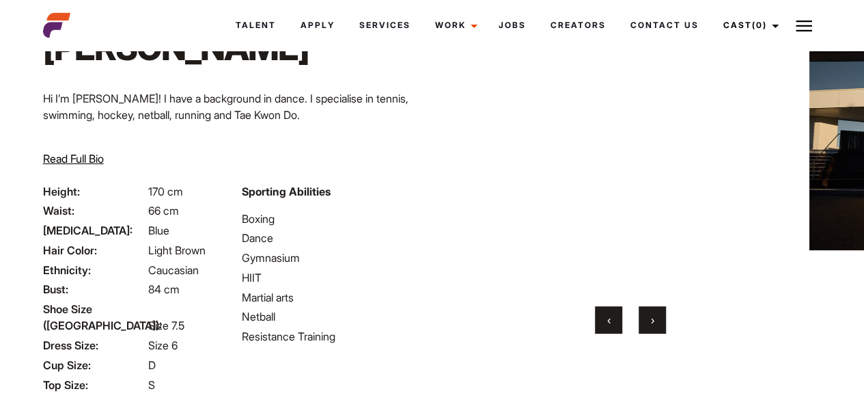
click at [657, 313] on button "›" at bounding box center [652, 319] width 27 height 27
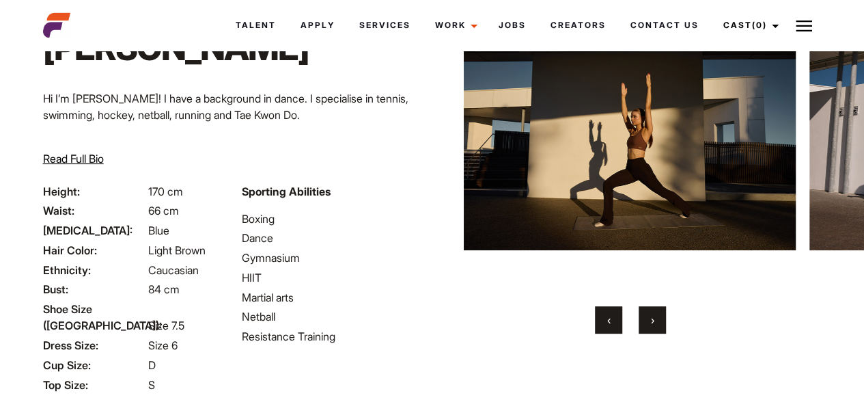
click at [657, 313] on button "›" at bounding box center [652, 319] width 27 height 27
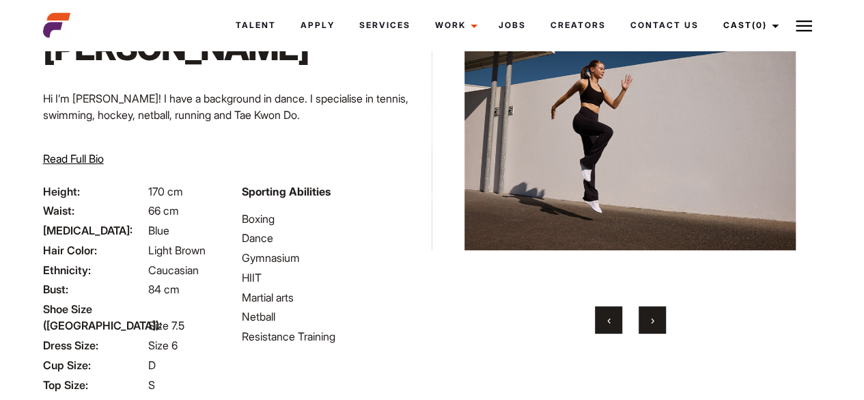
click at [657, 313] on button "›" at bounding box center [652, 319] width 27 height 27
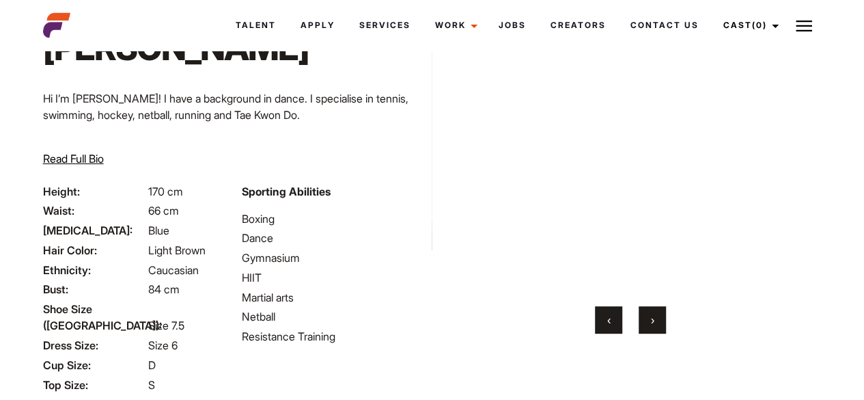
click at [657, 313] on button "›" at bounding box center [652, 319] width 27 height 27
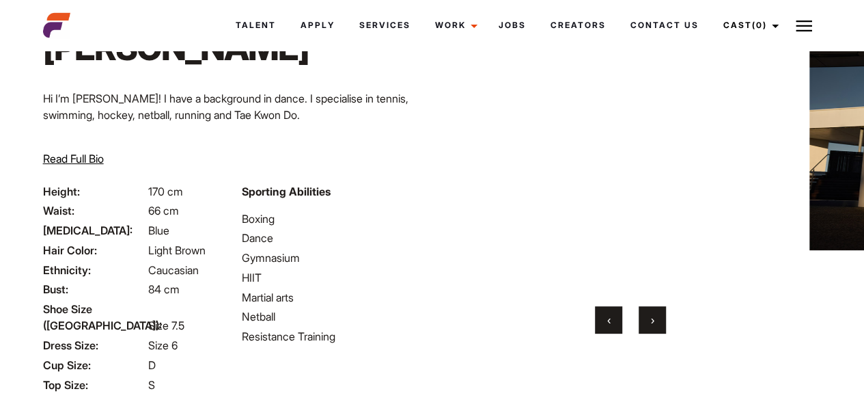
click at [657, 313] on button "›" at bounding box center [652, 319] width 27 height 27
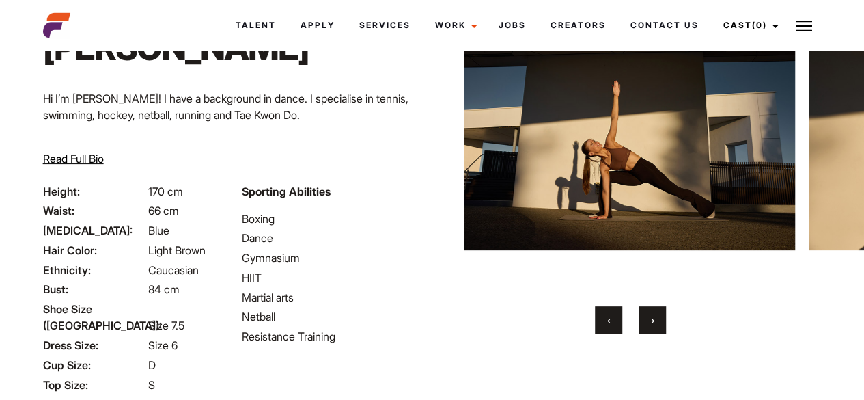
click at [657, 313] on button "›" at bounding box center [652, 319] width 27 height 27
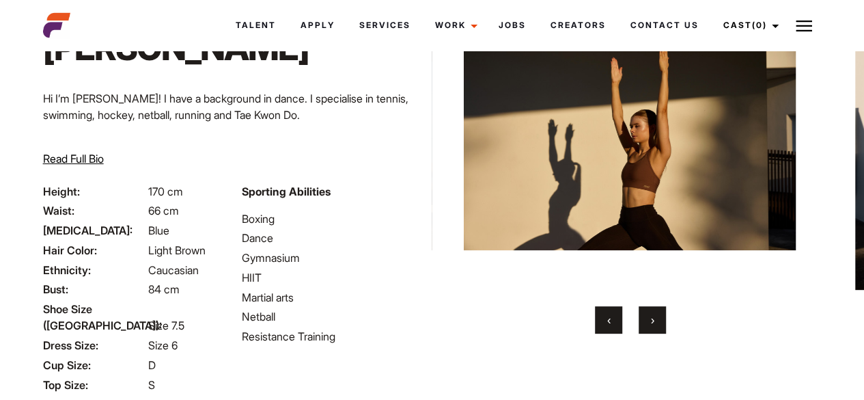
click at [657, 313] on button "›" at bounding box center [652, 319] width 27 height 27
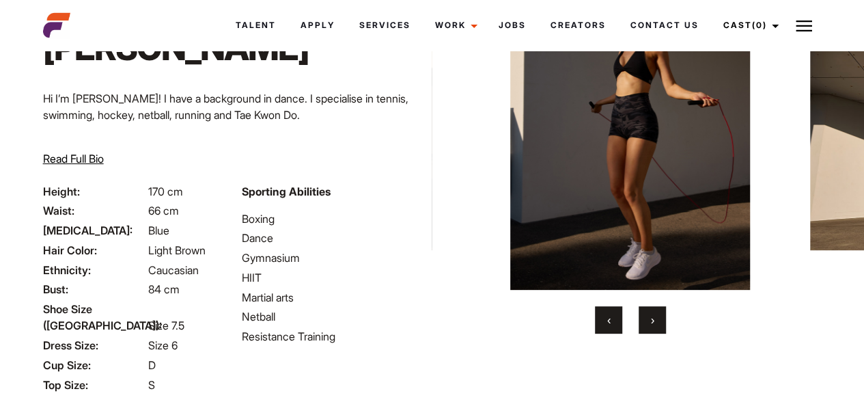
click at [657, 313] on button "›" at bounding box center [652, 319] width 27 height 27
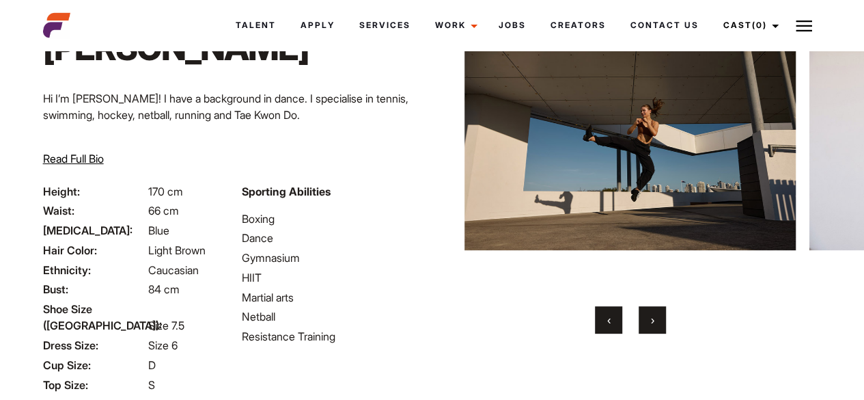
click at [657, 313] on button "›" at bounding box center [652, 319] width 27 height 27
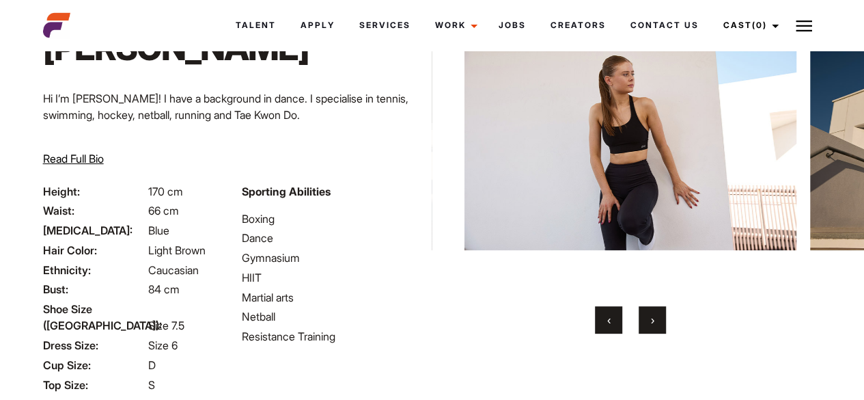
click at [657, 313] on button "›" at bounding box center [652, 319] width 27 height 27
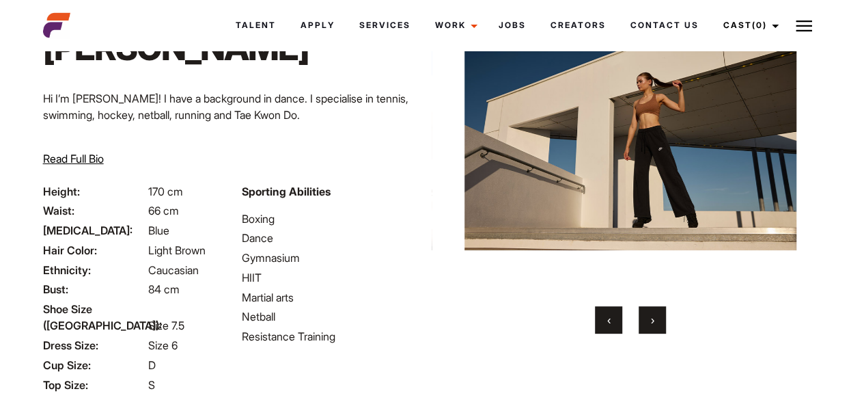
click at [657, 313] on button "›" at bounding box center [652, 319] width 27 height 27
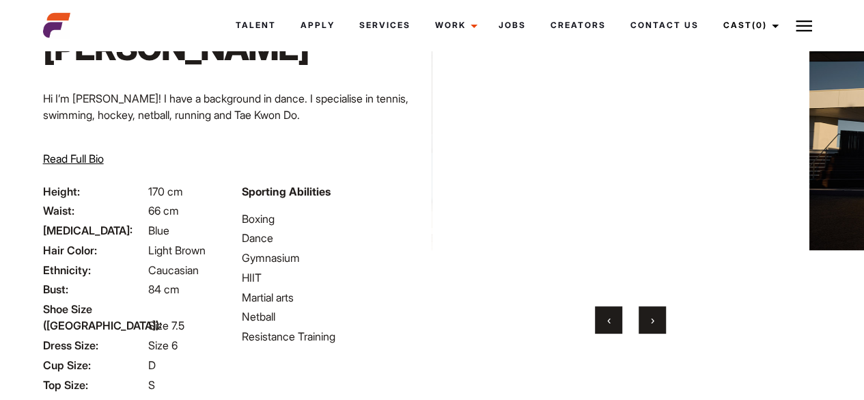
click at [657, 313] on button "›" at bounding box center [652, 319] width 27 height 27
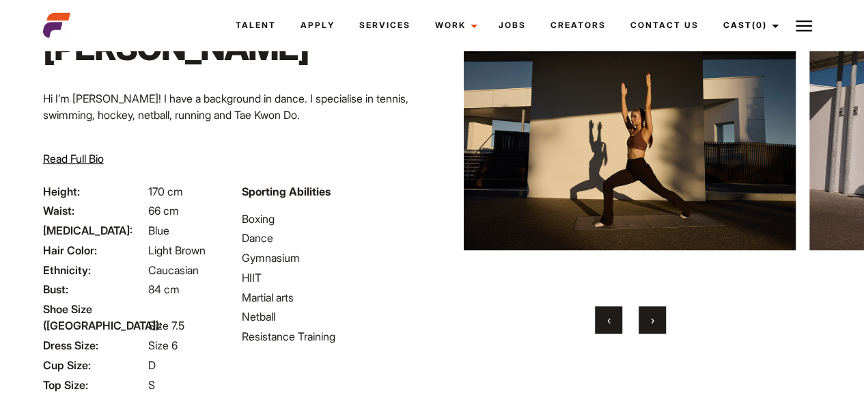
click at [657, 313] on button "›" at bounding box center [652, 319] width 27 height 27
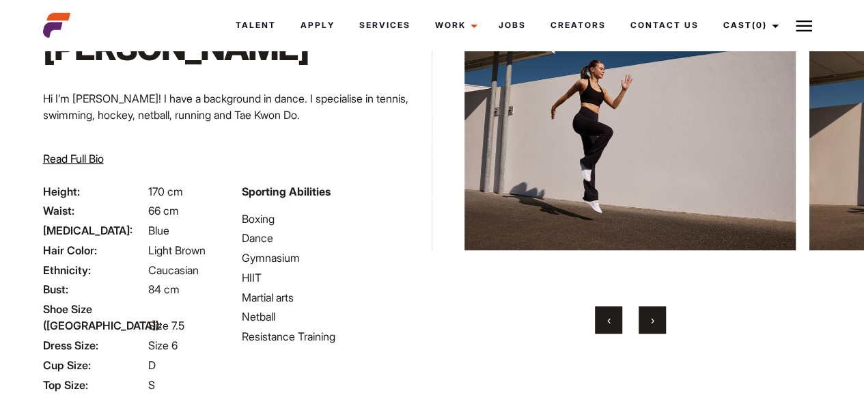
click at [657, 313] on button "›" at bounding box center [652, 319] width 27 height 27
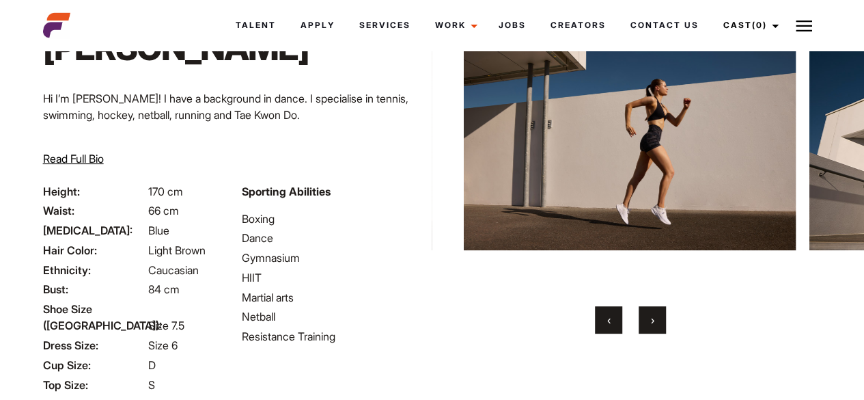
click at [657, 313] on button "›" at bounding box center [652, 319] width 27 height 27
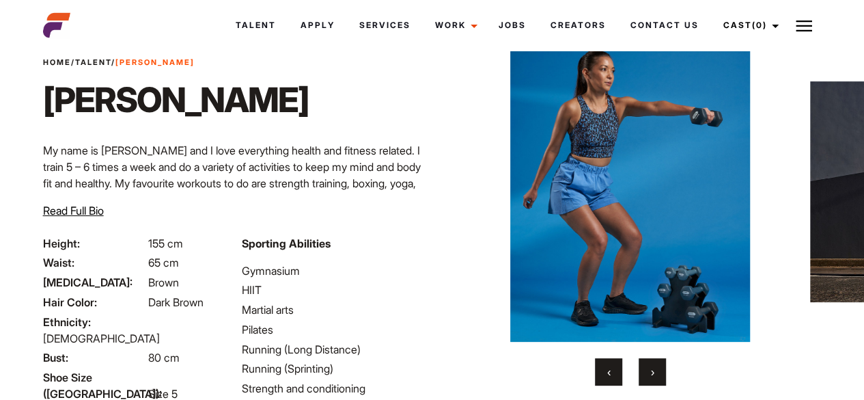
scroll to position [51, 0]
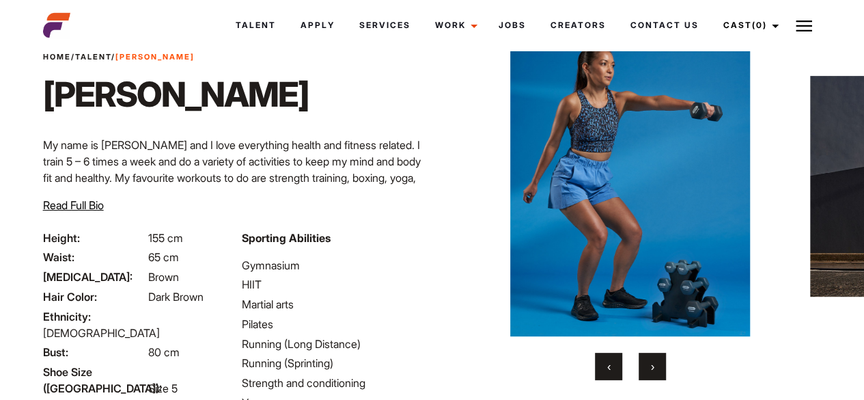
click at [645, 365] on button "›" at bounding box center [652, 365] width 27 height 27
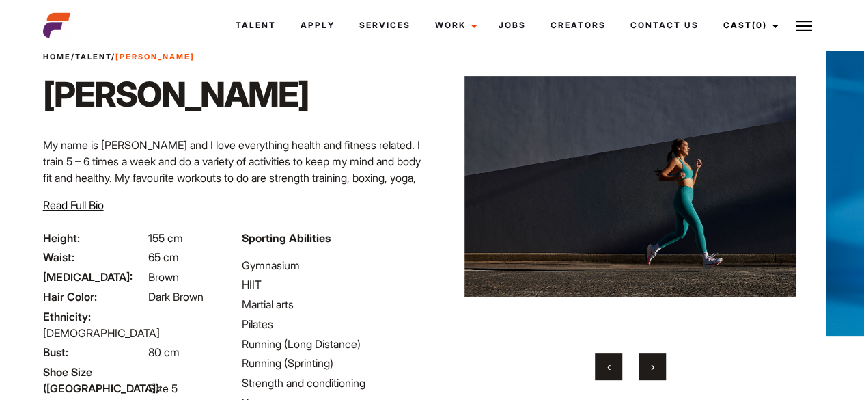
click at [645, 365] on button "›" at bounding box center [652, 365] width 27 height 27
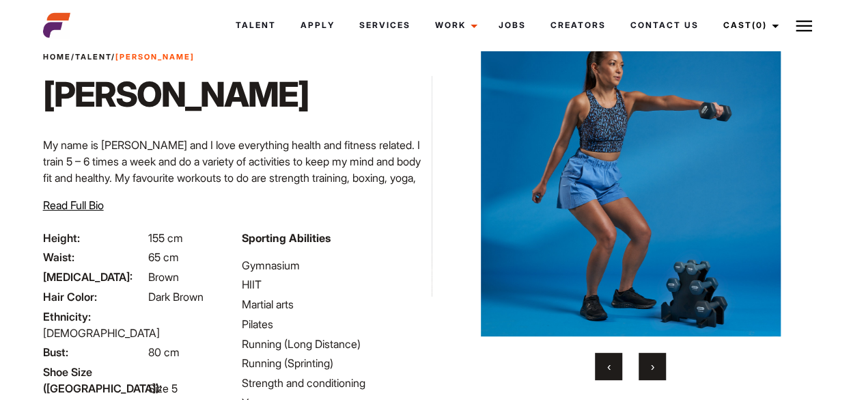
click at [645, 365] on button "›" at bounding box center [652, 365] width 27 height 27
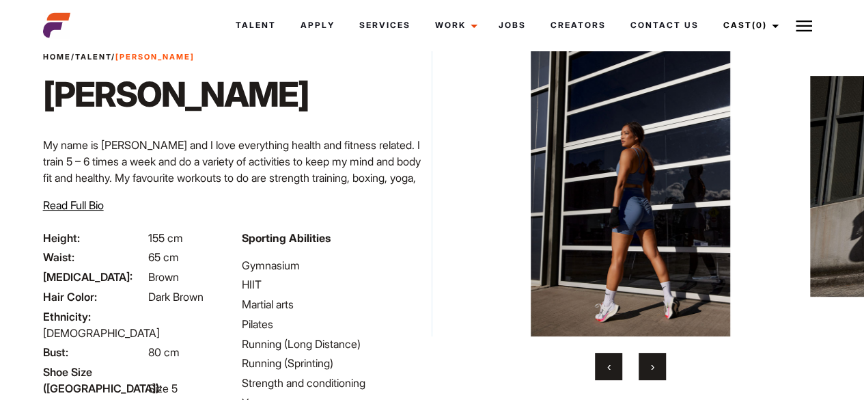
click at [645, 365] on button "›" at bounding box center [652, 365] width 27 height 27
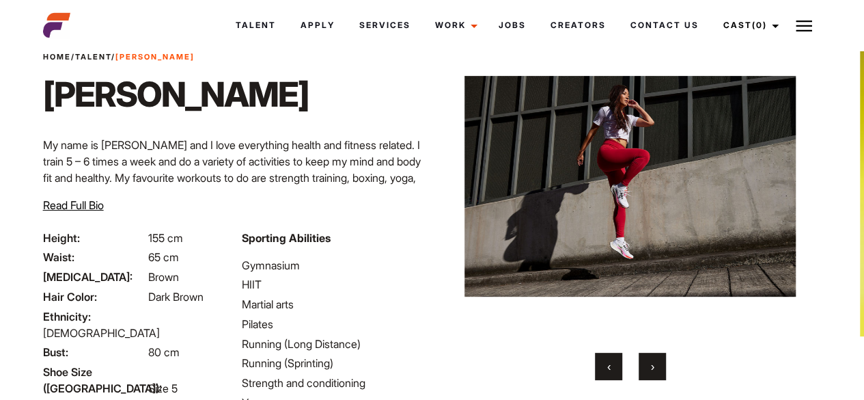
click at [645, 365] on button "›" at bounding box center [652, 365] width 27 height 27
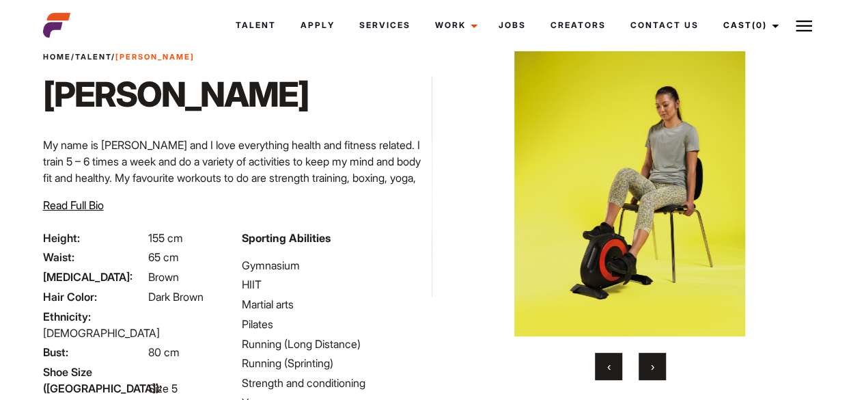
click at [645, 365] on button "›" at bounding box center [652, 365] width 27 height 27
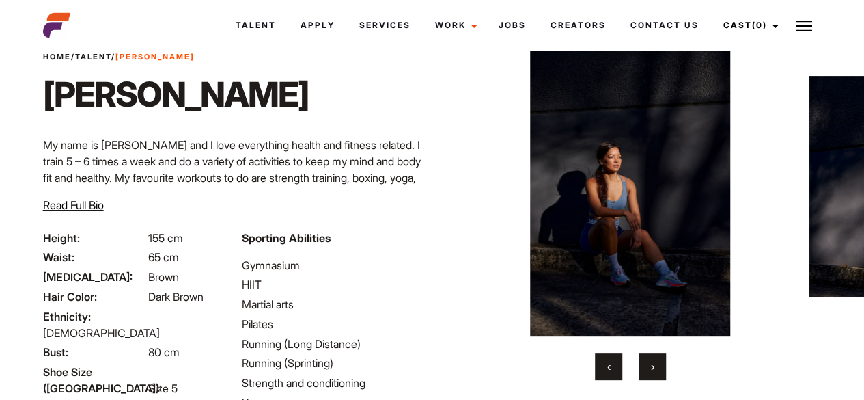
click at [612, 359] on button "‹" at bounding box center [608, 365] width 27 height 27
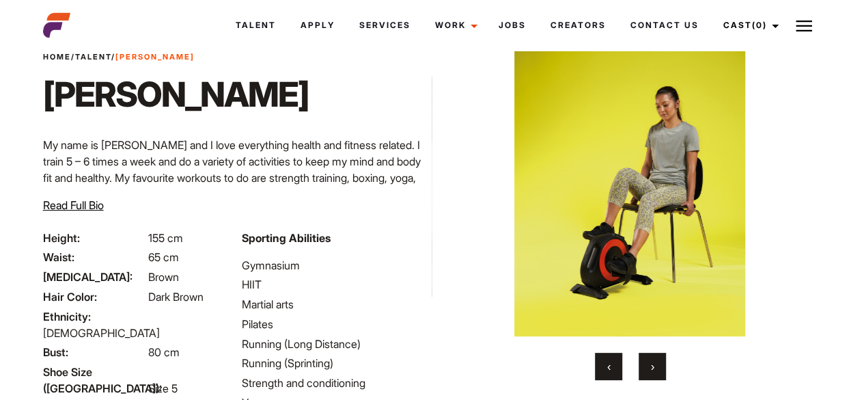
click at [641, 361] on button "›" at bounding box center [652, 365] width 27 height 27
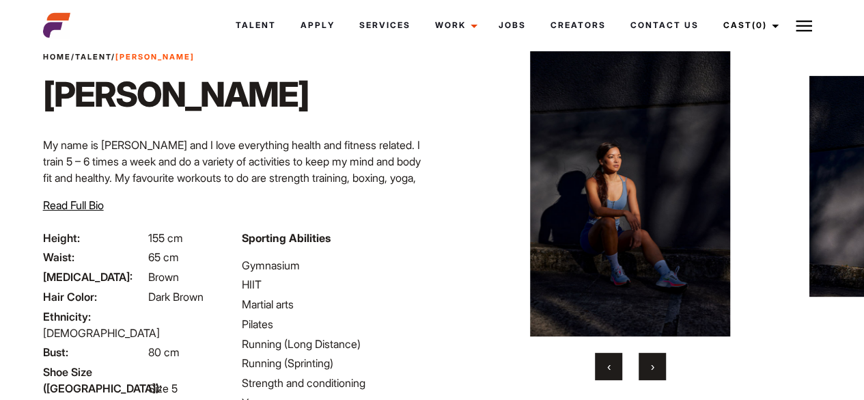
click at [641, 361] on button "›" at bounding box center [652, 365] width 27 height 27
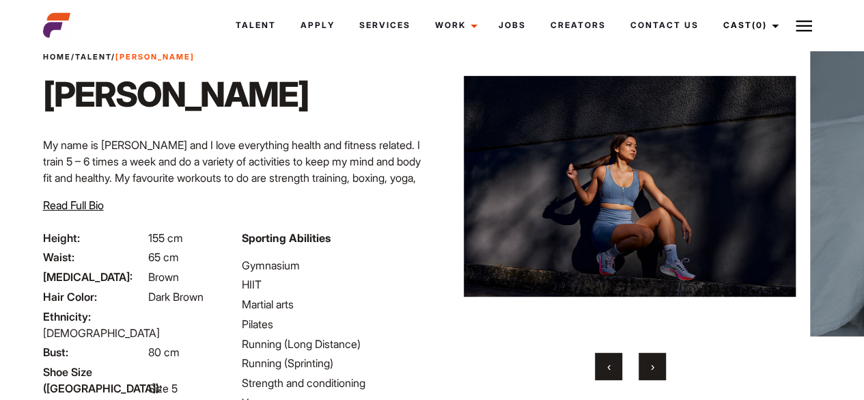
click at [641, 361] on button "›" at bounding box center [652, 365] width 27 height 27
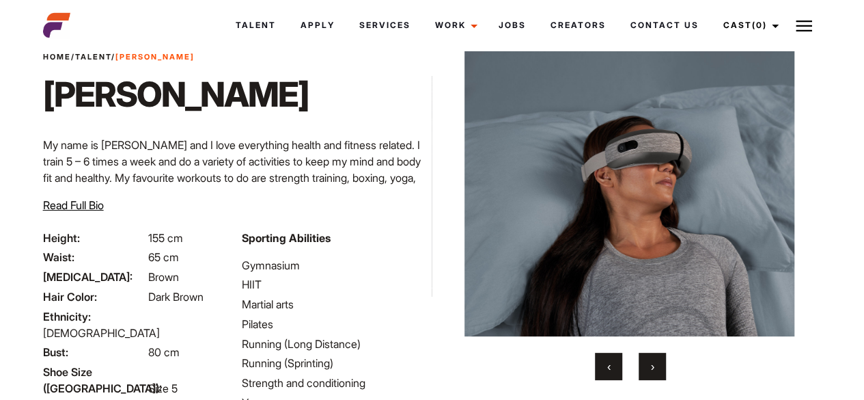
click at [641, 361] on button "›" at bounding box center [652, 365] width 27 height 27
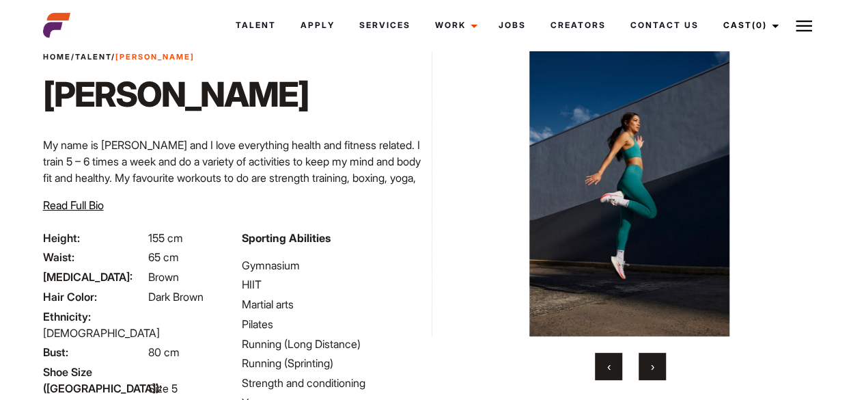
click at [641, 361] on button "›" at bounding box center [652, 365] width 27 height 27
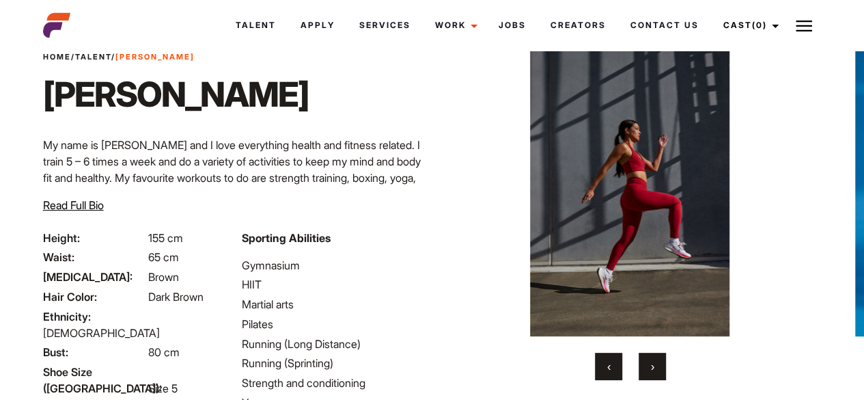
click at [641, 361] on button "›" at bounding box center [652, 365] width 27 height 27
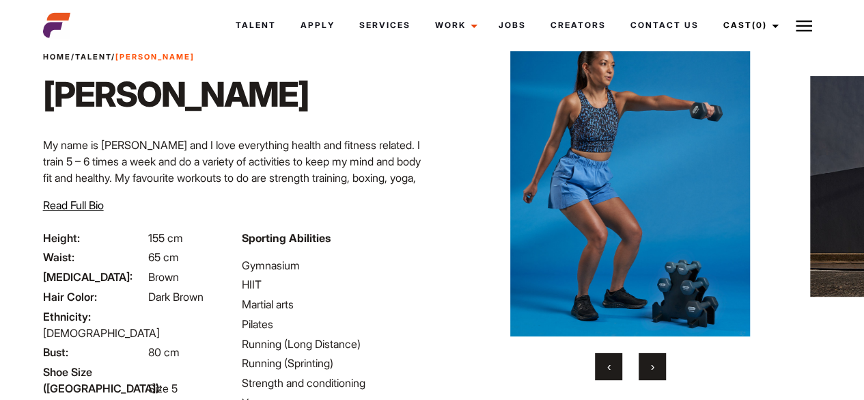
click at [641, 361] on button "›" at bounding box center [652, 365] width 27 height 27
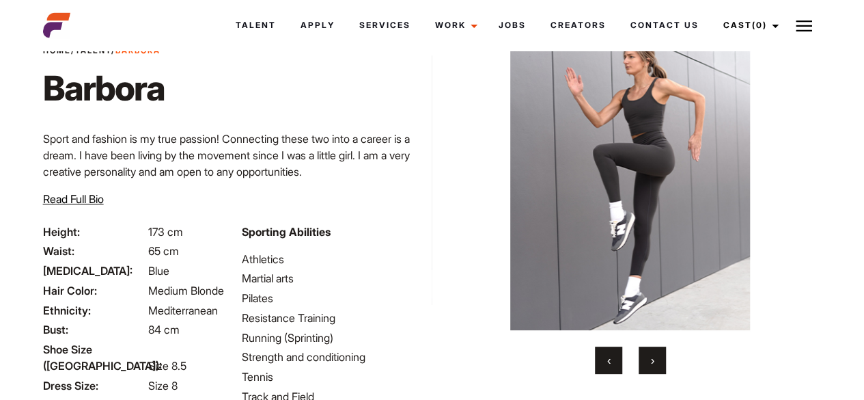
drag, startPoint x: 874, startPoint y: 225, endPoint x: 874, endPoint y: 261, distance: 36.2
click at [863, 261] on html "Talent Apply Services Work Campaigns Jobs Creators Contact Us Cast (0) Casted T…" at bounding box center [432, 256] width 864 height 626
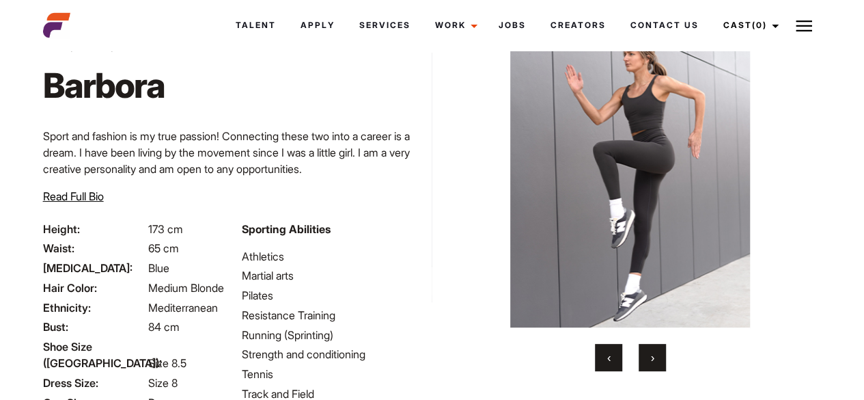
click at [646, 357] on button "›" at bounding box center [652, 357] width 27 height 27
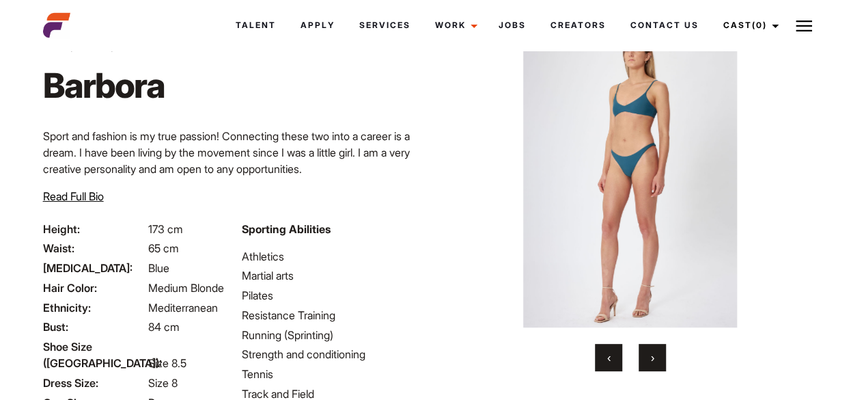
click at [646, 357] on button "›" at bounding box center [652, 357] width 27 height 27
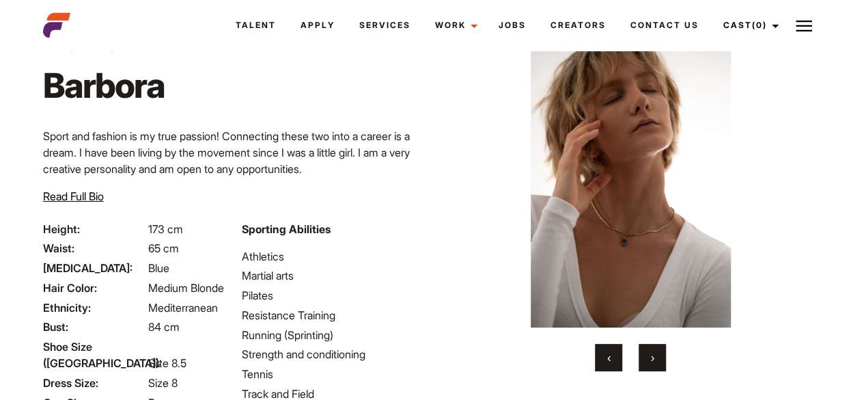
click at [646, 357] on button "›" at bounding box center [652, 357] width 27 height 27
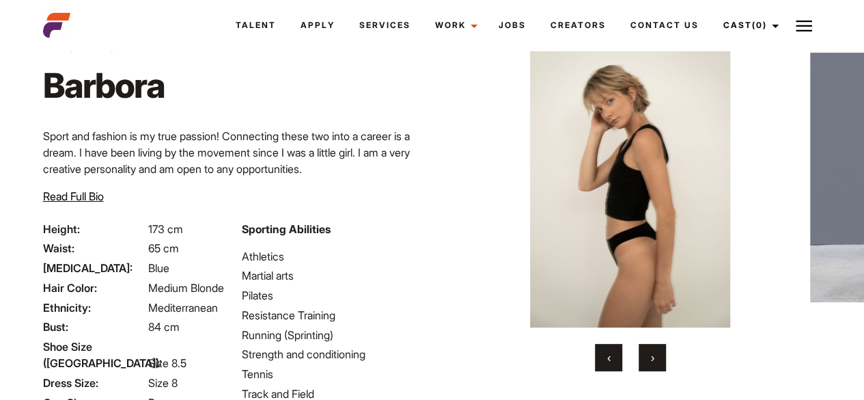
click at [646, 357] on button "›" at bounding box center [652, 357] width 27 height 27
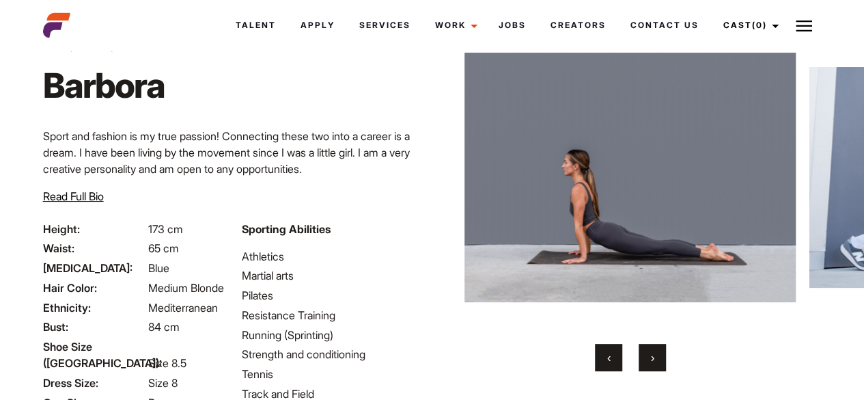
click at [646, 357] on button "›" at bounding box center [652, 357] width 27 height 27
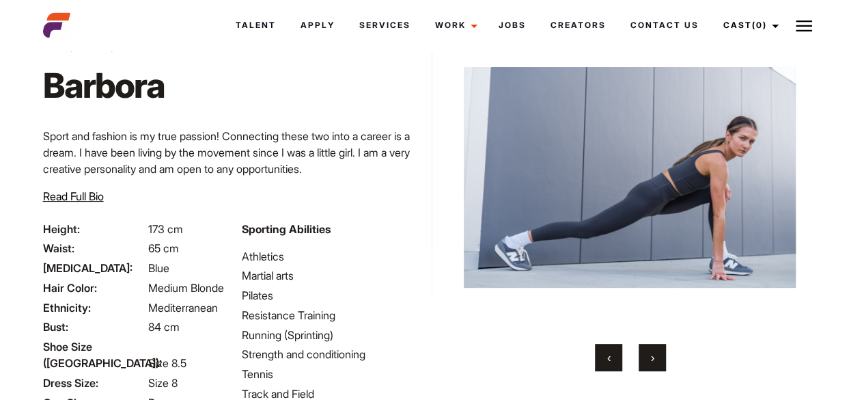
click at [646, 357] on button "›" at bounding box center [652, 357] width 27 height 27
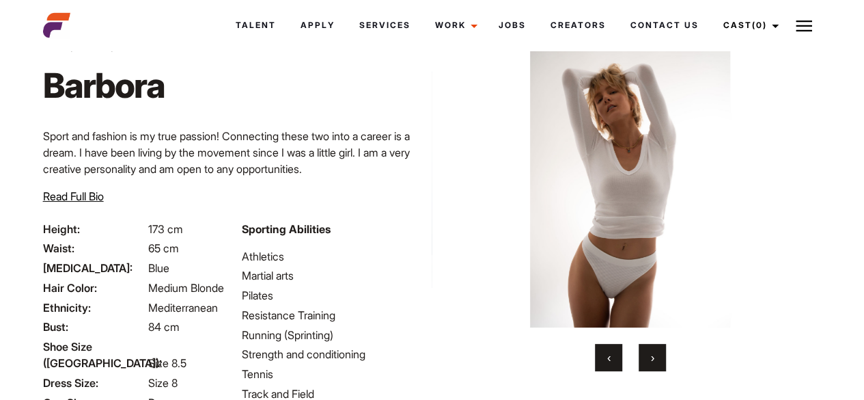
click at [646, 357] on button "›" at bounding box center [652, 357] width 27 height 27
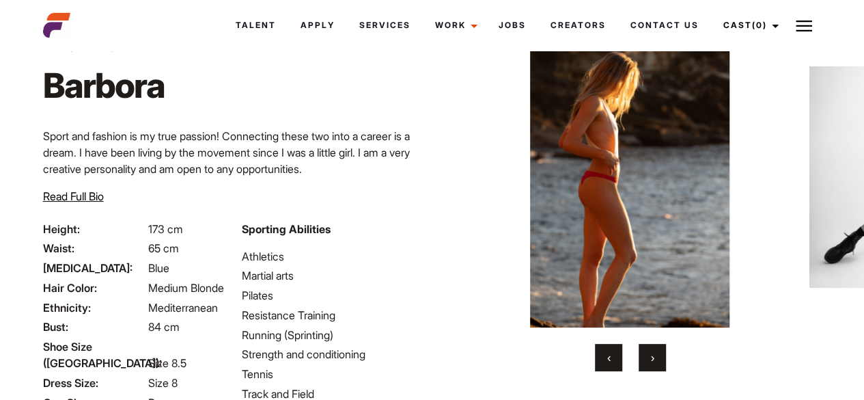
click at [646, 357] on button "›" at bounding box center [652, 357] width 27 height 27
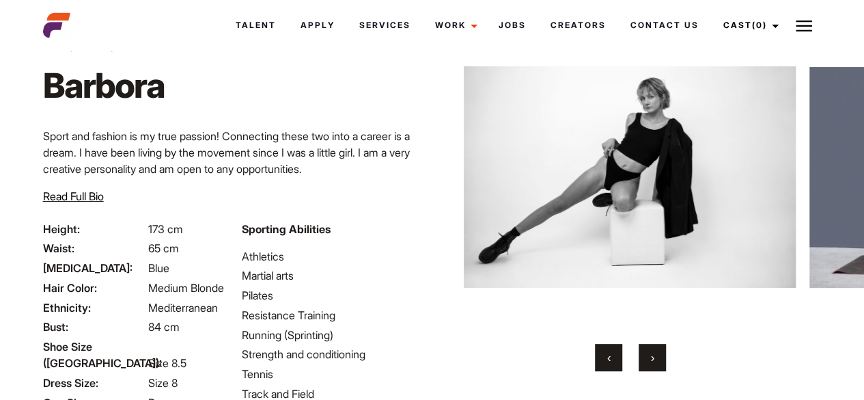
click at [646, 357] on button "›" at bounding box center [652, 357] width 27 height 27
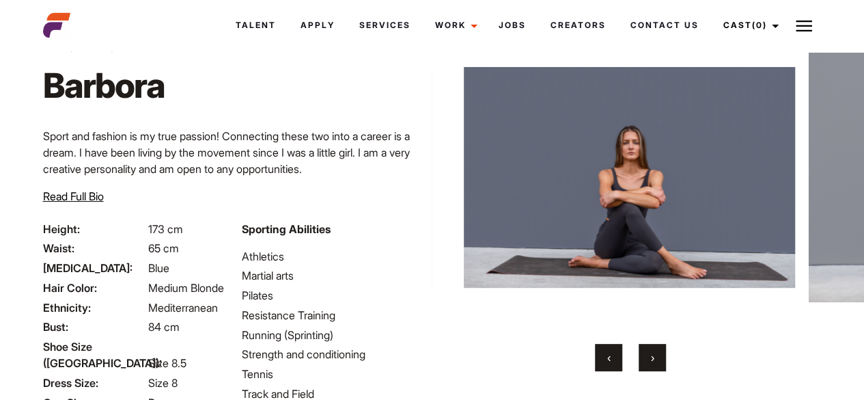
click at [646, 357] on button "›" at bounding box center [652, 357] width 27 height 27
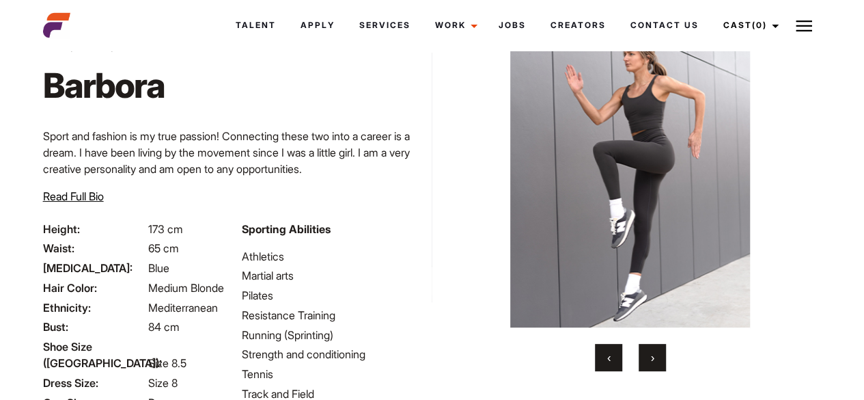
click at [646, 357] on button "›" at bounding box center [652, 357] width 27 height 27
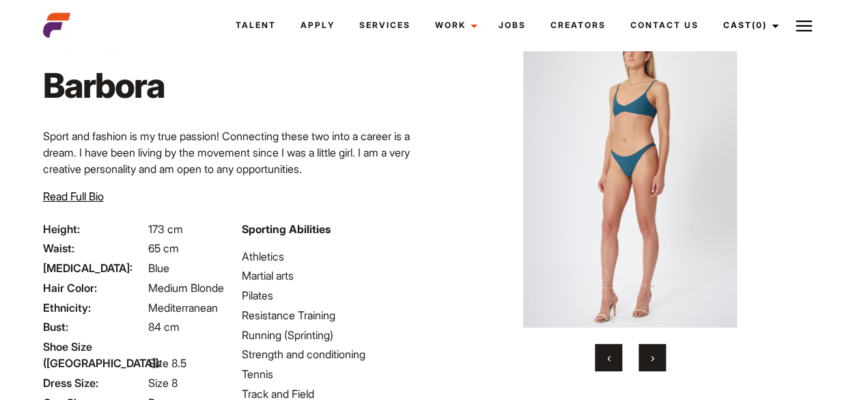
click at [646, 357] on button "›" at bounding box center [652, 357] width 27 height 27
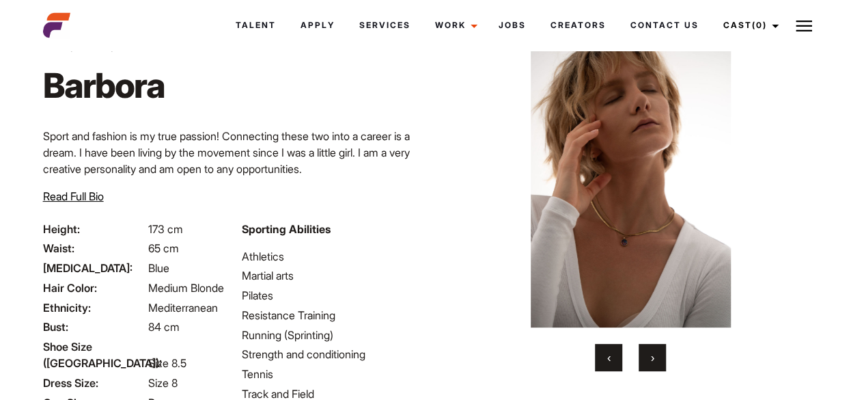
click at [646, 357] on button "›" at bounding box center [652, 357] width 27 height 27
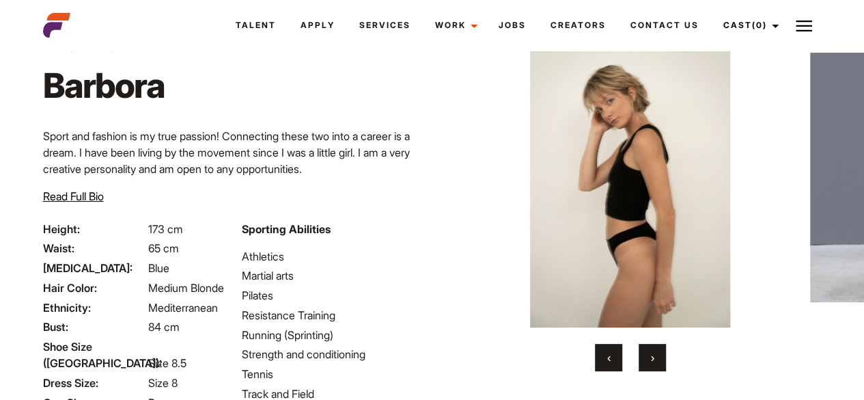
click at [646, 357] on button "›" at bounding box center [652, 357] width 27 height 27
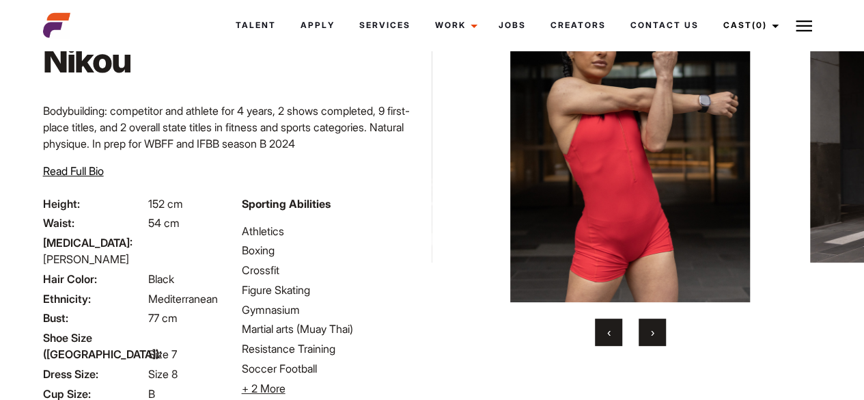
scroll to position [90, 0]
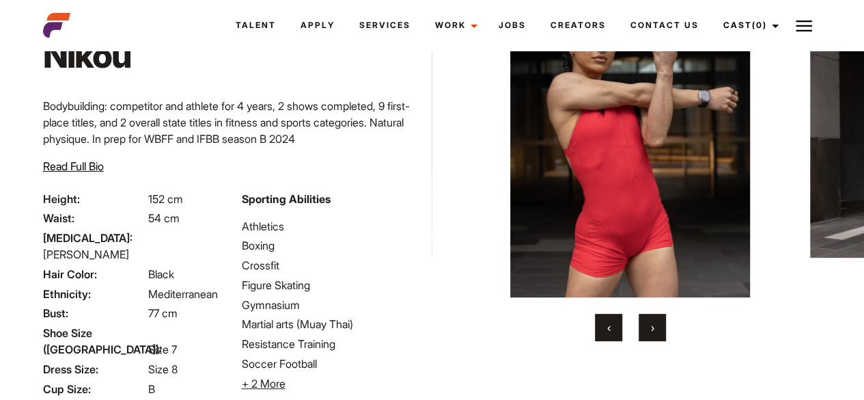
click at [650, 330] on button "›" at bounding box center [652, 327] width 27 height 27
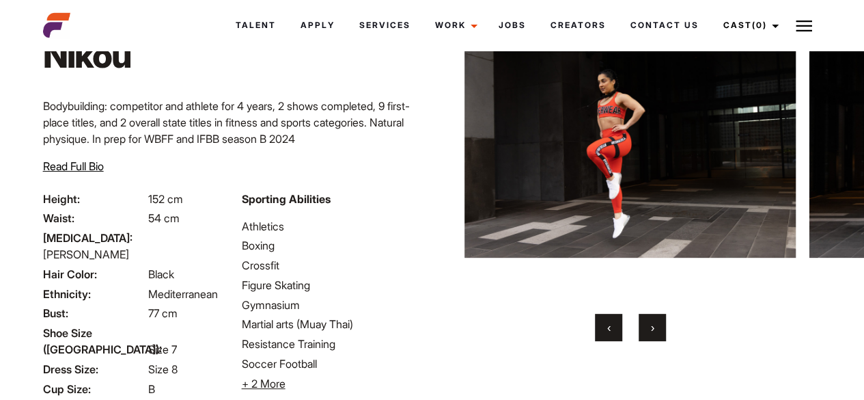
click at [650, 330] on button "›" at bounding box center [652, 327] width 27 height 27
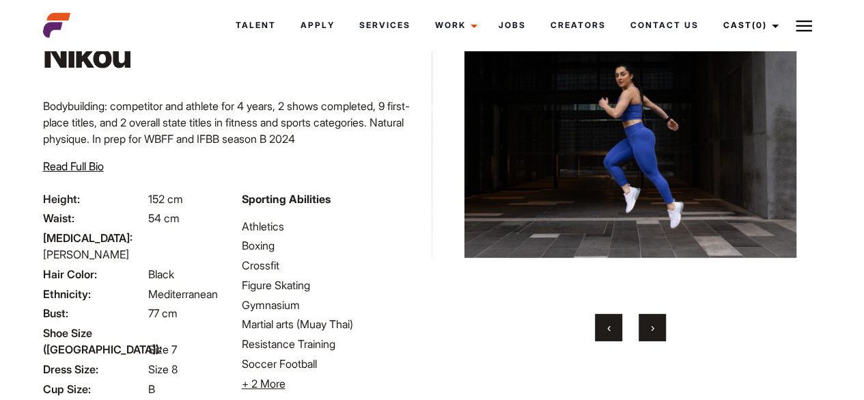
click at [650, 330] on button "›" at bounding box center [652, 327] width 27 height 27
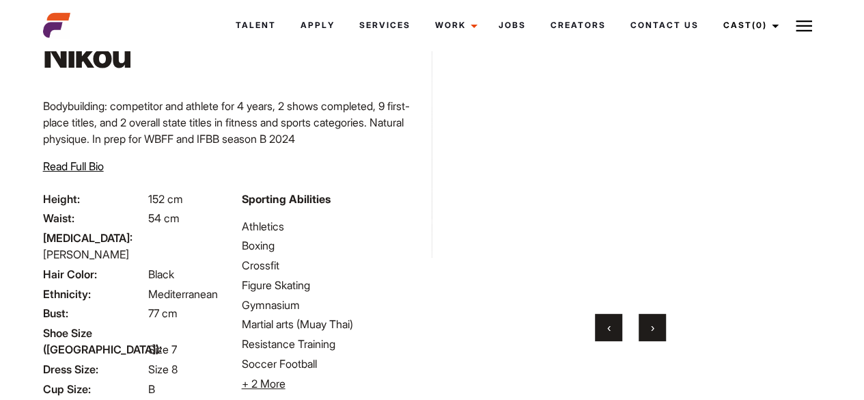
click at [650, 330] on button "›" at bounding box center [652, 327] width 27 height 27
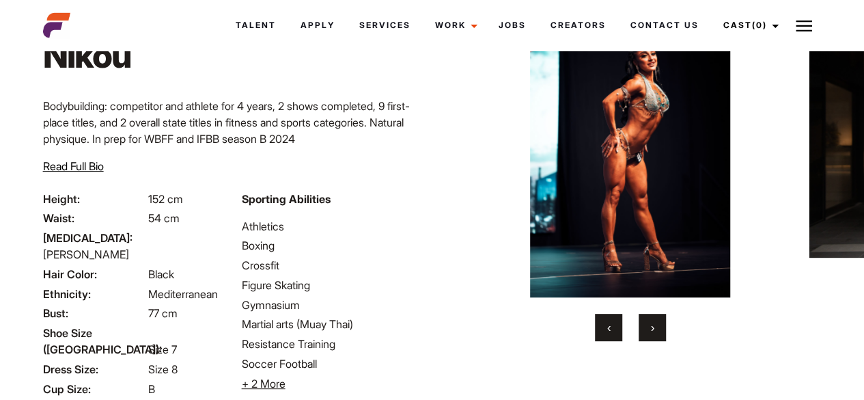
click at [650, 330] on button "›" at bounding box center [652, 327] width 27 height 27
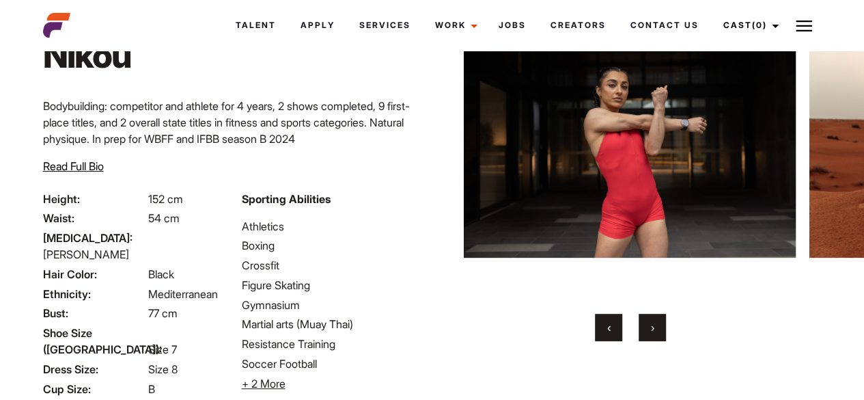
click at [650, 330] on button "›" at bounding box center [652, 327] width 27 height 27
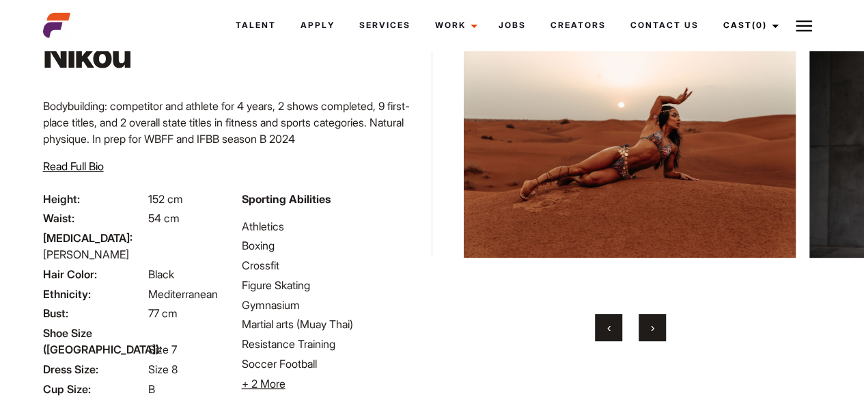
click at [650, 330] on button "›" at bounding box center [652, 327] width 27 height 27
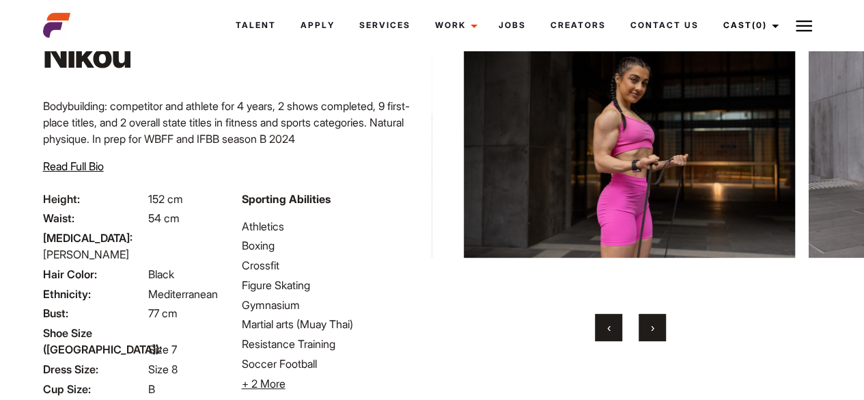
click at [650, 330] on button "›" at bounding box center [652, 327] width 27 height 27
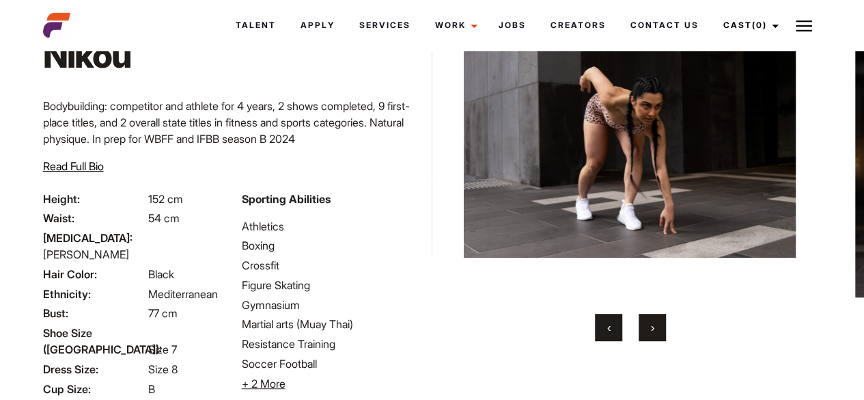
click at [650, 330] on button "›" at bounding box center [652, 327] width 27 height 27
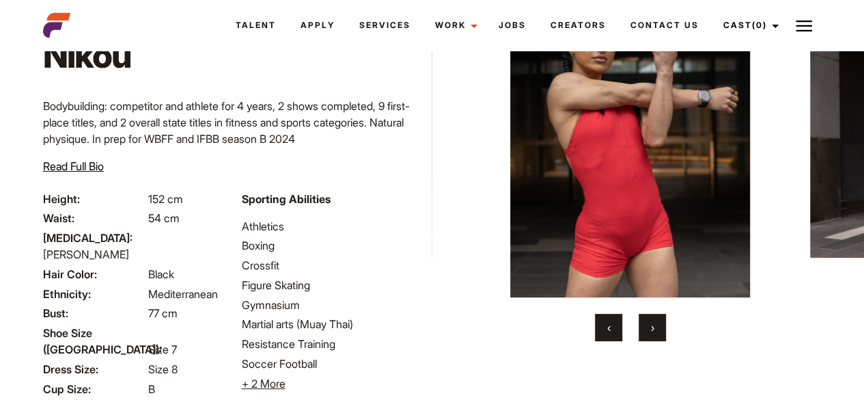
click at [650, 330] on button "›" at bounding box center [652, 327] width 27 height 27
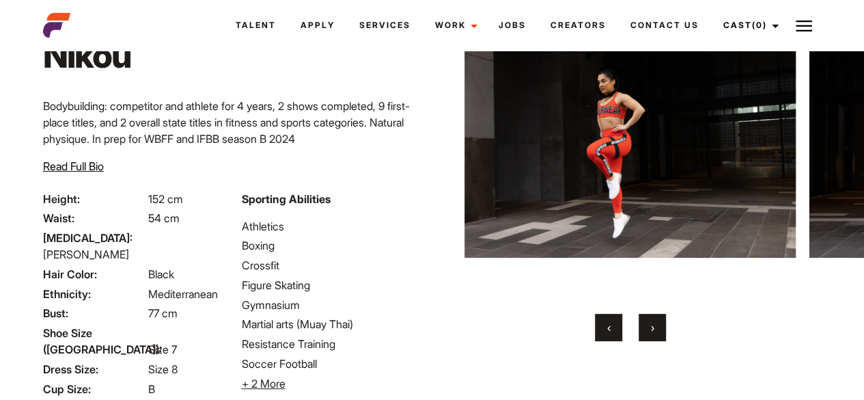
click at [650, 330] on button "›" at bounding box center [652, 327] width 27 height 27
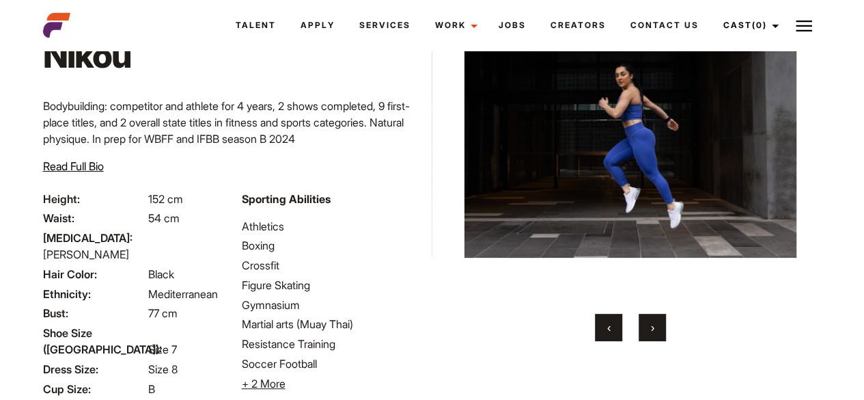
click at [650, 330] on button "›" at bounding box center [652, 327] width 27 height 27
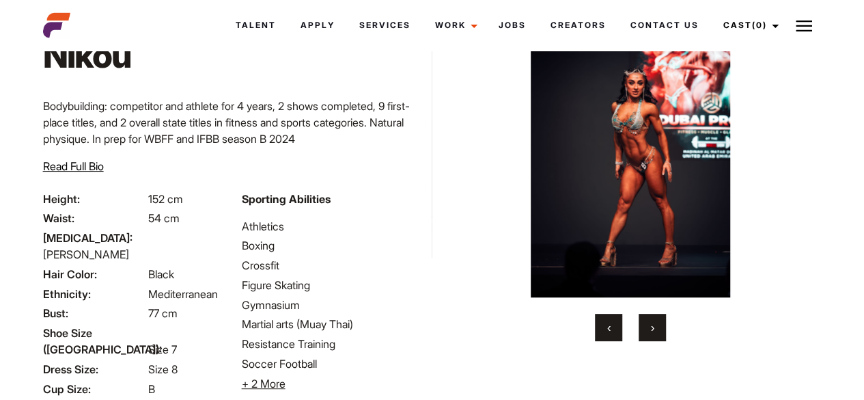
click at [650, 330] on button "›" at bounding box center [652, 327] width 27 height 27
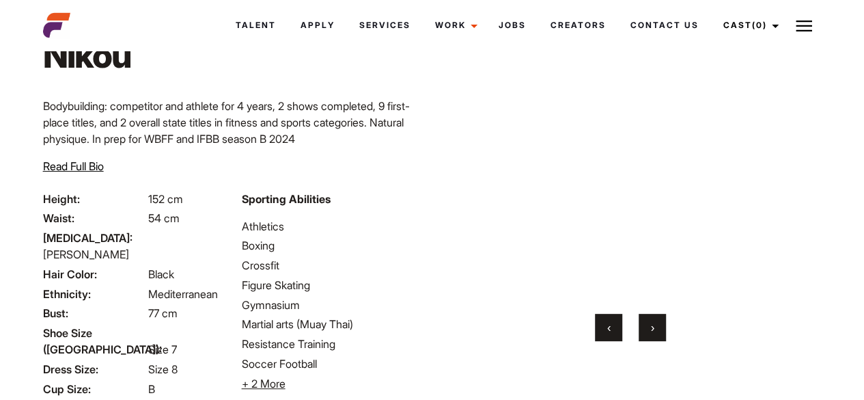
click at [650, 330] on button "›" at bounding box center [652, 327] width 27 height 27
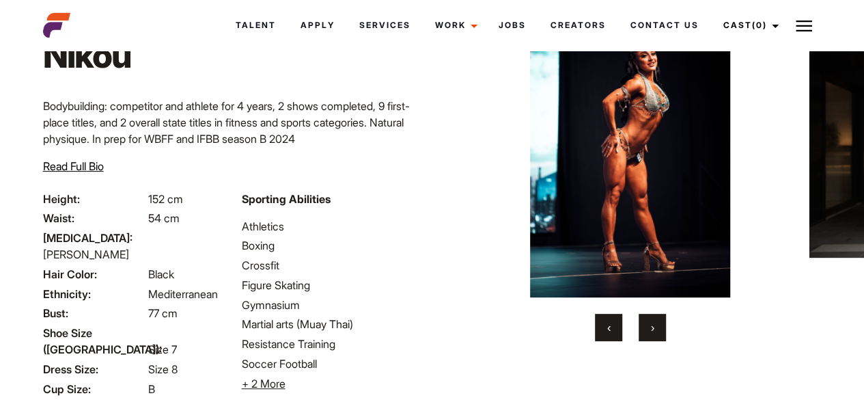
click at [650, 330] on button "›" at bounding box center [652, 327] width 27 height 27
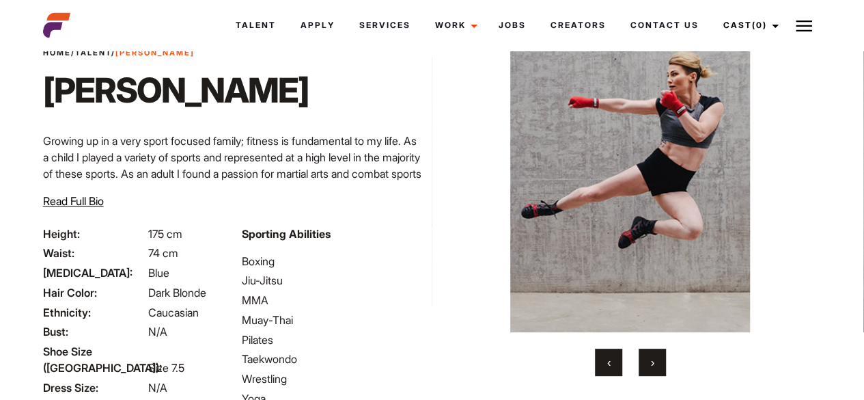
drag, startPoint x: 874, startPoint y: 111, endPoint x: 874, endPoint y: 153, distance: 42.3
click at [863, 153] on html "Talent Apply Services Work Campaigns Jobs Creators Contact Us Cast (0) Casted T…" at bounding box center [432, 252] width 864 height 615
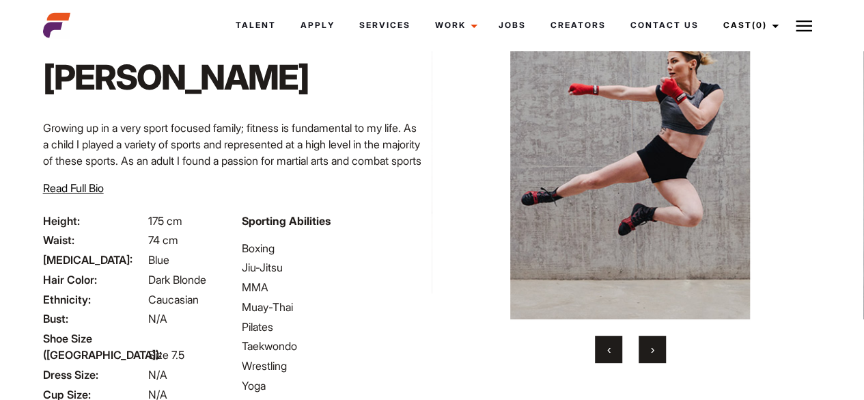
click at [643, 342] on button "›" at bounding box center [652, 348] width 27 height 27
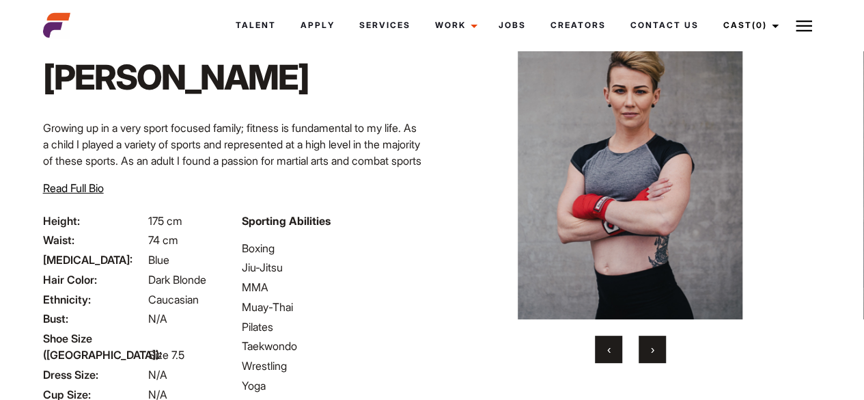
click at [643, 342] on button "›" at bounding box center [652, 348] width 27 height 27
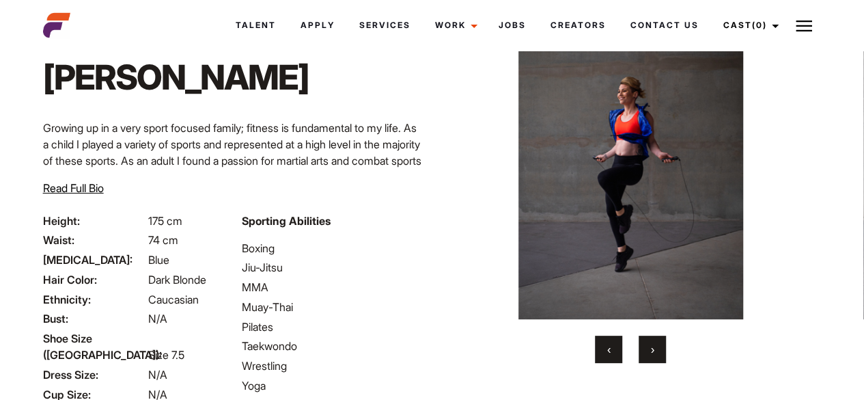
click at [643, 342] on button "›" at bounding box center [652, 348] width 27 height 27
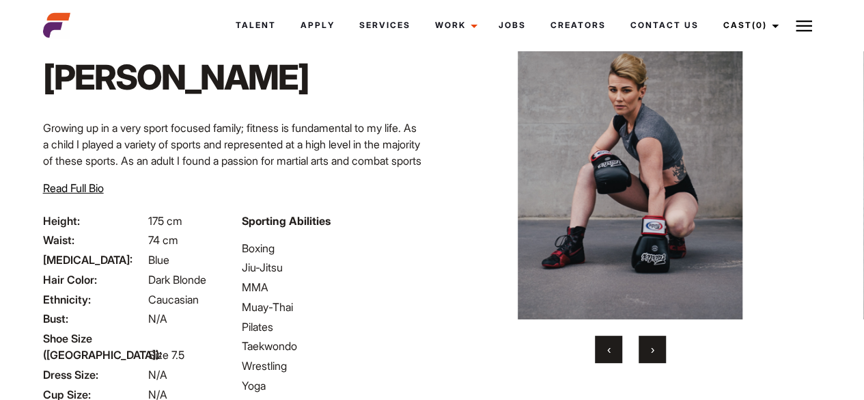
click at [643, 342] on button "›" at bounding box center [652, 348] width 27 height 27
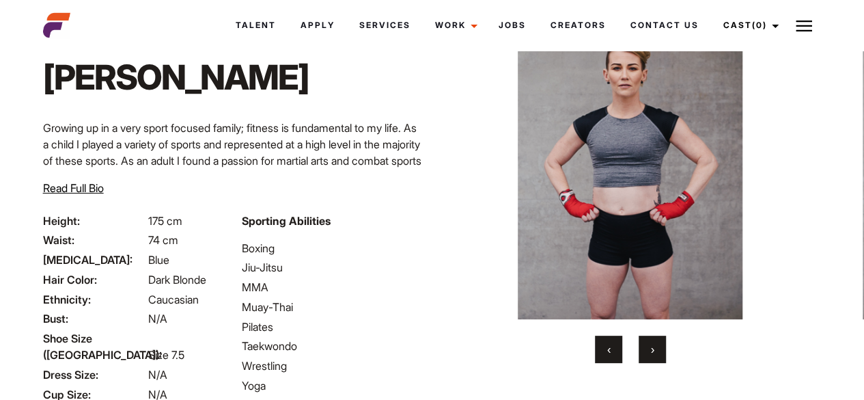
click at [643, 342] on button "›" at bounding box center [652, 348] width 27 height 27
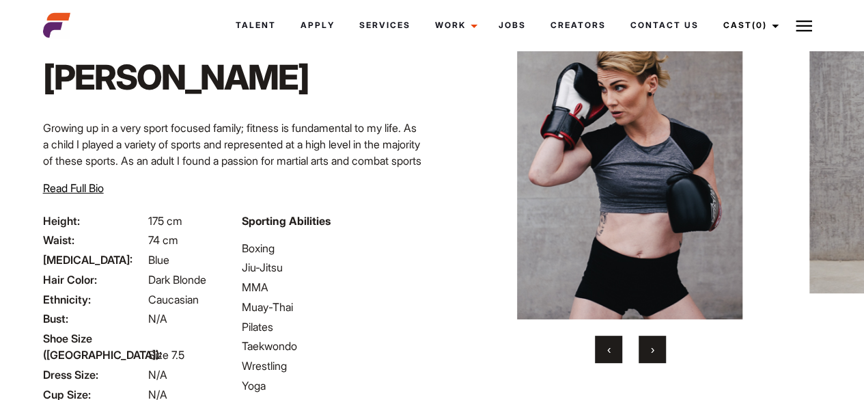
click at [643, 342] on button "›" at bounding box center [652, 348] width 27 height 27
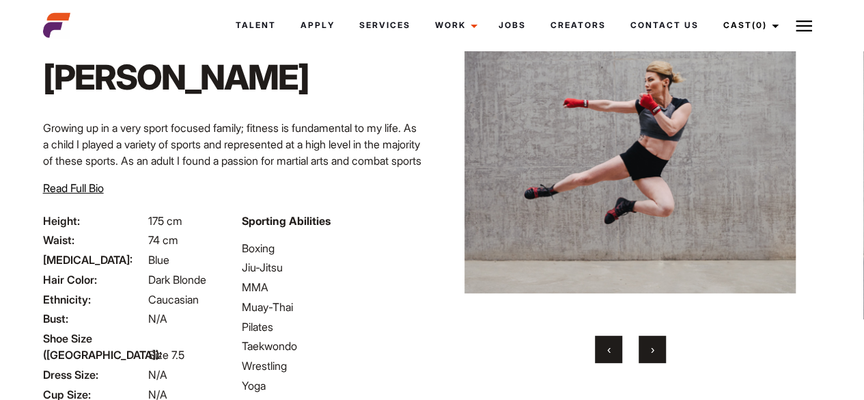
click at [643, 342] on button "›" at bounding box center [652, 348] width 27 height 27
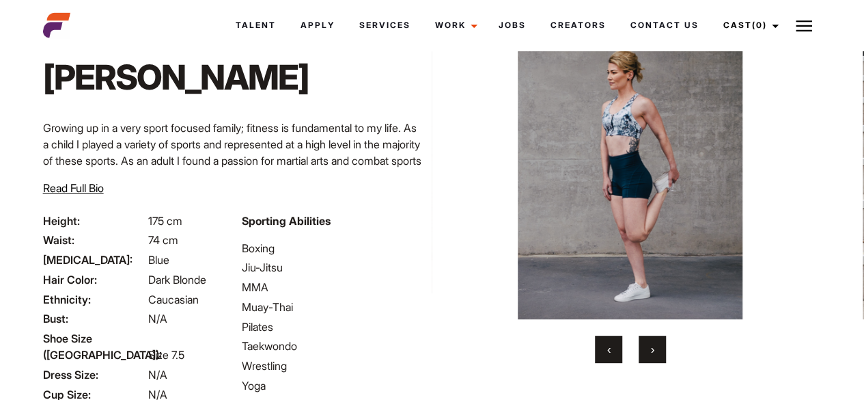
click at [643, 342] on button "›" at bounding box center [652, 348] width 27 height 27
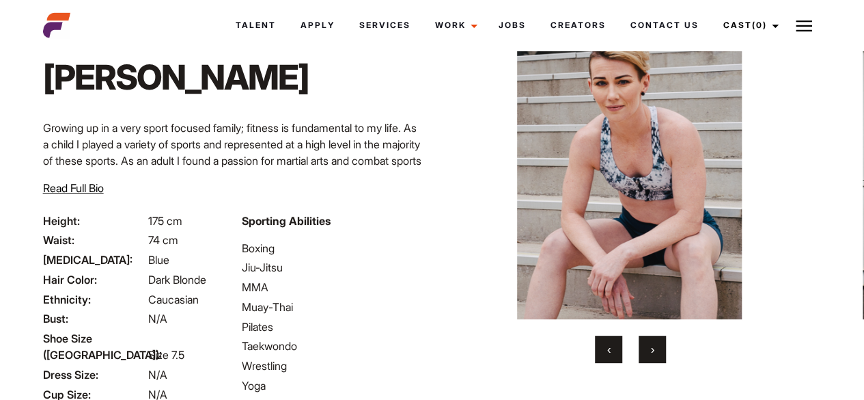
click at [643, 342] on button "›" at bounding box center [652, 348] width 27 height 27
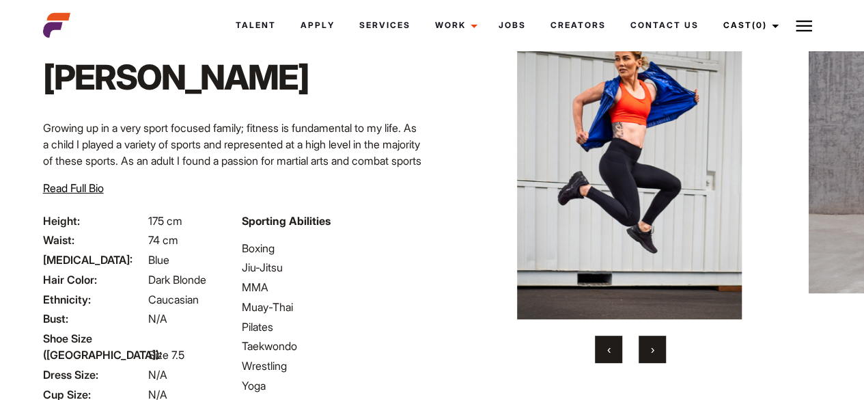
click at [643, 342] on button "›" at bounding box center [652, 348] width 27 height 27
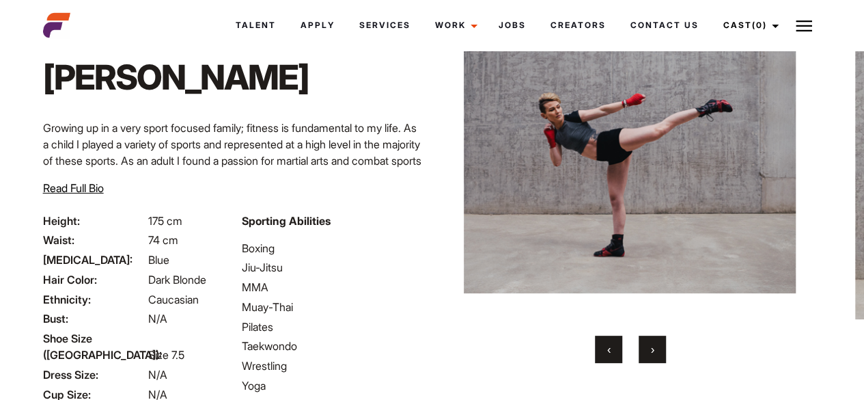
click at [643, 342] on button "›" at bounding box center [652, 348] width 27 height 27
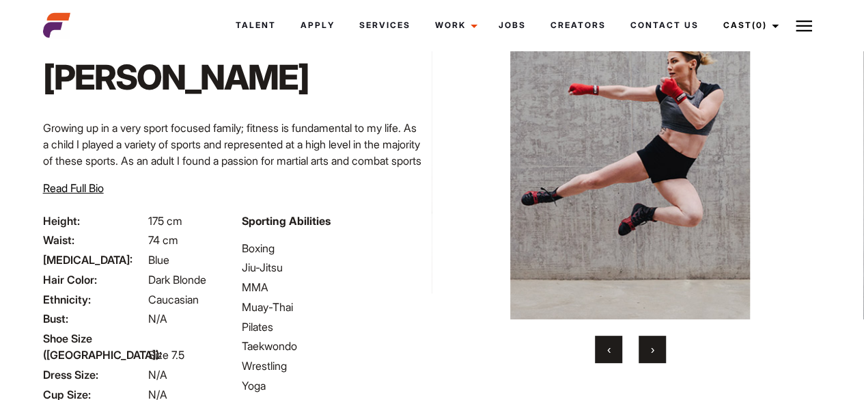
click at [643, 342] on button "›" at bounding box center [652, 348] width 27 height 27
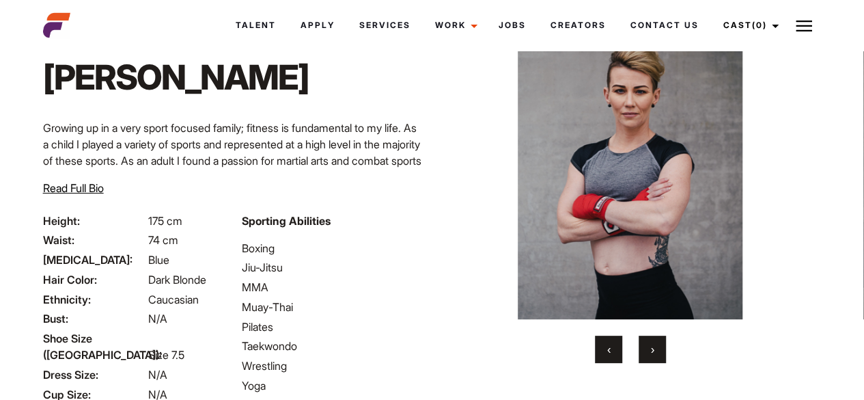
click at [643, 342] on button "›" at bounding box center [652, 348] width 27 height 27
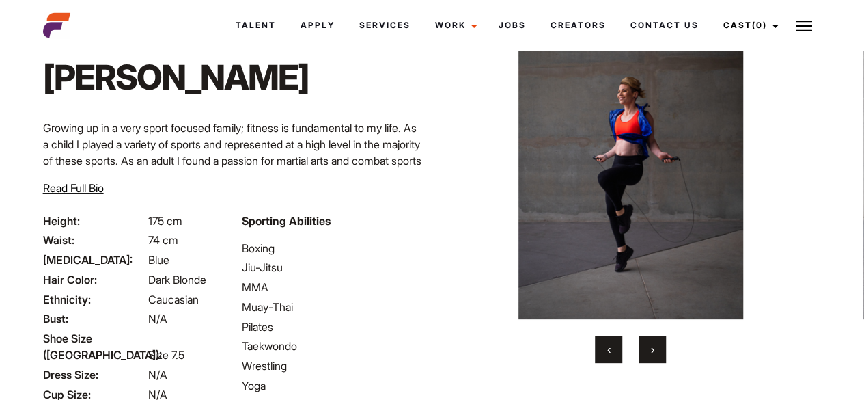
click at [643, 342] on button "›" at bounding box center [652, 348] width 27 height 27
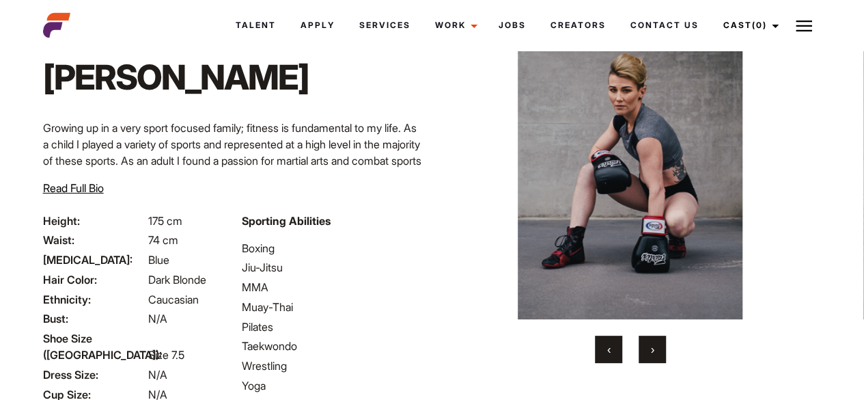
click at [643, 342] on button "›" at bounding box center [652, 348] width 27 height 27
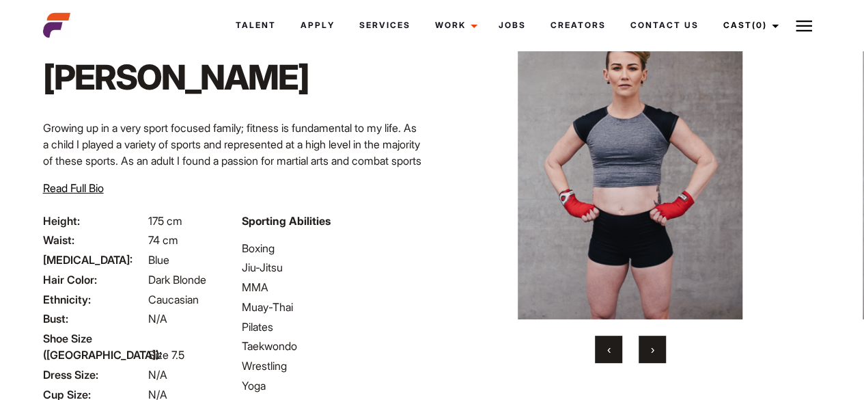
click at [643, 342] on button "›" at bounding box center [652, 348] width 27 height 27
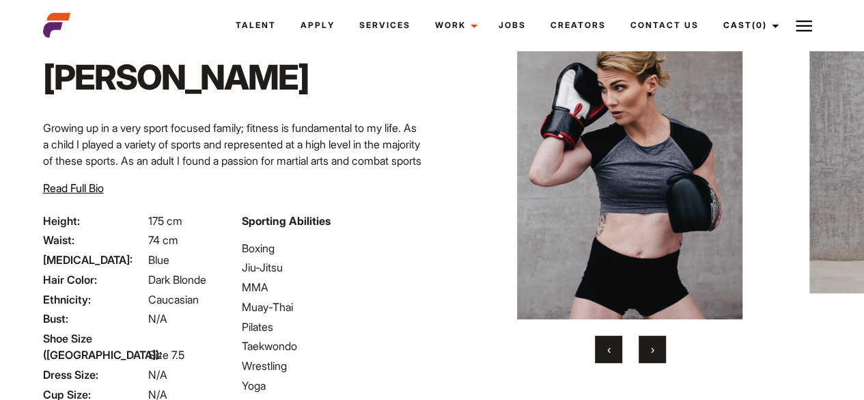
click at [643, 342] on button "›" at bounding box center [652, 348] width 27 height 27
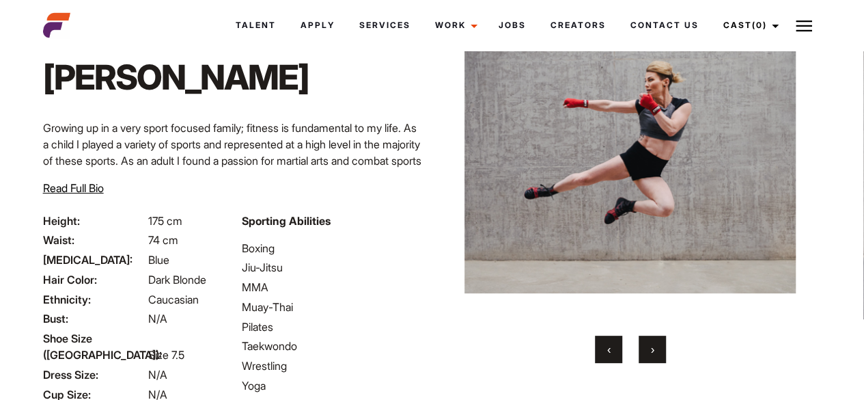
click at [643, 342] on button "›" at bounding box center [652, 348] width 27 height 27
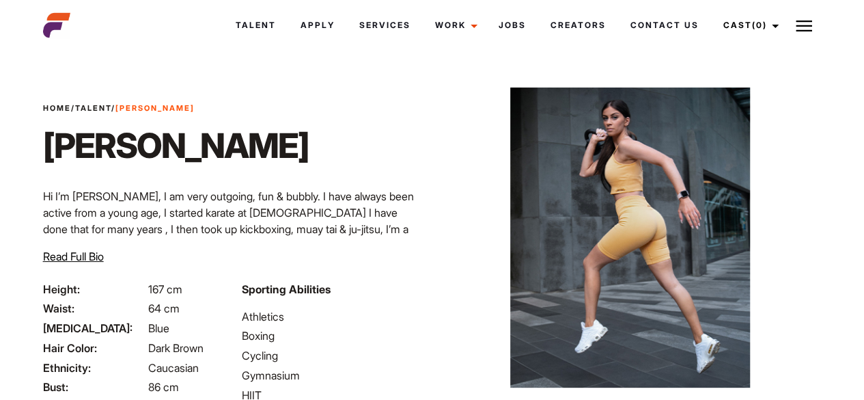
scroll to position [60, 0]
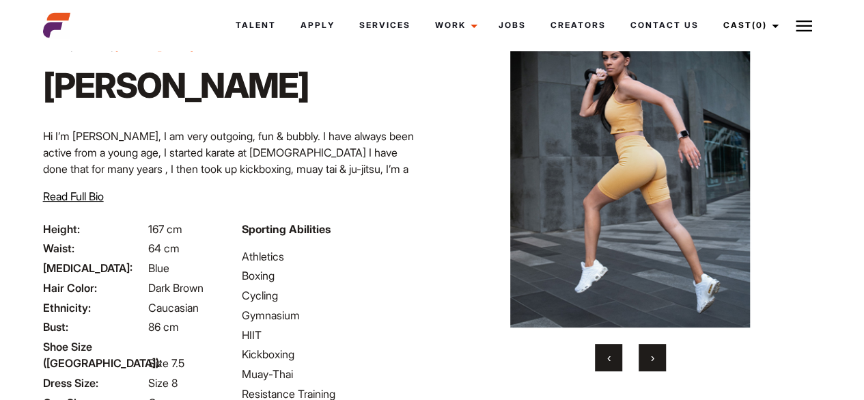
click at [648, 346] on button "›" at bounding box center [652, 357] width 27 height 27
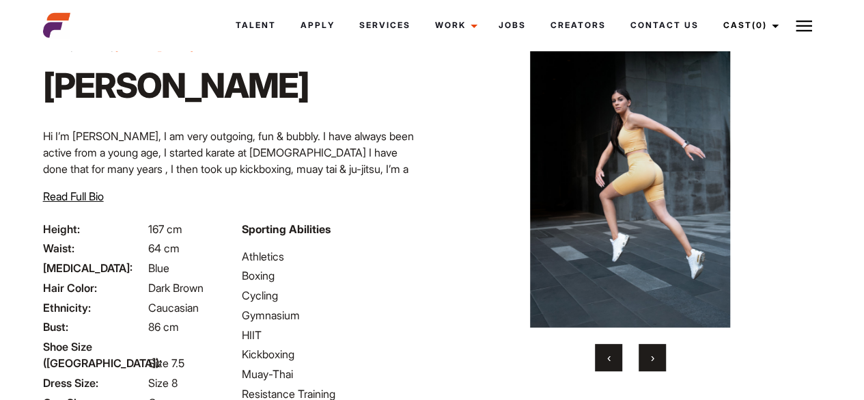
click at [648, 346] on button "›" at bounding box center [652, 357] width 27 height 27
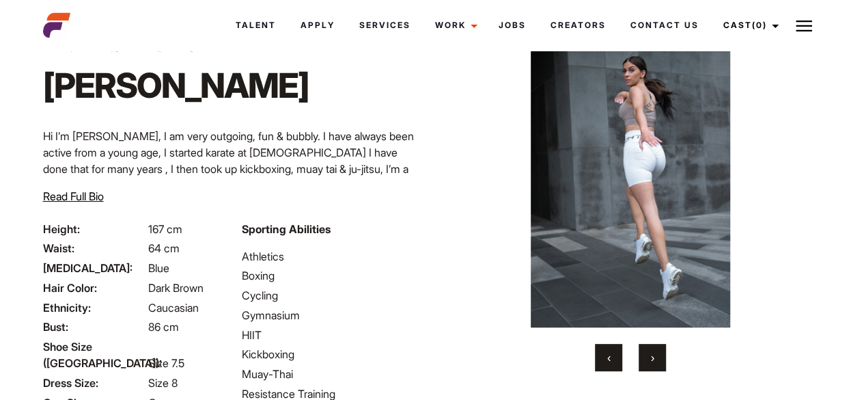
click at [648, 346] on button "›" at bounding box center [652, 357] width 27 height 27
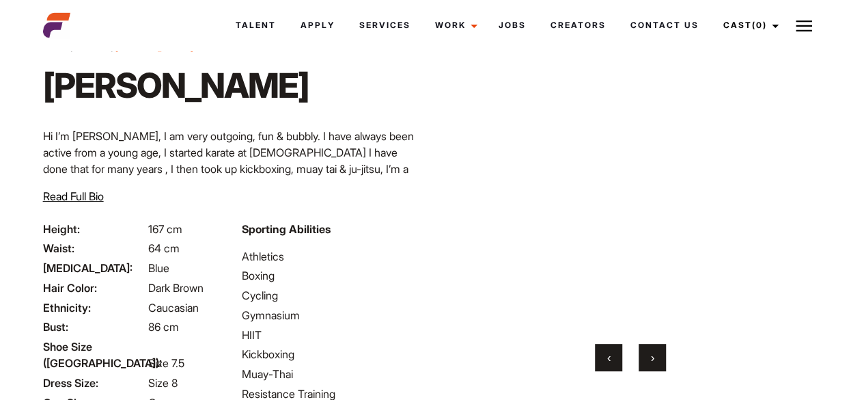
click at [648, 346] on button "›" at bounding box center [652, 357] width 27 height 27
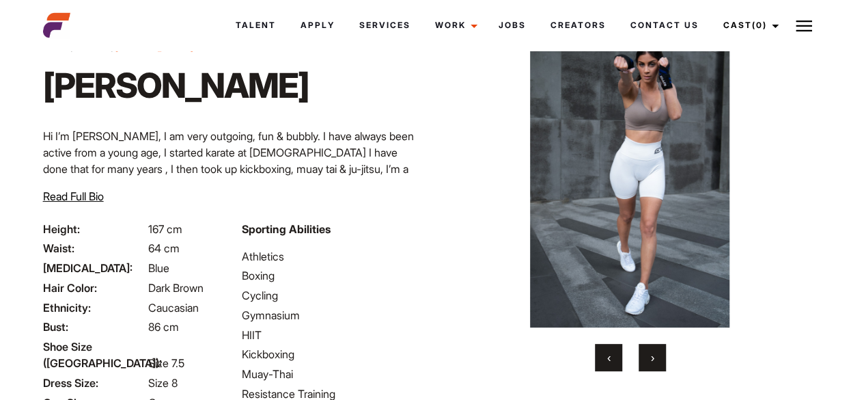
click at [648, 346] on button "›" at bounding box center [652, 357] width 27 height 27
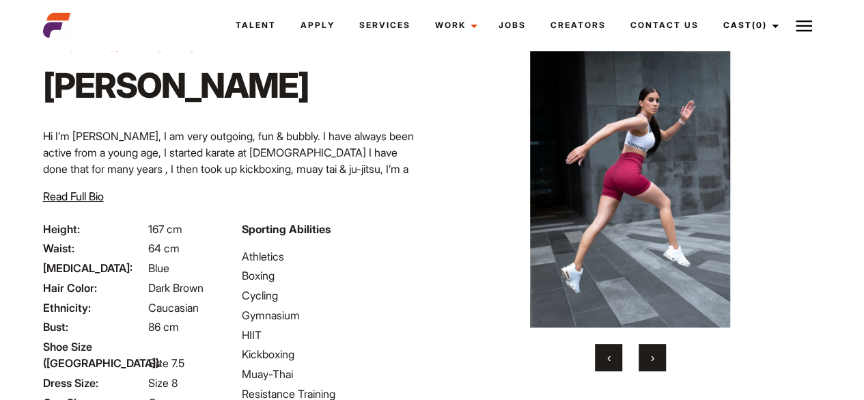
click at [648, 346] on button "›" at bounding box center [652, 357] width 27 height 27
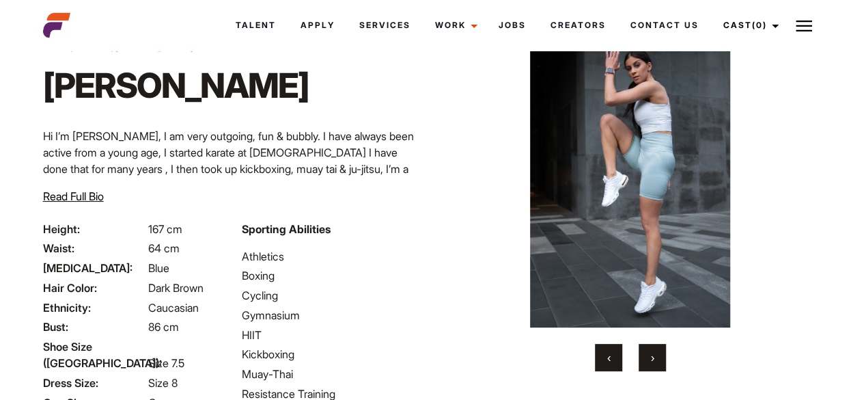
click at [648, 346] on button "›" at bounding box center [652, 357] width 27 height 27
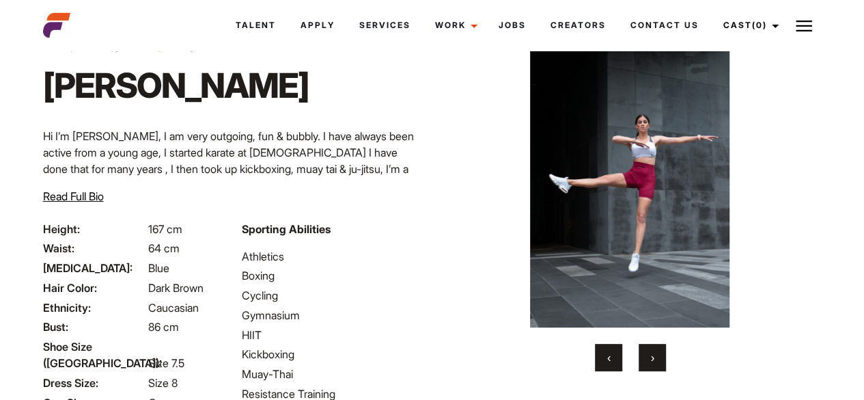
click at [648, 346] on button "›" at bounding box center [652, 357] width 27 height 27
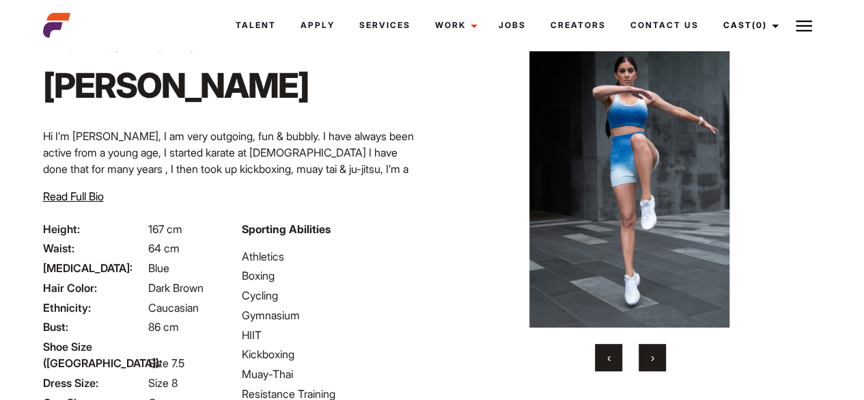
click at [648, 346] on button "›" at bounding box center [652, 357] width 27 height 27
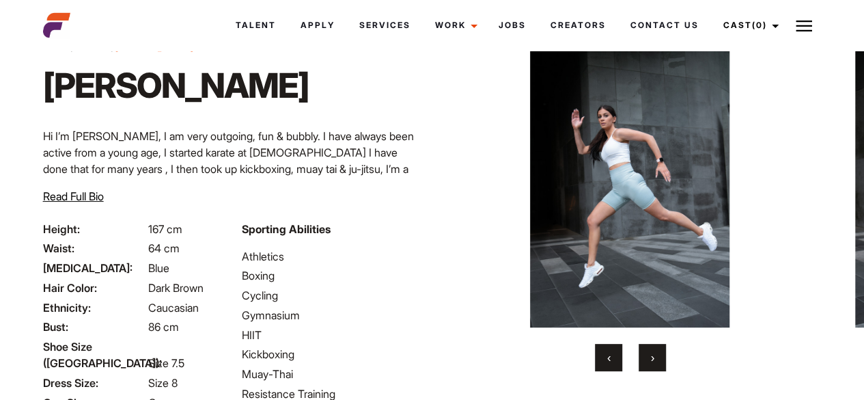
click at [648, 346] on button "›" at bounding box center [652, 357] width 27 height 27
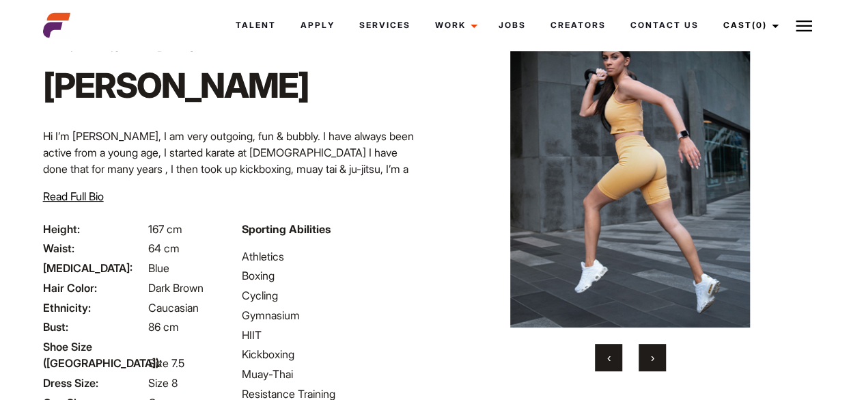
click at [648, 346] on button "›" at bounding box center [652, 357] width 27 height 27
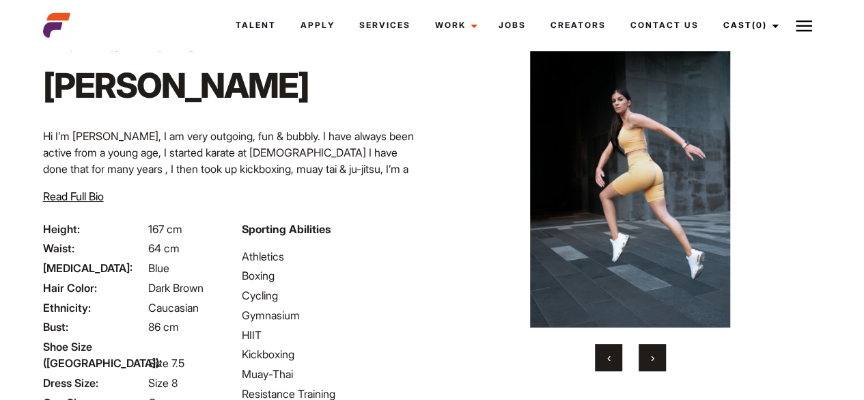
click at [648, 346] on button "›" at bounding box center [652, 357] width 27 height 27
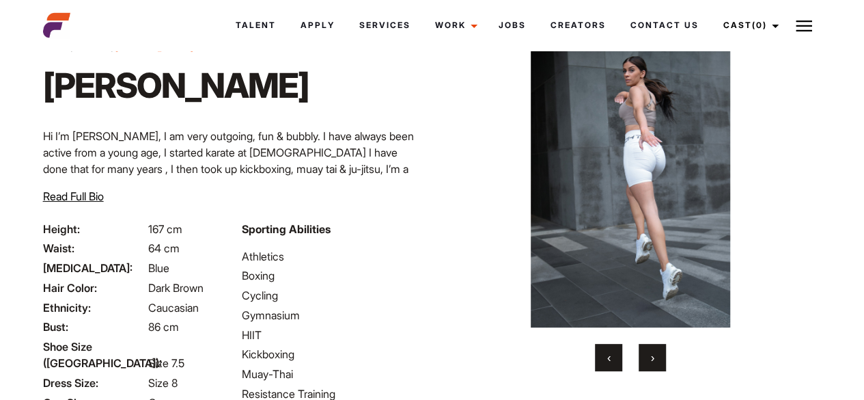
click at [648, 346] on button "›" at bounding box center [652, 357] width 27 height 27
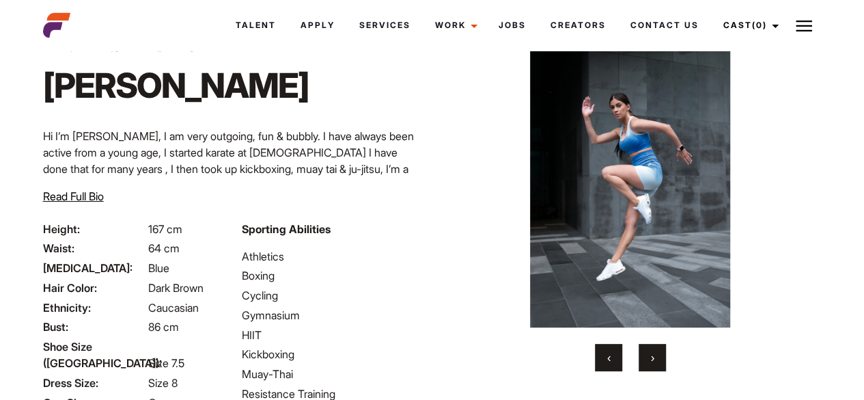
click at [648, 346] on button "›" at bounding box center [652, 357] width 27 height 27
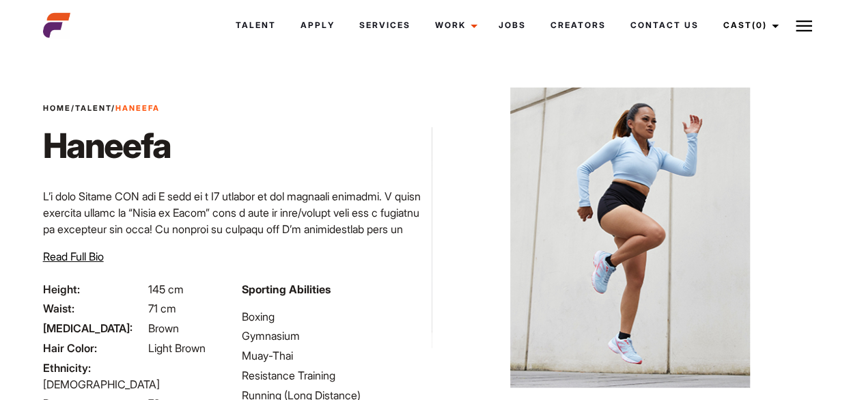
scroll to position [80, 0]
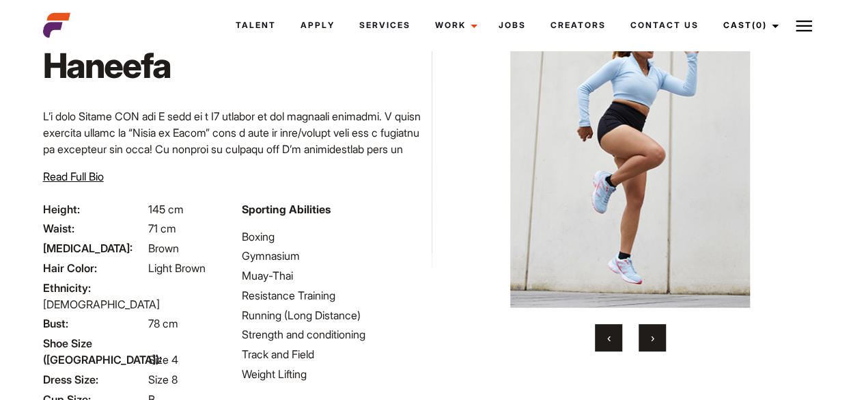
drag, startPoint x: 874, startPoint y: 109, endPoint x: 874, endPoint y: 156, distance: 47.8
click at [863, 156] on html "Talent Apply Services Work Campaigns Jobs Creators Contact Us Cast (0) Casted T…" at bounding box center [432, 255] width 864 height 670
click at [654, 339] on button "›" at bounding box center [652, 337] width 27 height 27
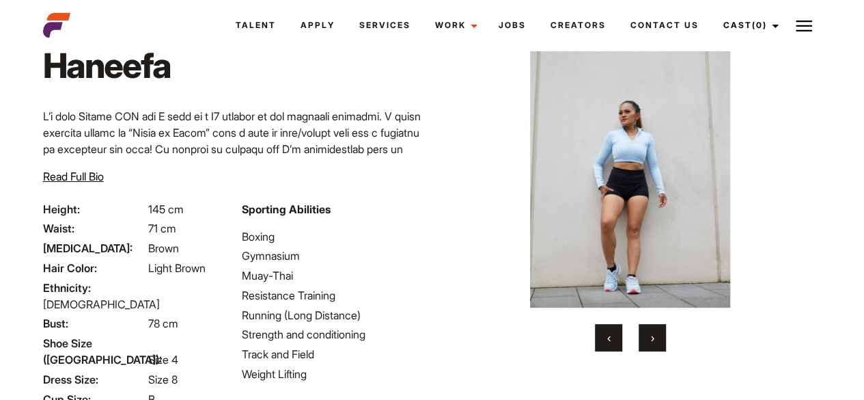
click at [654, 339] on button "›" at bounding box center [652, 337] width 27 height 27
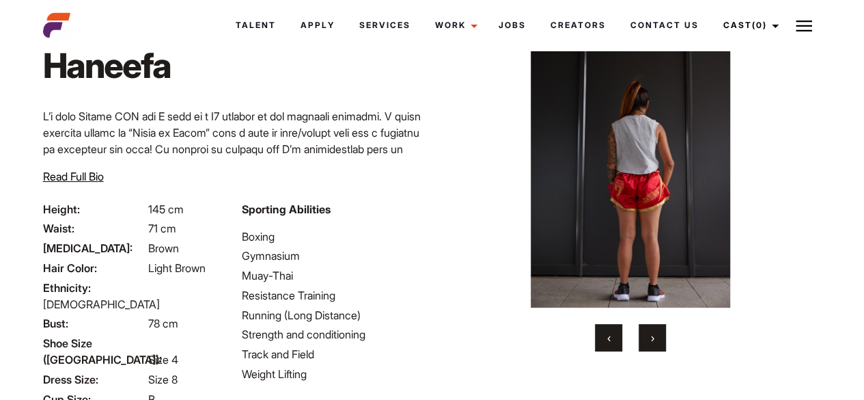
click at [654, 339] on button "›" at bounding box center [652, 337] width 27 height 27
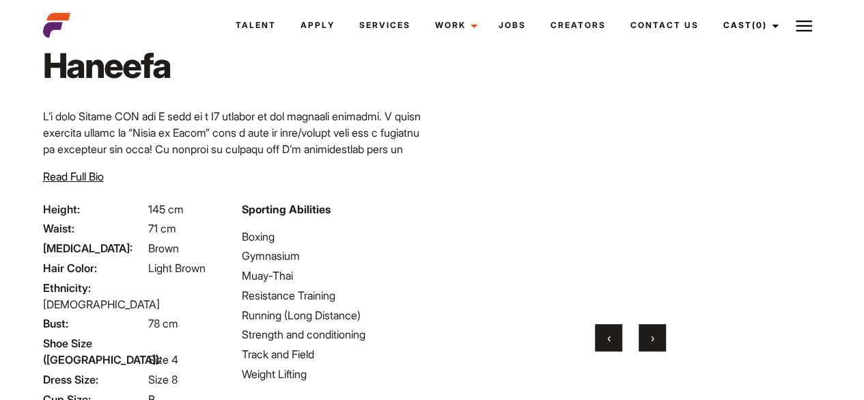
click at [654, 339] on button "›" at bounding box center [652, 337] width 27 height 27
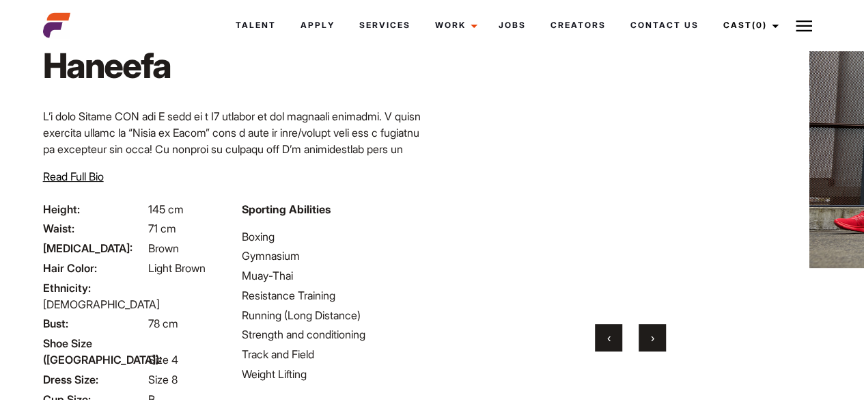
click at [654, 339] on button "›" at bounding box center [652, 337] width 27 height 27
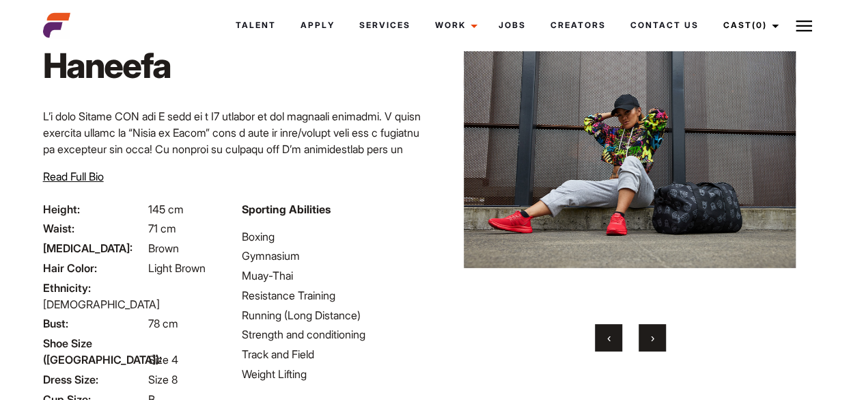
click at [654, 339] on button "›" at bounding box center [652, 337] width 27 height 27
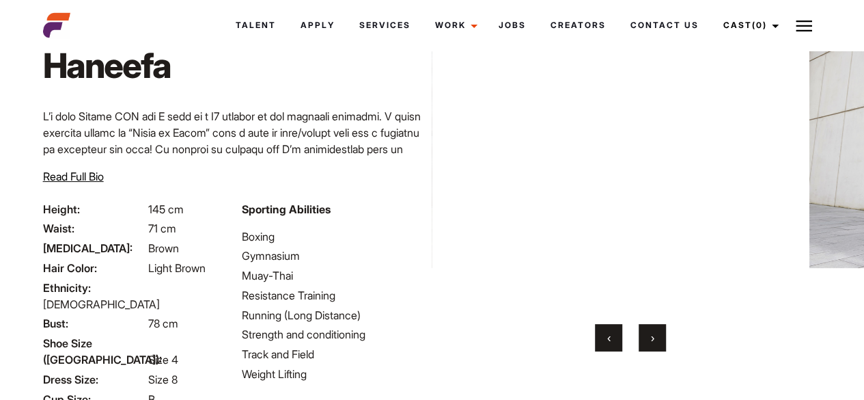
click at [654, 339] on button "›" at bounding box center [652, 337] width 27 height 27
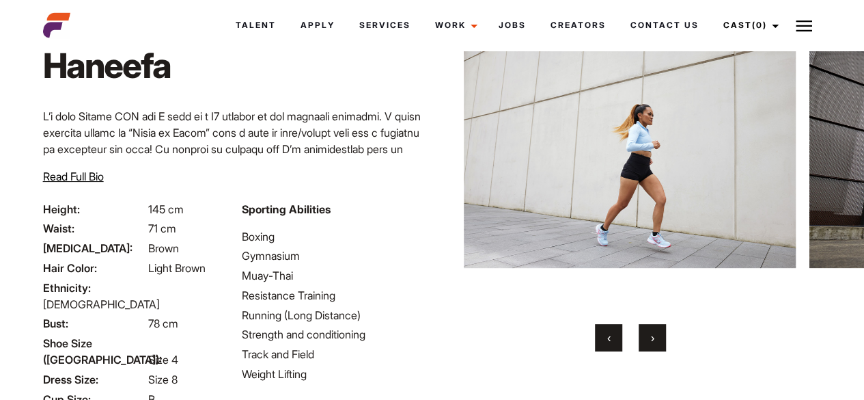
click at [654, 339] on button "›" at bounding box center [652, 337] width 27 height 27
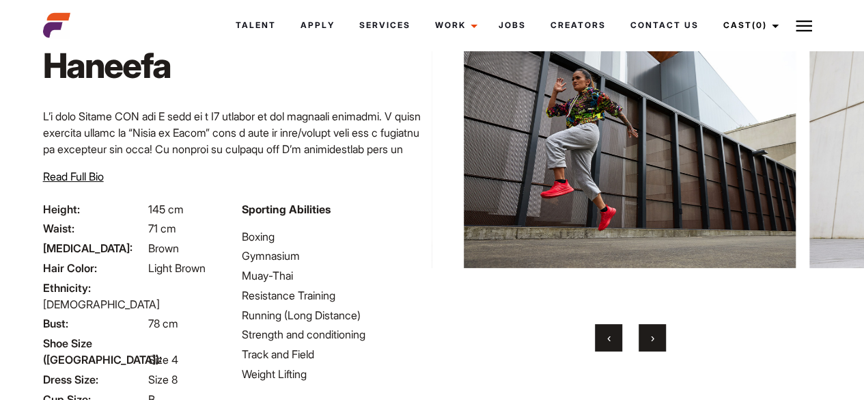
click at [654, 339] on button "›" at bounding box center [652, 337] width 27 height 27
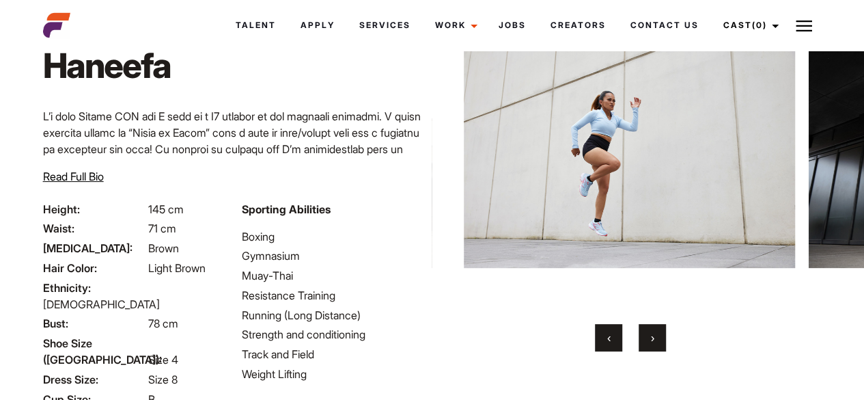
click at [654, 339] on button "›" at bounding box center [652, 337] width 27 height 27
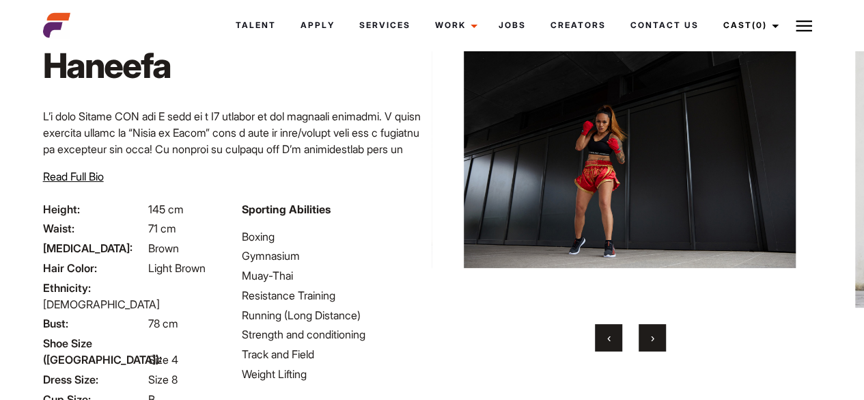
click at [654, 339] on button "›" at bounding box center [652, 337] width 27 height 27
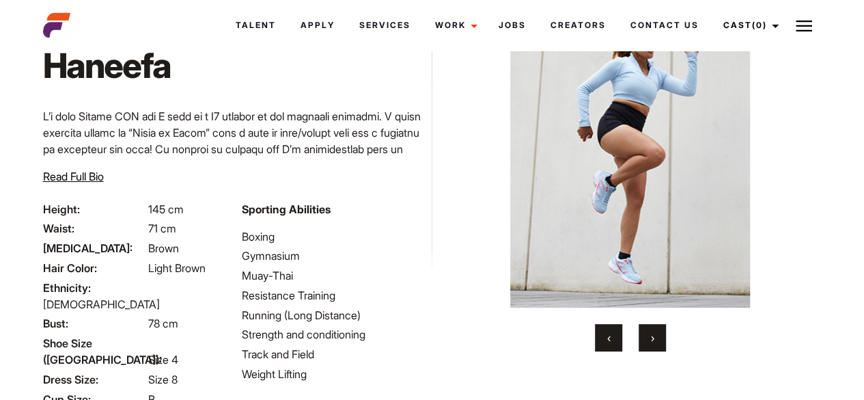
click at [654, 339] on button "›" at bounding box center [652, 337] width 27 height 27
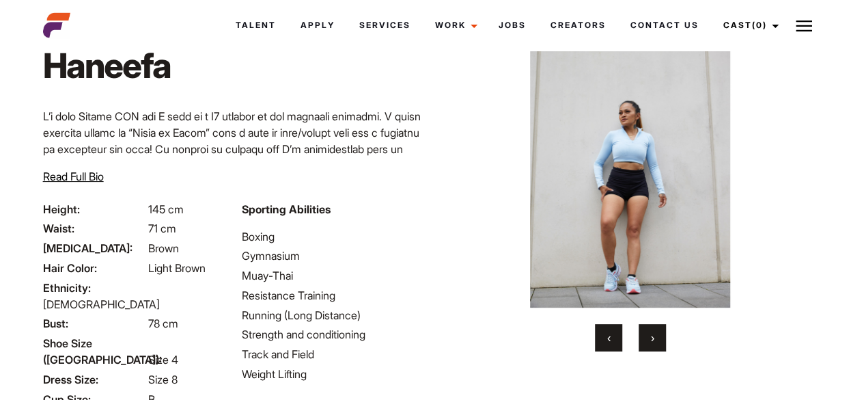
click at [654, 339] on button "›" at bounding box center [652, 337] width 27 height 27
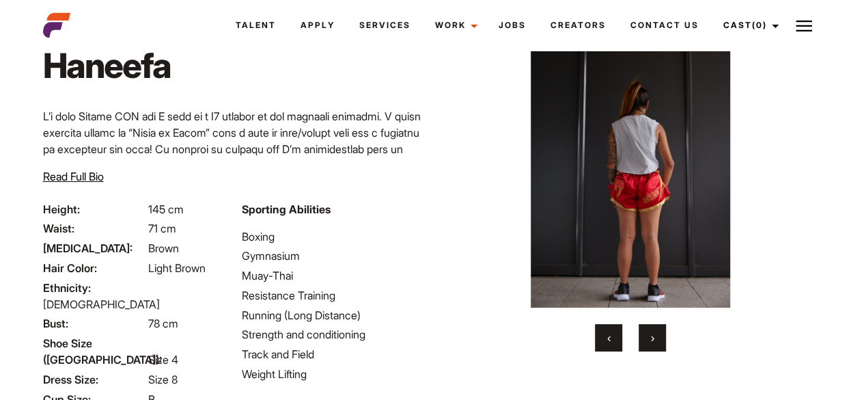
click at [654, 339] on button "›" at bounding box center [652, 337] width 27 height 27
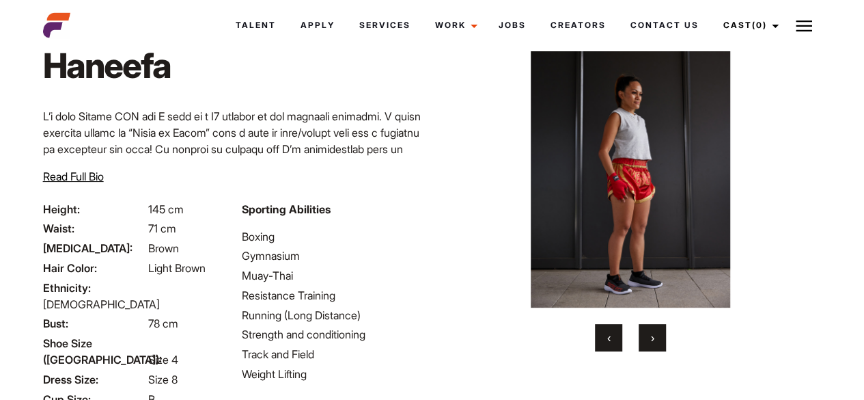
click at [654, 339] on button "›" at bounding box center [652, 337] width 27 height 27
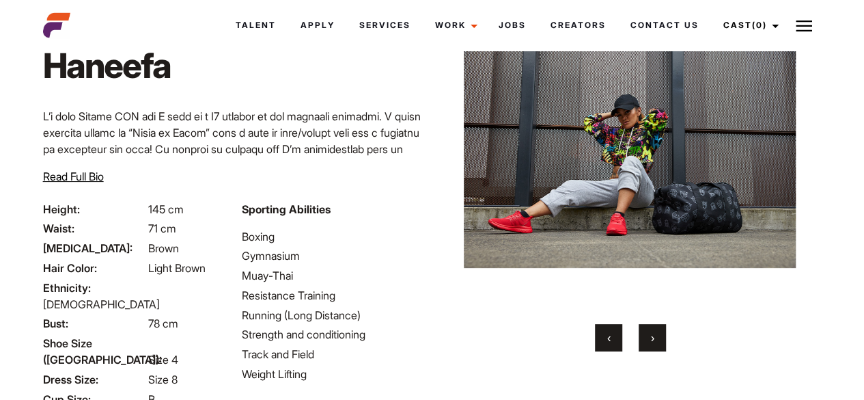
click at [654, 339] on button "›" at bounding box center [652, 337] width 27 height 27
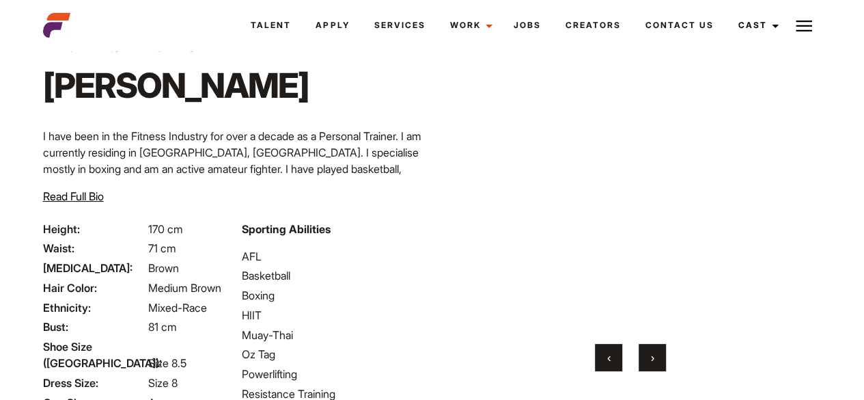
scroll to position [63, 0]
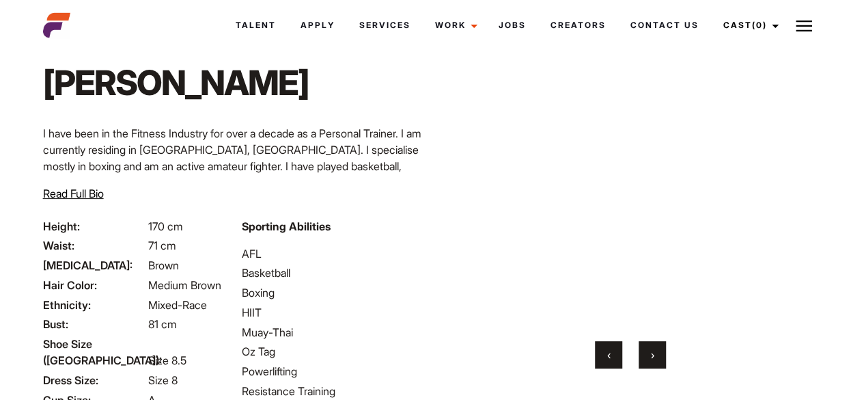
click at [657, 351] on button "›" at bounding box center [652, 354] width 27 height 27
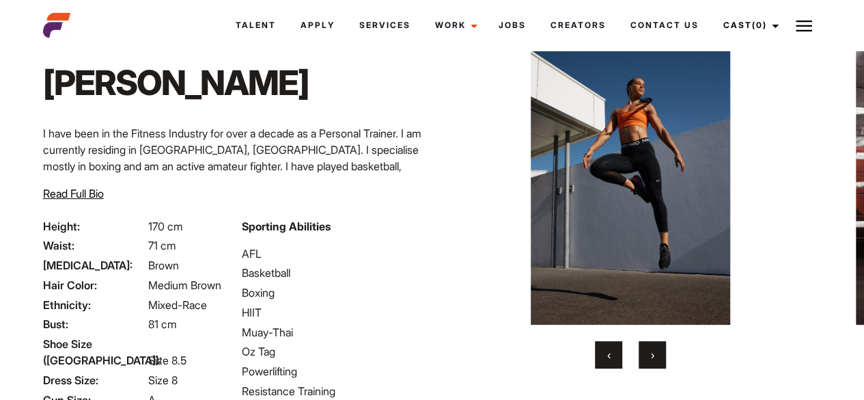
click at [657, 351] on button "›" at bounding box center [652, 354] width 27 height 27
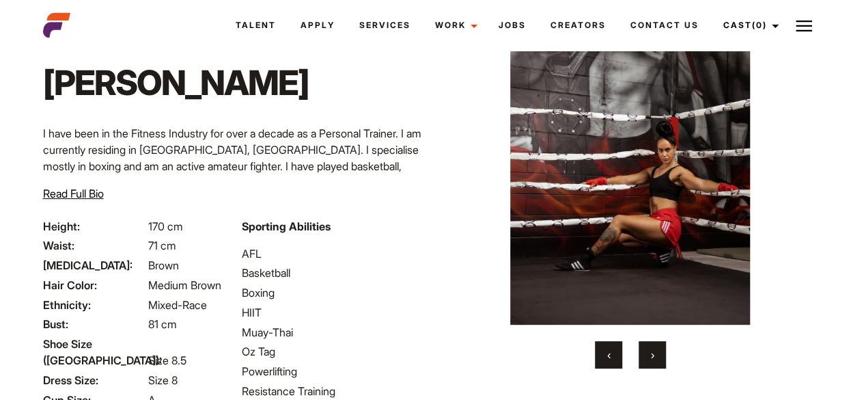
click at [657, 351] on button "›" at bounding box center [652, 354] width 27 height 27
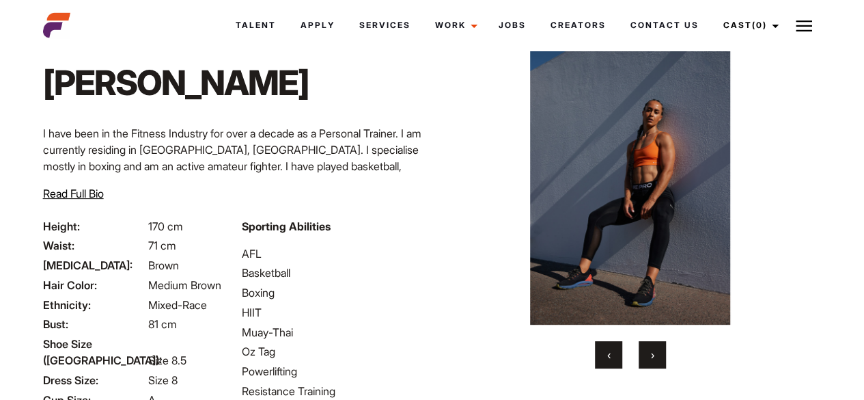
click at [657, 351] on button "›" at bounding box center [652, 354] width 27 height 27
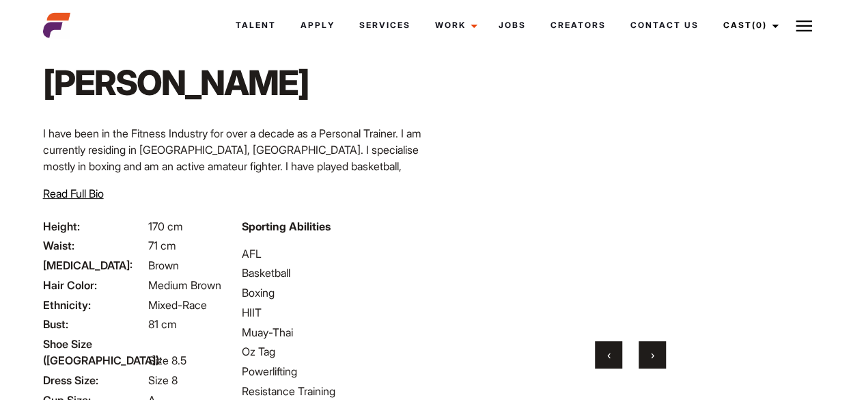
click at [657, 351] on button "›" at bounding box center [652, 354] width 27 height 27
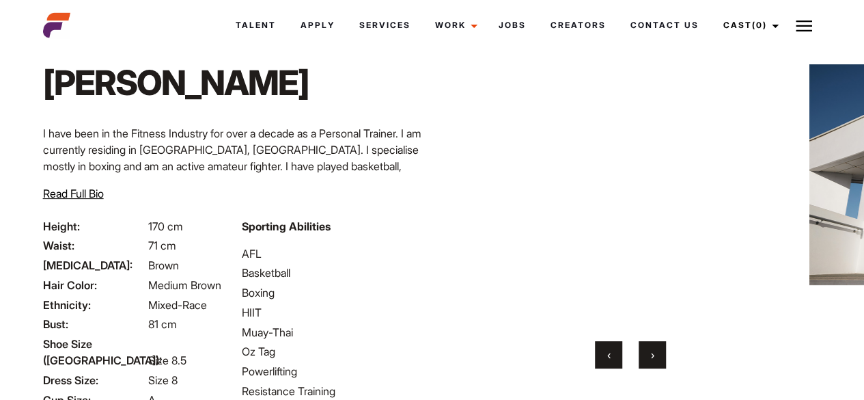
click at [657, 351] on button "›" at bounding box center [652, 354] width 27 height 27
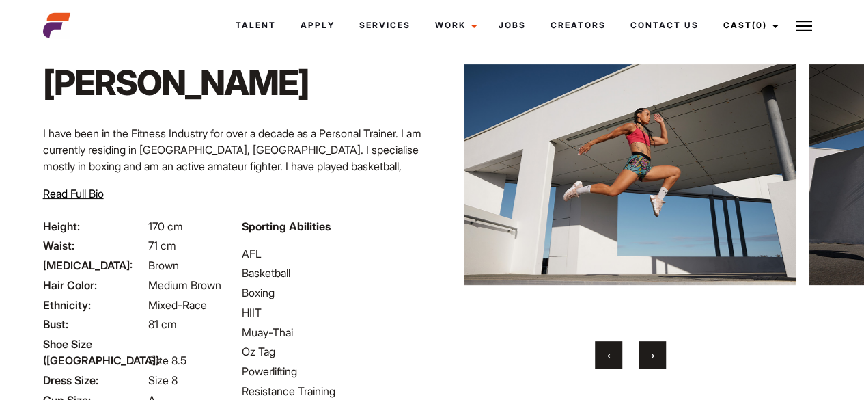
click at [657, 351] on button "›" at bounding box center [652, 354] width 27 height 27
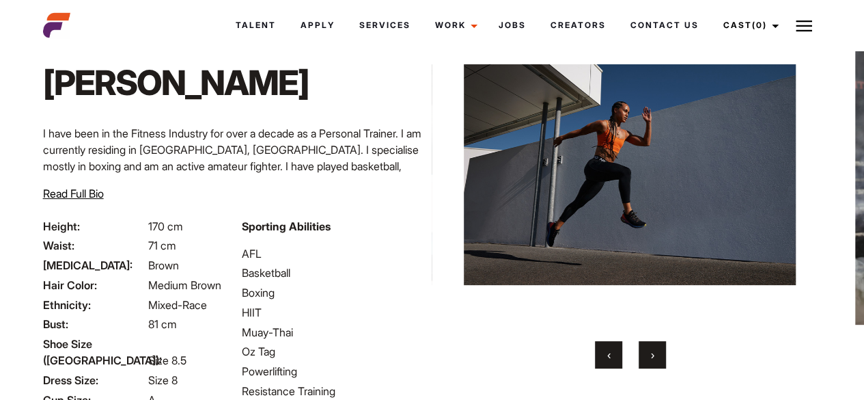
click at [657, 351] on button "›" at bounding box center [652, 354] width 27 height 27
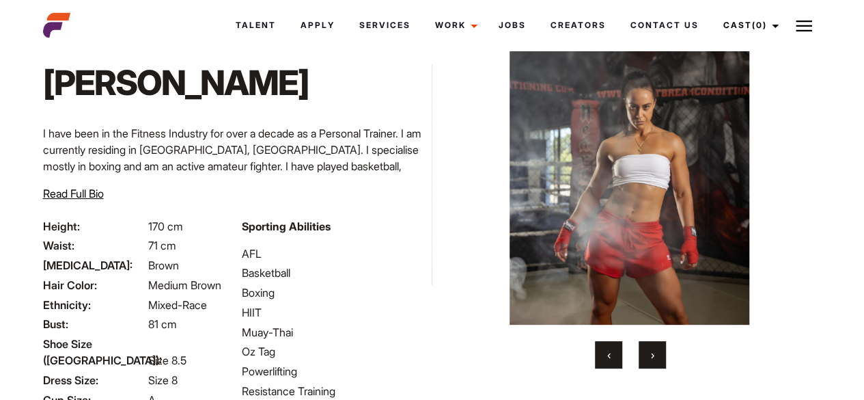
click at [657, 351] on button "›" at bounding box center [652, 354] width 27 height 27
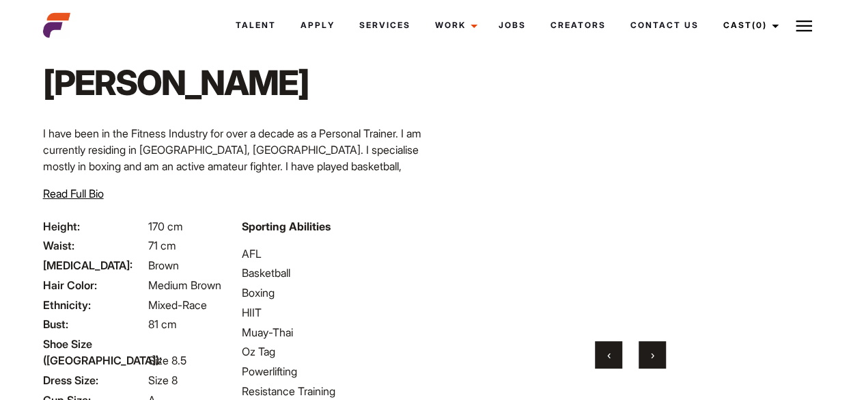
click at [657, 351] on button "›" at bounding box center [652, 354] width 27 height 27
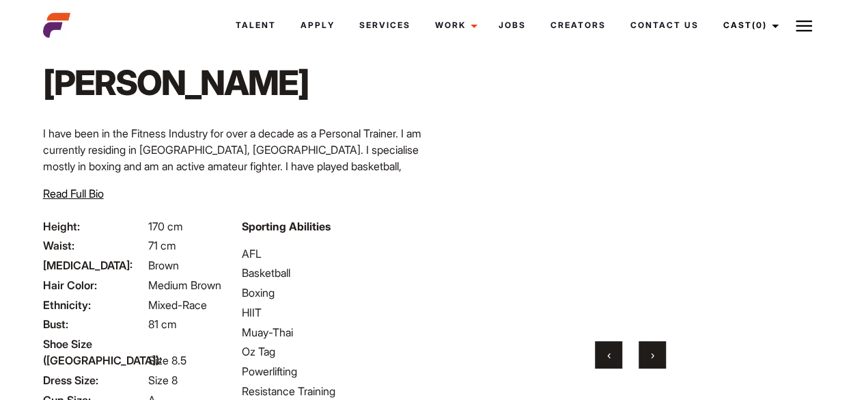
click at [657, 351] on button "›" at bounding box center [652, 354] width 27 height 27
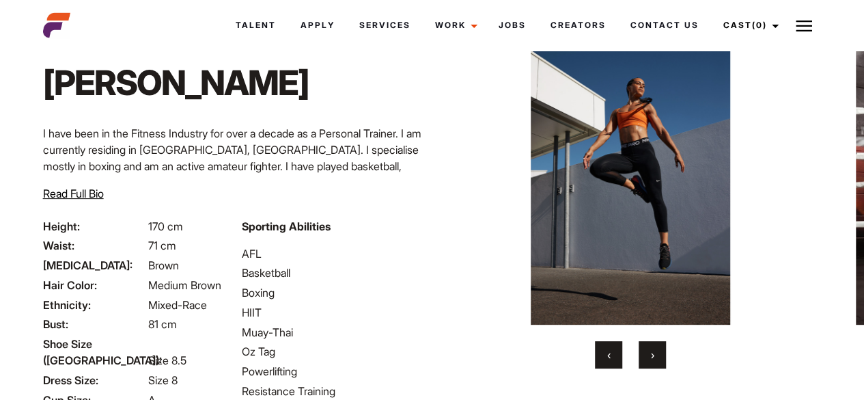
click at [657, 351] on button "›" at bounding box center [652, 354] width 27 height 27
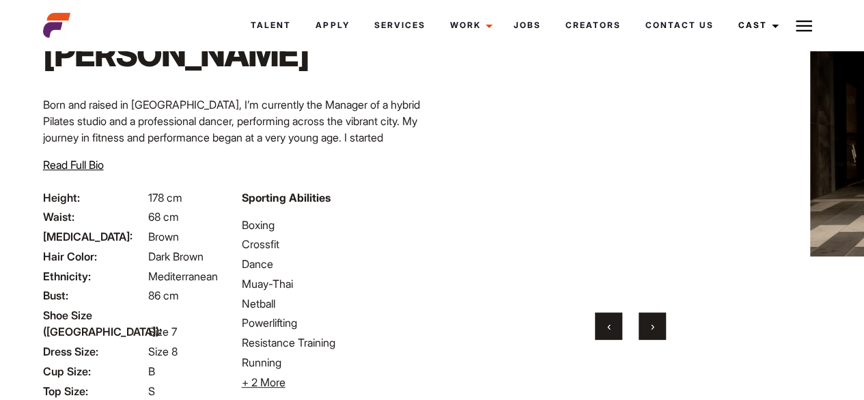
scroll to position [94, 0]
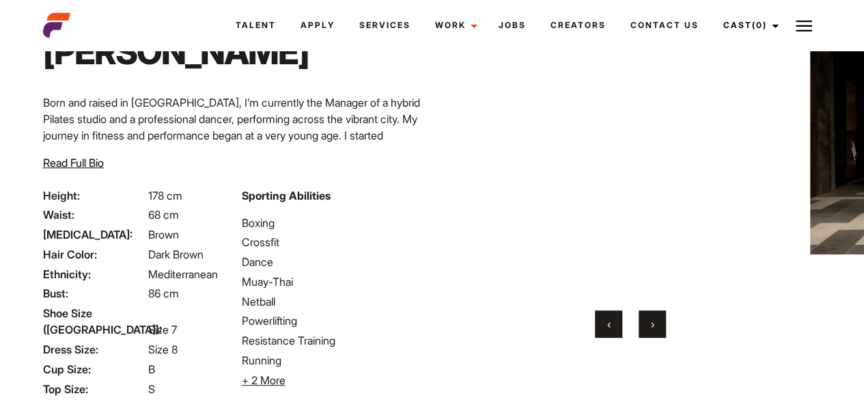
click at [654, 315] on button "›" at bounding box center [652, 323] width 27 height 27
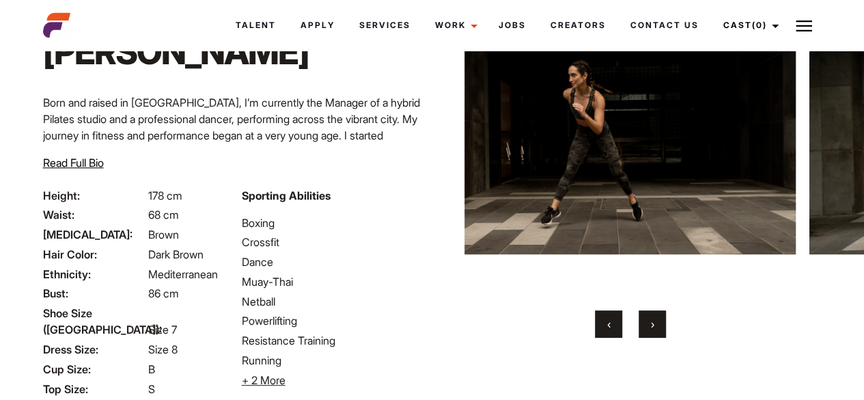
click at [654, 315] on button "›" at bounding box center [652, 323] width 27 height 27
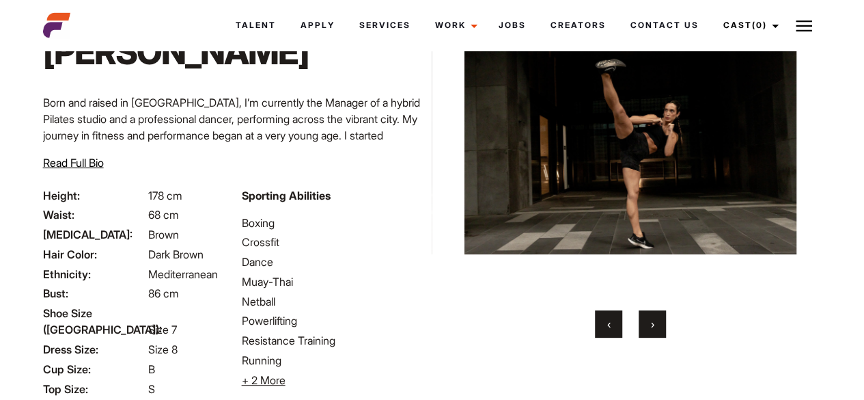
click at [654, 315] on button "›" at bounding box center [652, 323] width 27 height 27
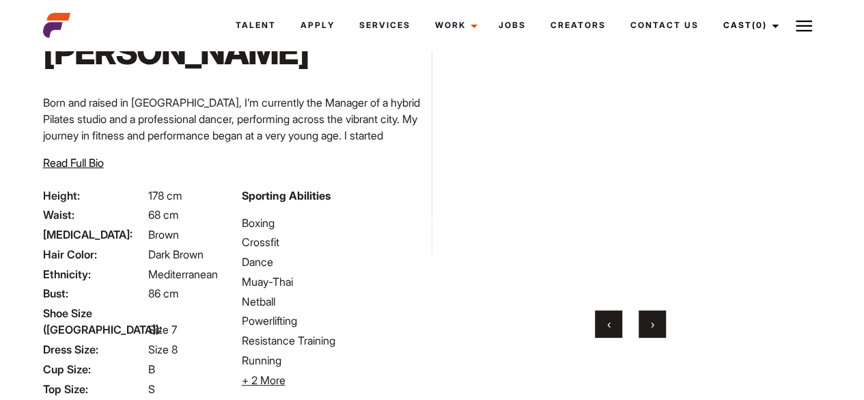
click at [654, 315] on button "›" at bounding box center [652, 323] width 27 height 27
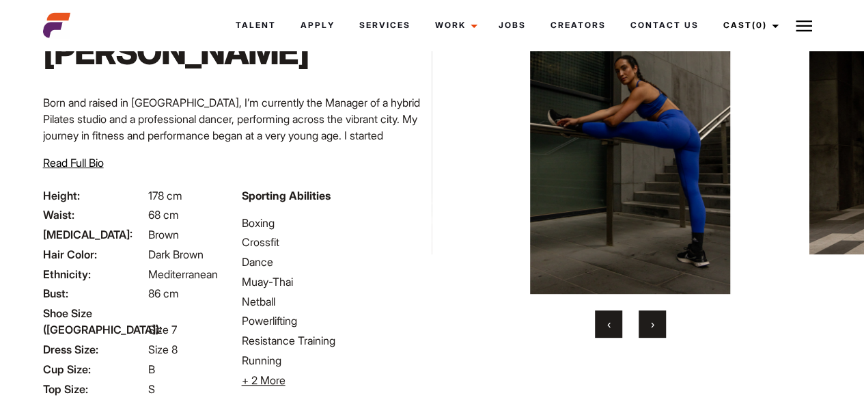
click at [654, 320] on button "›" at bounding box center [652, 323] width 27 height 27
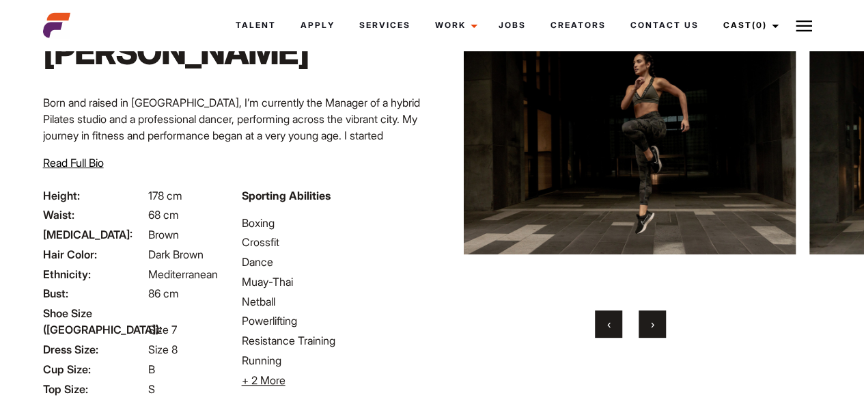
click at [651, 317] on span "›" at bounding box center [652, 324] width 3 height 14
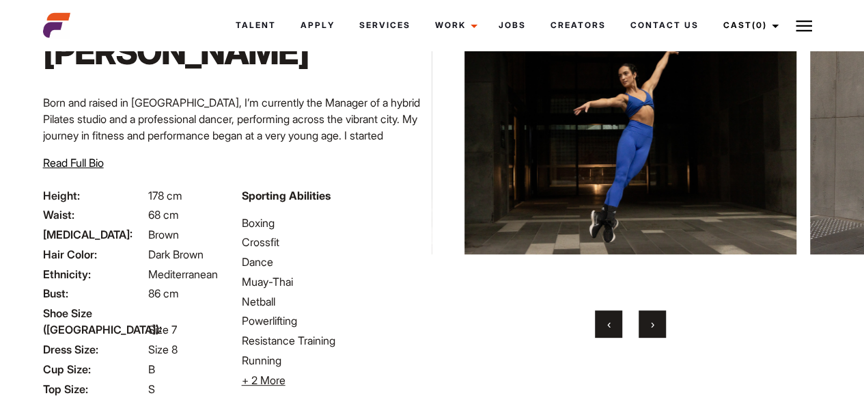
click at [651, 317] on span "›" at bounding box center [652, 324] width 3 height 14
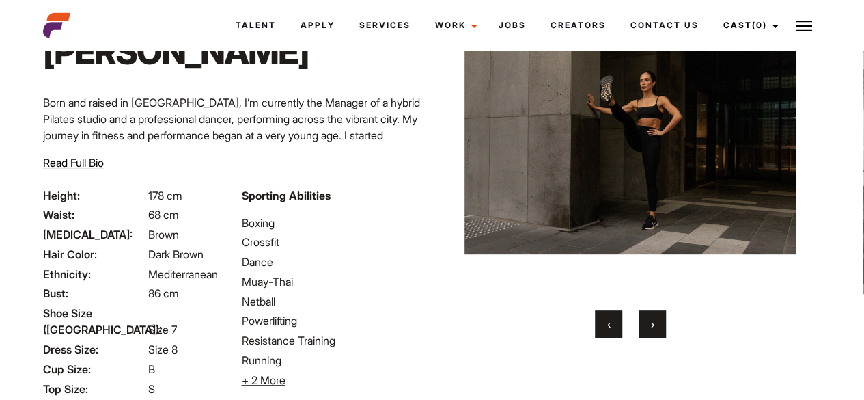
click at [651, 317] on span "›" at bounding box center [652, 324] width 3 height 14
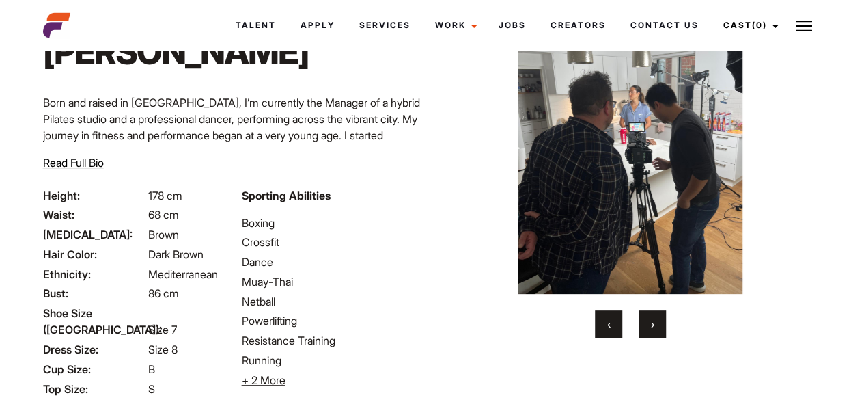
click at [651, 317] on span "›" at bounding box center [652, 324] width 3 height 14
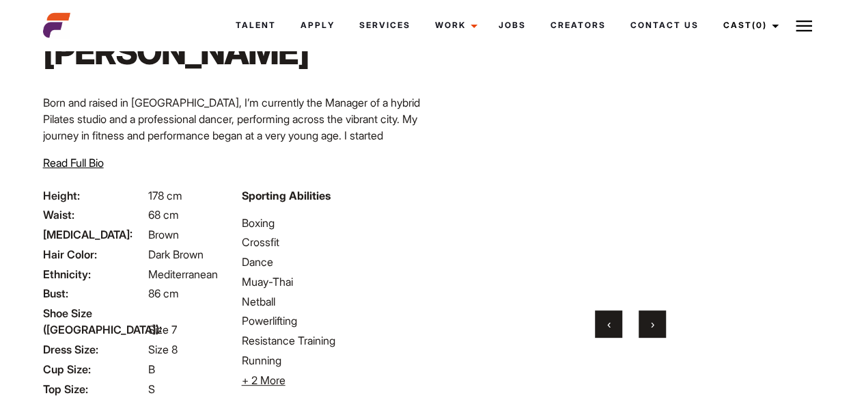
click at [651, 317] on span "›" at bounding box center [652, 324] width 3 height 14
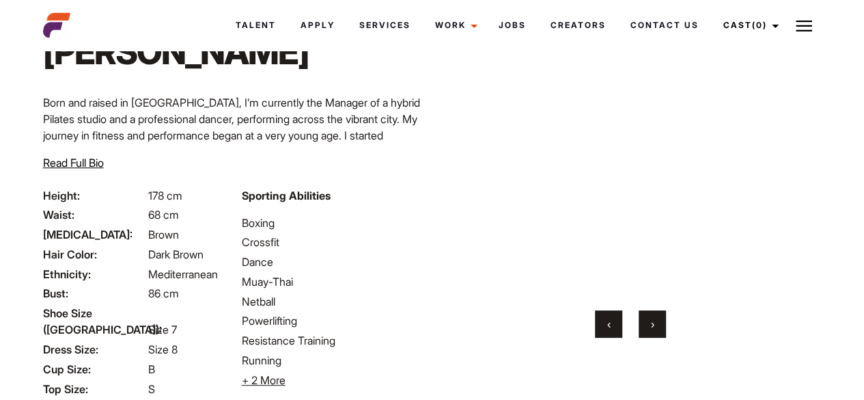
click at [651, 317] on span "›" at bounding box center [652, 324] width 3 height 14
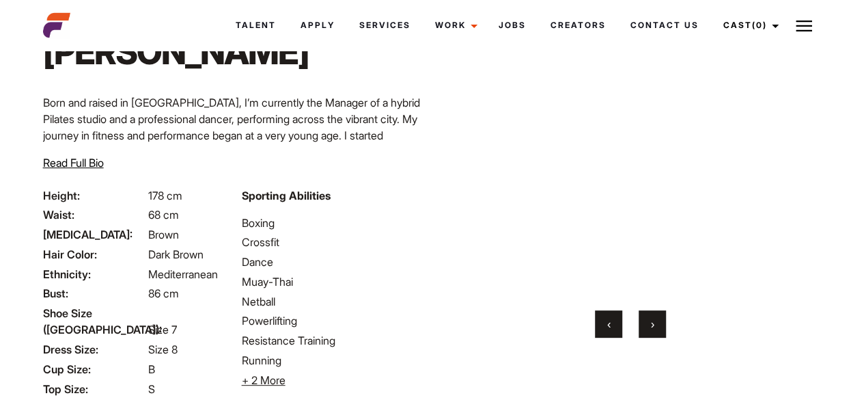
click at [651, 317] on span "›" at bounding box center [652, 324] width 3 height 14
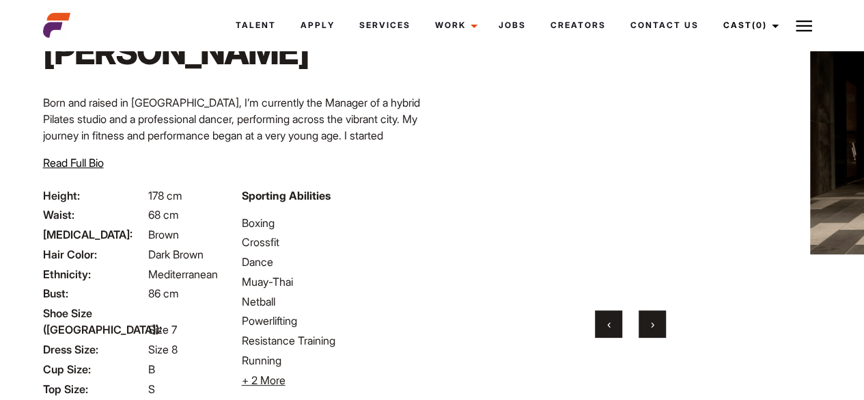
click at [651, 317] on span "›" at bounding box center [652, 324] width 3 height 14
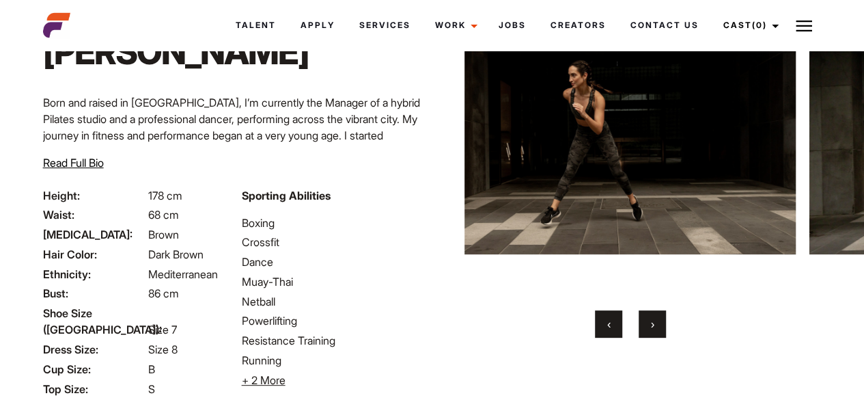
click at [651, 317] on span "›" at bounding box center [652, 324] width 3 height 14
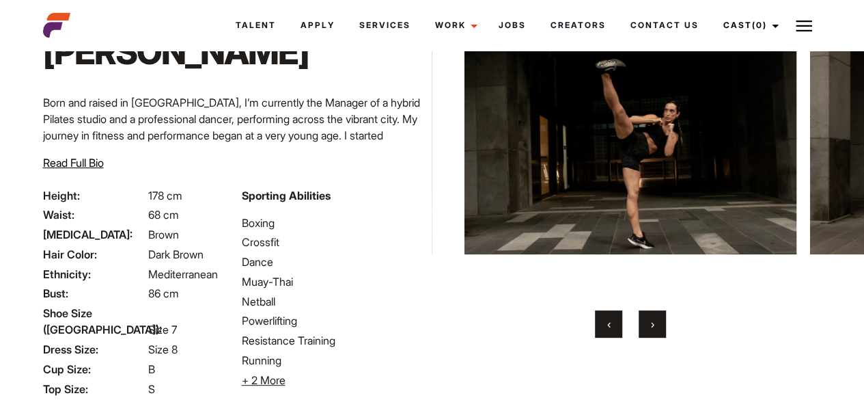
click at [651, 317] on span "›" at bounding box center [652, 324] width 3 height 14
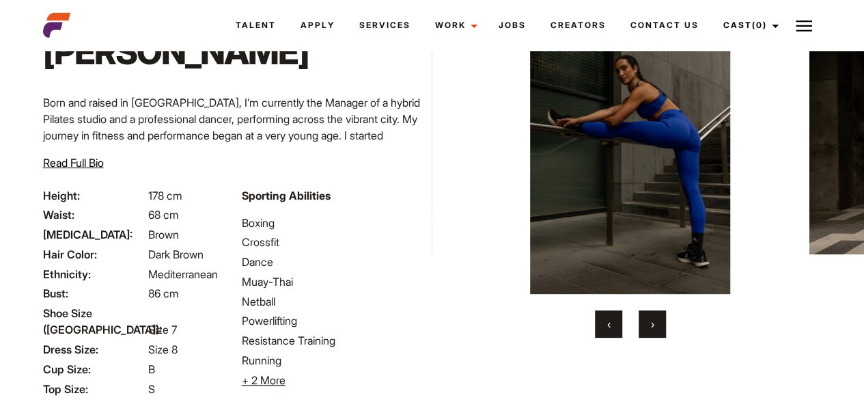
click at [651, 317] on span "›" at bounding box center [652, 324] width 3 height 14
